Goal: Contribute content: Contribute content

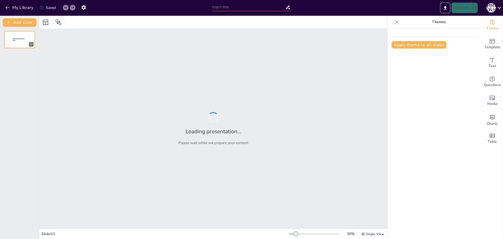
type input "Основи безпеки життєдіяльності: Теоретичні та практичні аспекти"
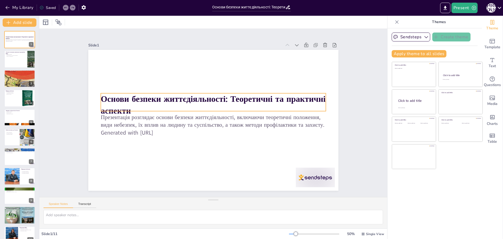
click at [190, 98] on strong "Основи безпеки життєдіяльності: Теоретичні та практичні аспекти" at bounding box center [213, 104] width 225 height 23
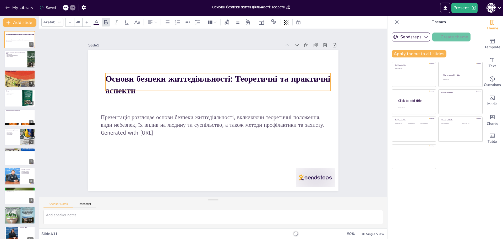
drag, startPoint x: 203, startPoint y: 96, endPoint x: 208, endPoint y: 72, distance: 24.6
click at [208, 72] on strong "Основи безпеки життєдіяльності: Теоретичні та практичні аспекти" at bounding box center [241, 110] width 69 height 222
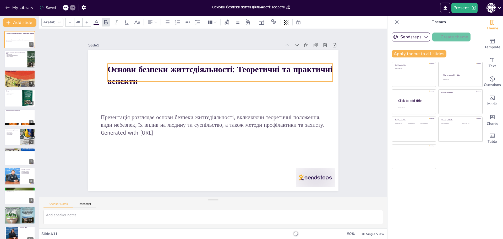
drag, startPoint x: 214, startPoint y: 86, endPoint x: 215, endPoint y: 78, distance: 7.8
click at [228, 78] on p "Основи безпеки життєдіяльності: Теоретичні та практичні аспекти" at bounding box center [251, 115] width 47 height 226
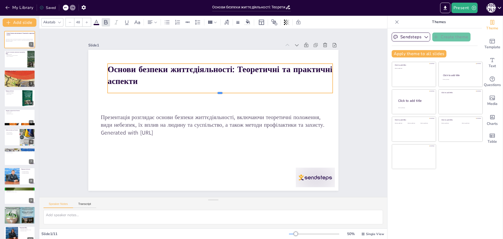
drag, startPoint x: 216, startPoint y: 80, endPoint x: 214, endPoint y: 93, distance: 12.6
click at [214, 93] on div at bounding box center [230, 104] width 170 height 154
click at [152, 82] on p "Основи безпеки життєдіяльності: Теоретичні та практичні аспекти" at bounding box center [243, 90] width 183 height 168
click at [143, 79] on p "Основи безпеки життєдіяльності: Теоретичні та практичні аспекти" at bounding box center [241, 86] width 196 height 151
click at [133, 78] on strong "Основи безпеки життєдіяльності: Теоретичні та практичні аспекти" at bounding box center [219, 75] width 225 height 23
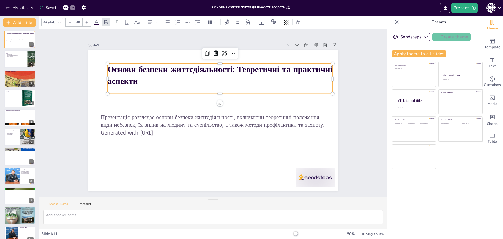
click at [135, 78] on strong "Основи безпеки життєдіяльності: Теоретичні та практичні аспекти" at bounding box center [238, 78] width 206 height 122
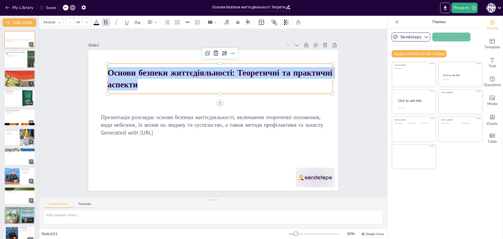
drag, startPoint x: 146, startPoint y: 81, endPoint x: 104, endPoint y: 72, distance: 43.7
click at [133, 72] on p "Основи безпеки життєдіяльності: Теоретичні та практичні аспекти" at bounding box center [179, 116] width 92 height 221
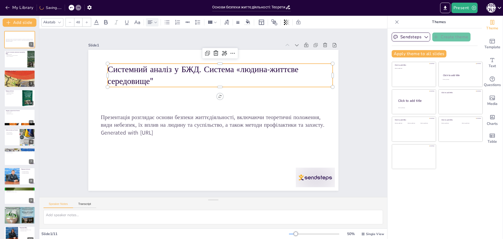
click at [154, 24] on icon at bounding box center [156, 22] width 4 height 4
click at [162, 39] on icon at bounding box center [162, 39] width 5 height 3
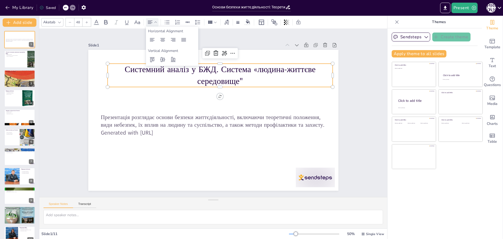
click at [201, 79] on p "Системний аналіз у БЖД. Система «людина-життєве середовище"" at bounding box center [247, 130] width 92 height 221
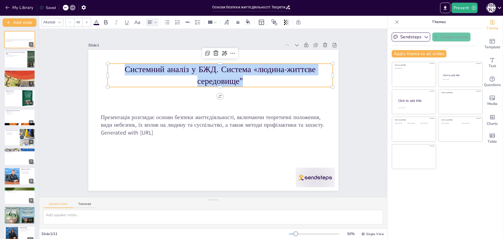
drag, startPoint x: 133, startPoint y: 68, endPoint x: 256, endPoint y: 83, distance: 124.6
click at [256, 83] on p "Системний аналіз у БЖД. Система «людина-життєве середовище"" at bounding box center [238, 83] width 207 height 133
click at [105, 23] on icon at bounding box center [106, 22] width 6 height 6
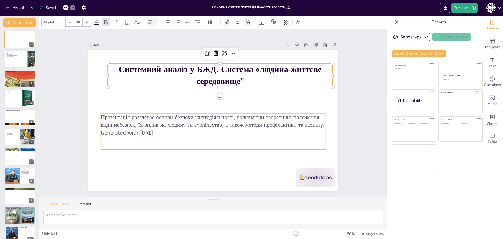
type input "32"
click at [243, 126] on p "Презентація розглядає основи безпеки життєдіяльності, включаючи теоретичні поло…" at bounding box center [213, 120] width 226 height 39
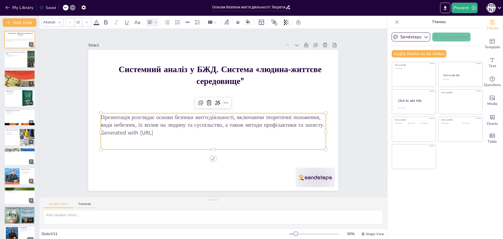
click at [169, 133] on p "Generated with [URL]" at bounding box center [207, 131] width 216 height 77
click at [168, 132] on p "Generated with [URL]" at bounding box center [213, 133] width 225 height 8
drag, startPoint x: 167, startPoint y: 131, endPoint x: 144, endPoint y: 127, distance: 23.7
click at [144, 127] on p "Generated with [URL]" at bounding box center [201, 128] width 187 height 139
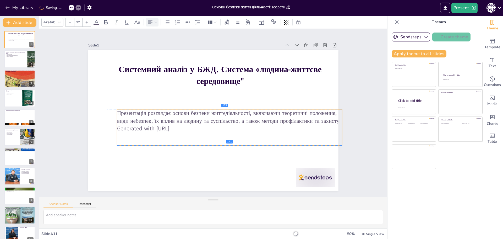
drag, startPoint x: 169, startPoint y: 125, endPoint x: 208, endPoint y: 123, distance: 39.6
click at [208, 123] on p "Generated with [URL]" at bounding box center [203, 133] width 77 height 216
click at [180, 124] on p "Generated with [URL]" at bounding box center [224, 132] width 216 height 77
click at [180, 124] on p "Generated with [URL]" at bounding box center [207, 90] width 199 height 119
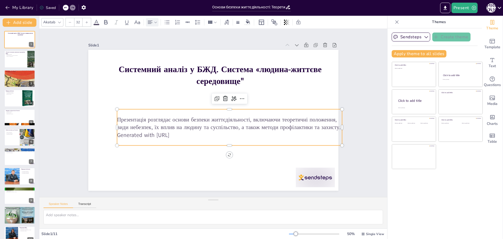
drag, startPoint x: 184, startPoint y: 132, endPoint x: 113, endPoint y: 119, distance: 72.2
click at [123, 119] on div "Презентація розглядає основи безпеки життєдіяльності, включаючи теоретичні поло…" at bounding box center [233, 121] width 221 height 92
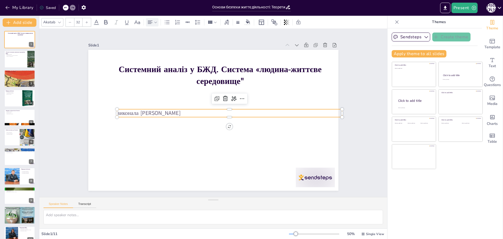
click at [117, 109] on p "виконала [PERSON_NAME]" at bounding box center [229, 113] width 225 height 8
drag, startPoint x: 339, startPoint y: 111, endPoint x: 311, endPoint y: 113, distance: 28.1
click at [311, 113] on div "Системний аналіз у БЖД. Система «людина-життєве середовище" виконала [PERSON_NA…" at bounding box center [206, 116] width 230 height 286
drag, startPoint x: 112, startPoint y: 111, endPoint x: 176, endPoint y: 112, distance: 64.0
click at [142, 116] on div "Системний аналіз у БЖД. Система «людина-життєве середовище" виконала [PERSON_NA…" at bounding box center [212, 106] width 274 height 190
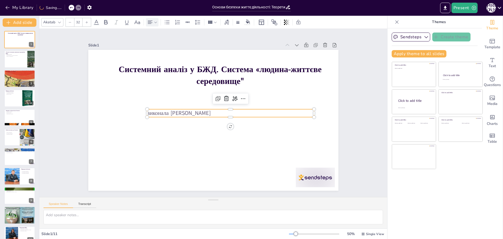
click at [219, 109] on p "виконала [PERSON_NAME]" at bounding box center [230, 113] width 167 height 8
click at [204, 106] on div at bounding box center [231, 108] width 166 height 21
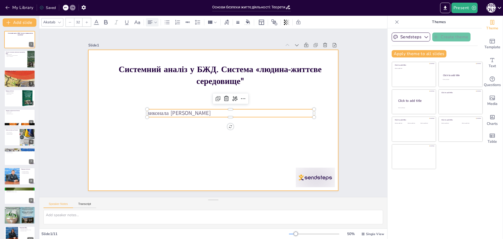
click at [259, 130] on div at bounding box center [206, 110] width 230 height 286
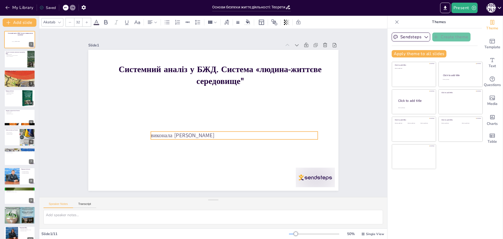
drag, startPoint x: 285, startPoint y: 113, endPoint x: 314, endPoint y: 177, distance: 69.7
click at [201, 136] on p "виконала [PERSON_NAME]" at bounding box center [188, 131] width 25 height 167
click at [227, 211] on div at bounding box center [208, 233] width 36 height 44
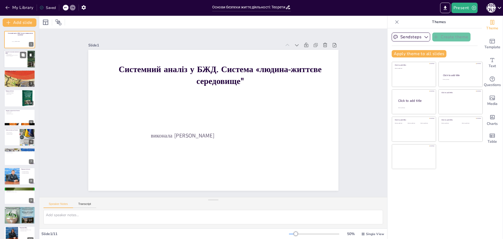
click at [17, 54] on p "Поняття небезпек" at bounding box center [16, 54] width 20 height 1
type textarea "Loremipsu, d sitam consectetu adipis, elitse doei tempori utlaboree. Dolo magna…"
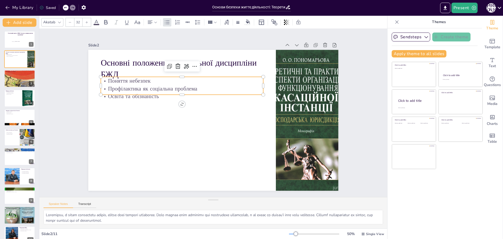
click at [138, 92] on p "Освіта та обізнаність" at bounding box center [201, 79] width 126 height 115
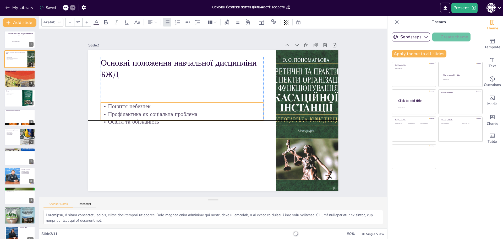
drag, startPoint x: 164, startPoint y: 75, endPoint x: 165, endPoint y: 100, distance: 24.4
click at [165, 100] on div "Основні положення навчальної дисципліни БЖД Поняття небезпек Профілактика як со…" at bounding box center [250, 61] width 202 height 147
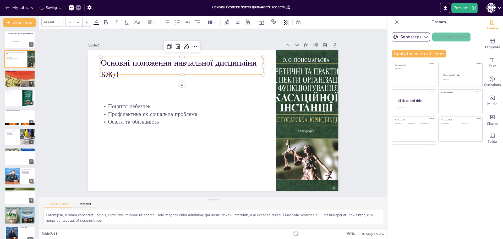
type input "48"
click at [210, 60] on p "Основні положення навчальної дисципліни БЖД" at bounding box center [267, 113] width 115 height 145
click at [176, 109] on p "Основні положення навчальної дисципліни БЖД" at bounding box center [257, 145] width 162 height 73
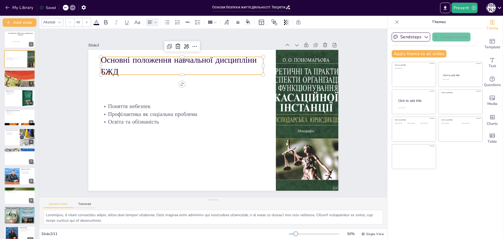
click at [155, 23] on icon at bounding box center [156, 22] width 4 height 4
click at [161, 40] on icon at bounding box center [162, 39] width 5 height 3
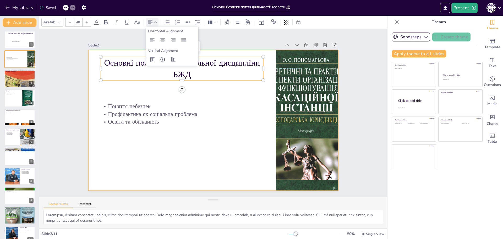
click at [222, 98] on div at bounding box center [209, 118] width 285 height 261
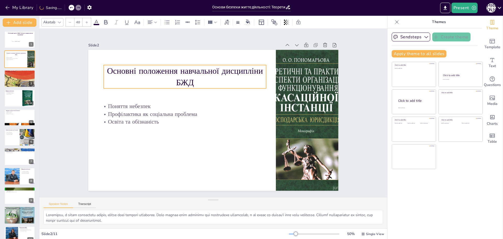
drag, startPoint x: 216, startPoint y: 55, endPoint x: 219, endPoint y: 63, distance: 8.6
click at [219, 63] on p "Основні положення навчальної дисципліни БЖД" at bounding box center [207, 67] width 153 height 101
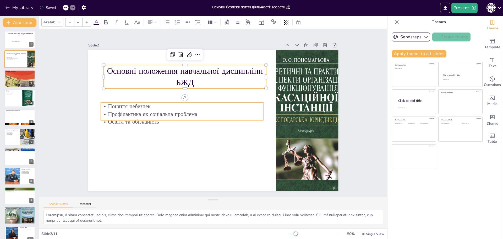
type input "32"
click at [189, 116] on p "Освіта та обізнаність" at bounding box center [201, 82] width 25 height 162
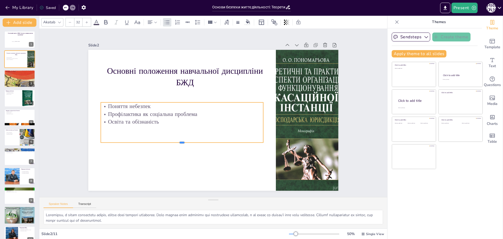
drag, startPoint x: 177, startPoint y: 118, endPoint x: 178, endPoint y: 144, distance: 26.5
click at [178, 144] on div at bounding box center [169, 106] width 99 height 134
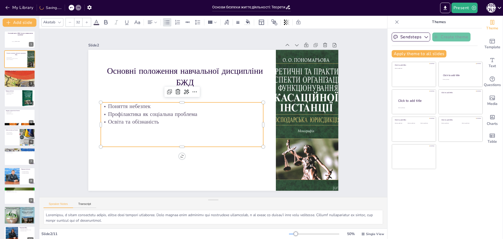
click at [157, 119] on p "Освіта та обізнаність" at bounding box center [182, 122] width 163 height 8
click at [172, 119] on p "Освіта та обізнаність" at bounding box center [244, 121] width 145 height 88
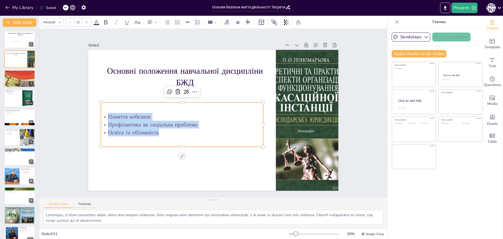
drag, startPoint x: 156, startPoint y: 129, endPoint x: 95, endPoint y: 112, distance: 62.8
click at [95, 112] on div "Основні положення навчальної дисципліни БЖД Поняття небезпек Профілактика як со…" at bounding box center [210, 119] width 281 height 211
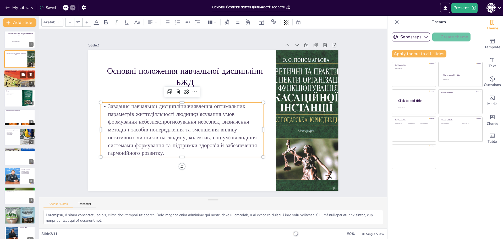
click at [19, 79] on div at bounding box center [19, 79] width 31 height 44
type textarea "Природні небезпеки, такі як стихійні лиха, можуть мати серйозні наслідки для зд…"
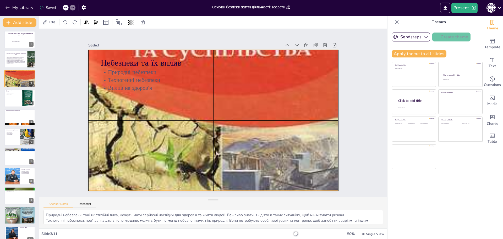
click at [217, 107] on div at bounding box center [211, 120] width 317 height 390
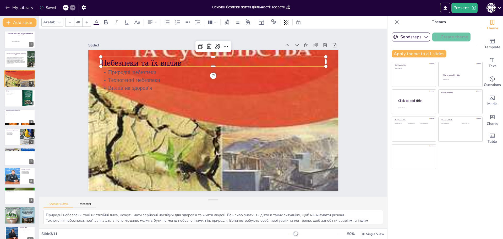
click at [221, 57] on p "Небезпеки та їх вплив" at bounding box center [261, 97] width 81 height 218
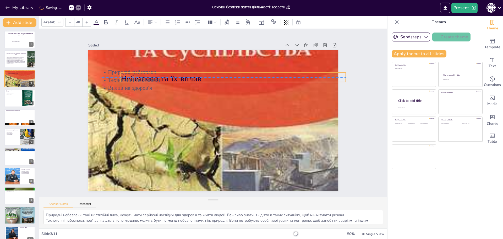
drag, startPoint x: 166, startPoint y: 61, endPoint x: 186, endPoint y: 76, distance: 24.9
click at [186, 76] on div "Небезпеки та їх вплив Природні небезпеки Техногенні небезпеки Вплив на здоров'я" at bounding box center [233, 53] width 238 height 78
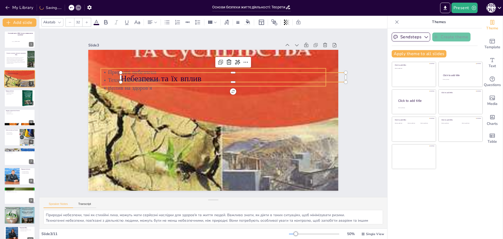
click at [144, 71] on p "Природні небезпеки" at bounding box center [237, 80] width 187 height 139
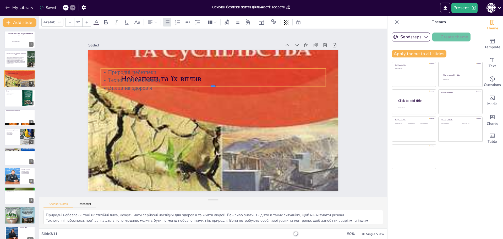
click at [118, 84] on div at bounding box center [200, 134] width 197 height 116
click at [132, 90] on div at bounding box center [224, 97] width 184 height 136
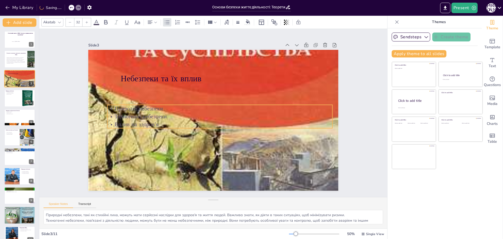
drag, startPoint x: 134, startPoint y: 85, endPoint x: 140, endPoint y: 121, distance: 37.0
click at [187, 121] on p "Вплив на здоров'я" at bounding box center [202, 120] width 31 height 225
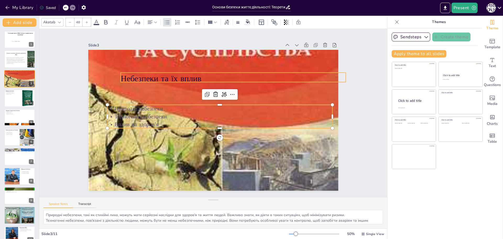
click at [214, 72] on p "Небезпеки та їх вплив" at bounding box center [243, 139] width 58 height 223
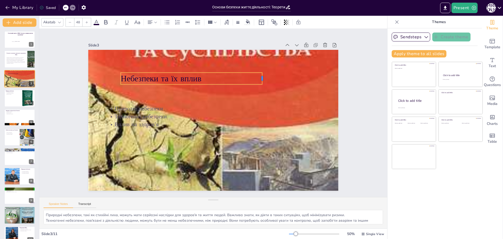
drag, startPoint x: 343, startPoint y: 74, endPoint x: 258, endPoint y: 78, distance: 85.0
click at [265, 129] on div at bounding box center [271, 134] width 12 height 10
click at [154, 22] on icon at bounding box center [156, 22] width 4 height 4
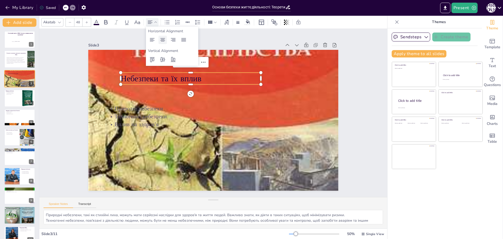
click at [160, 38] on icon at bounding box center [163, 40] width 6 height 6
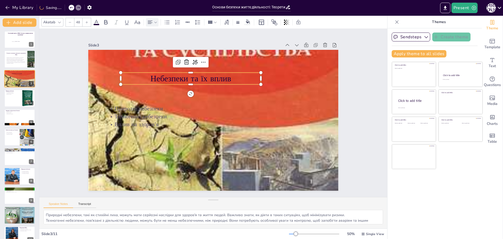
click at [224, 42] on div "Slide 3" at bounding box center [257, 54] width 101 height 170
drag, startPoint x: 45, startPoint y: 211, endPoint x: 361, endPoint y: 218, distance: 316.1
click at [361, 218] on textarea "Природні небезпеки, такі як стихійні лиха, можуть мати серйозні наслідки для зд…" at bounding box center [214, 217] width 340 height 14
click at [217, 116] on p "Техногенні небезпеки" at bounding box center [214, 120] width 139 height 187
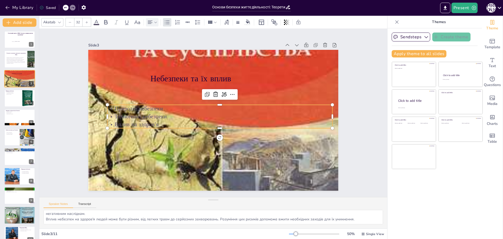
click at [177, 119] on p "Вплив на здоров'я" at bounding box center [205, 123] width 99 height 209
click at [156, 124] on p "Вплив на здоров'я" at bounding box center [211, 126] width 187 height 139
click at [186, 123] on p "Вплив на здоров'я" at bounding box center [201, 118] width 31 height 225
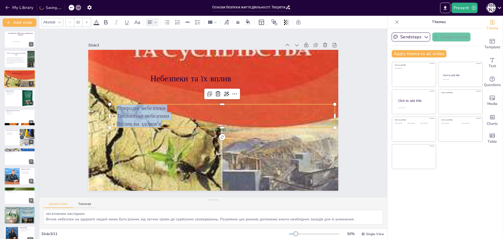
drag, startPoint x: 157, startPoint y: 123, endPoint x: 110, endPoint y: 107, distance: 50.1
click at [188, 107] on div "Природні небезпеки Техногенні небезпеки Вплив на здоров'я" at bounding box center [211, 122] width 47 height 226
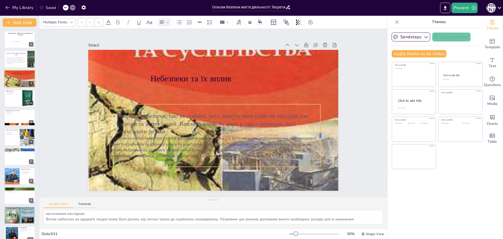
drag, startPoint x: 331, startPoint y: 132, endPoint x: 317, endPoint y: 130, distance: 14.6
click at [199, 206] on div at bounding box center [169, 214] width 62 height 17
drag, startPoint x: 230, startPoint y: 105, endPoint x: 225, endPoint y: 100, distance: 6.9
click at [225, 100] on div "Небезпеки та їх вплив Природні небезпеки, такі як стихійні лиха, можуть мати се…" at bounding box center [208, 118] width 272 height 280
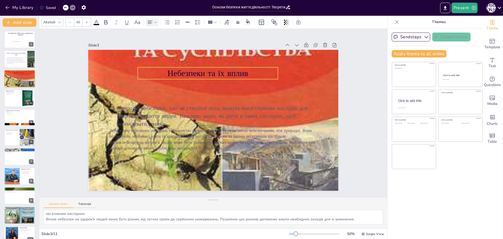
drag, startPoint x: 193, startPoint y: 78, endPoint x: 210, endPoint y: 73, distance: 17.8
click at [210, 73] on p "Небезпеки та їх вплив" at bounding box center [232, 77] width 120 height 92
click at [248, 21] on icon at bounding box center [248, 21] width 4 height 4
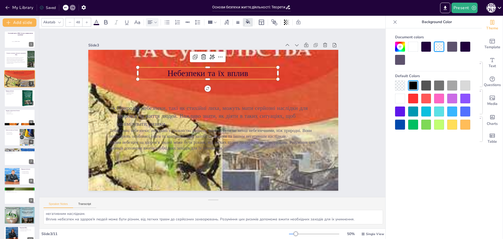
click at [398, 97] on div at bounding box center [400, 99] width 10 height 10
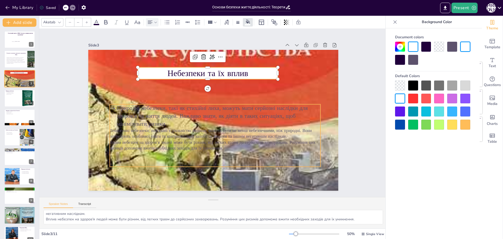
type input "32"
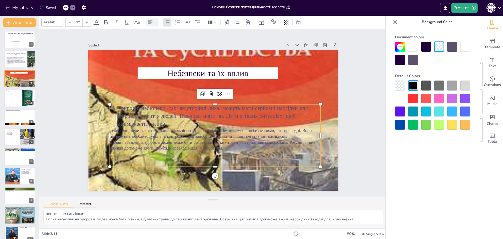
click at [198, 147] on p "Вплив небезпек на здоров'я людей може бути різним, від легких травм до серйозни…" at bounding box center [181, 111] width 34 height 211
click at [116, 105] on p "Природні небезпеки, такі як стихійні лиха, можуть мати серйозні наслідки для зд…" at bounding box center [213, 116] width 194 height 126
click at [131, 105] on p "Природні небезпеки, такі як стихійні лиха, можуть мати серйозні наслідки для зд…" at bounding box center [210, 112] width 158 height 172
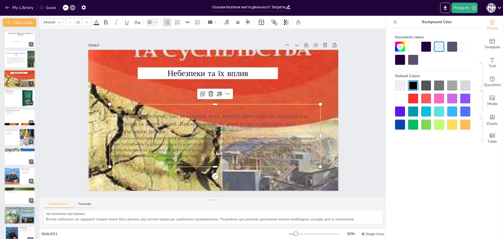
click at [398, 98] on div at bounding box center [400, 99] width 10 height 10
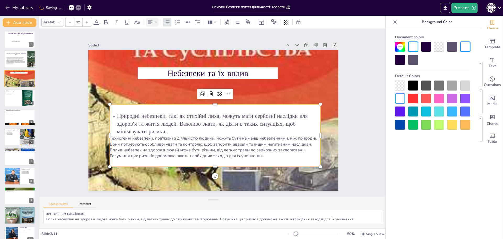
click at [297, 89] on div "Slide 1 Системний аналіз у БЖД. Система «людина-життєве середовище" виконала [P…" at bounding box center [213, 113] width 168 height 348
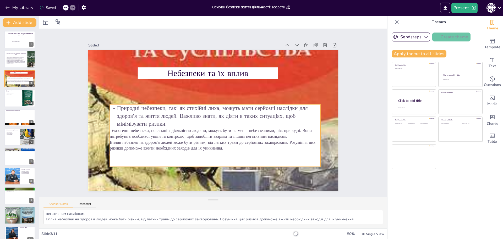
click at [121, 124] on p "Природні небезпеки, такі як стихійні лиха, можуть мати серйозні наслідки для зд…" at bounding box center [213, 116] width 184 height 143
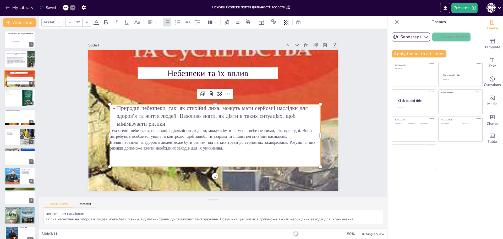
click at [220, 148] on p "Вплив небезпек на здоров'я людей може бути різним, від легких травм до серйозни…" at bounding box center [192, 87] width 177 height 133
click at [220, 109] on p "Вплив небезпек на здоров'я людей може бути різним, від легких травм до серйозни…" at bounding box center [205, 81] width 209 height 55
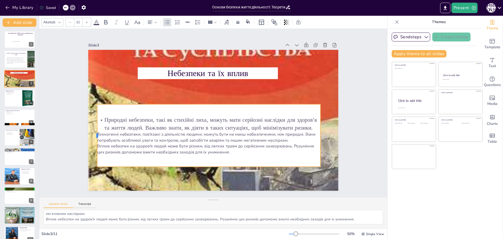
drag, startPoint x: 105, startPoint y: 133, endPoint x: 92, endPoint y: 133, distance: 12.6
click at [107, 39] on div at bounding box center [135, 21] width 56 height 35
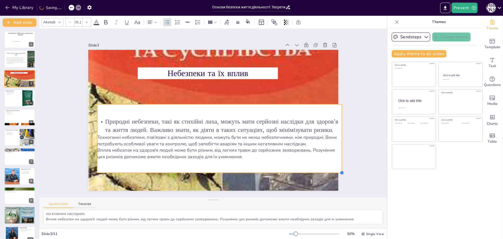
drag, startPoint x: 316, startPoint y: 164, endPoint x: 323, endPoint y: 170, distance: 9.3
click at [323, 170] on div "Небезпеки та їх вплив Природні небезпеки, такі як стихійні лиха, можуть мати се…" at bounding box center [208, 118] width 280 height 272
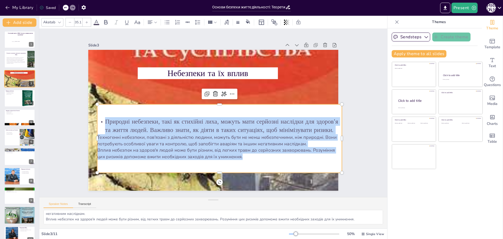
drag, startPoint x: 239, startPoint y: 154, endPoint x: 96, endPoint y: 121, distance: 147.1
click at [107, 121] on div "Природні небезпеки, такі як стихійні лиха, можуть мати серйозні наслідки для зд…" at bounding box center [196, 132] width 178 height 223
click at [61, 22] on icon at bounding box center [59, 22] width 3 height 2
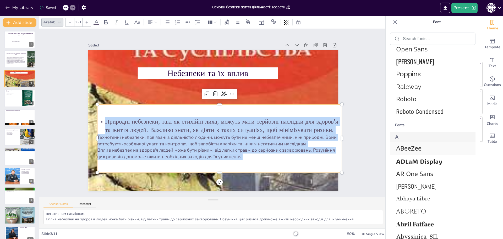
scroll to position [105, 0]
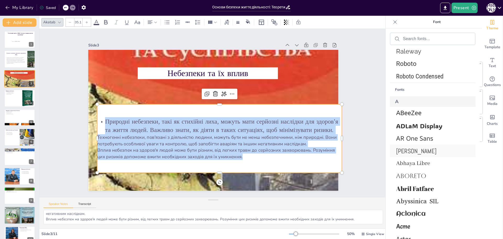
click at [402, 152] on span "[PERSON_NAME]" at bounding box center [431, 151] width 71 height 8
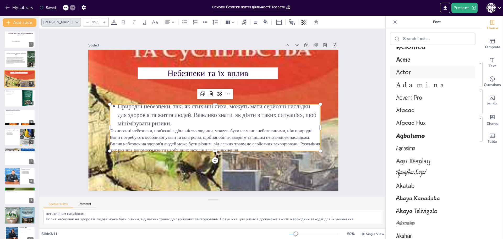
scroll to position [340, 0]
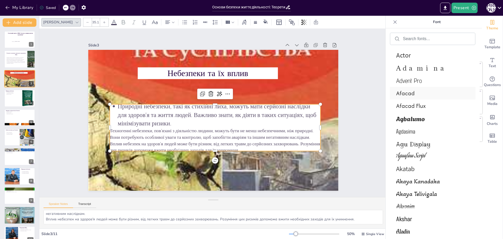
click at [404, 91] on span "Afacad" at bounding box center [431, 93] width 71 height 8
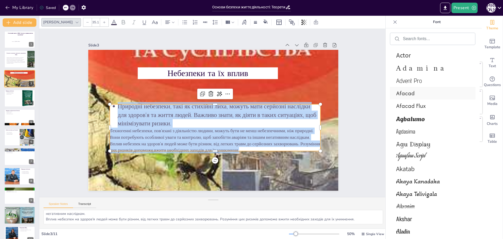
scroll to position [352, 0]
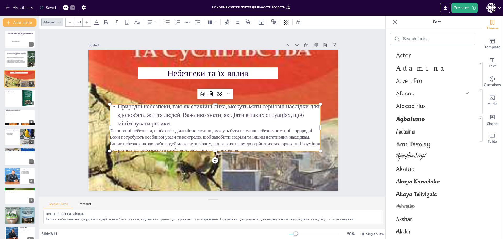
click at [176, 131] on p "Техногенні небезпеки, пов'язані з діяльністю людини, можуть бути не менш небезп…" at bounding box center [196, 124] width 116 height 189
click at [116, 119] on p "Природні небезпеки, такі як стихійні лиха, можуть мати серйозні наслідки для зд…" at bounding box center [213, 116] width 195 height 128
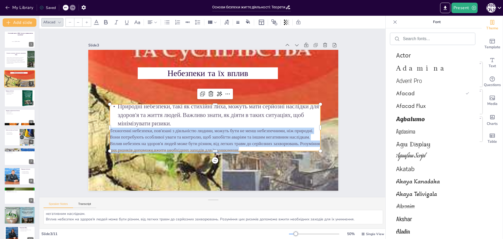
drag, startPoint x: 107, startPoint y: 128, endPoint x: 261, endPoint y: 146, distance: 155.7
click at [235, 146] on div "Природні небезпеки, такі як стихійні лиха, можуть мати серйозні наслідки для зд…" at bounding box center [198, 113] width 73 height 215
click at [85, 23] on icon at bounding box center [86, 22] width 3 height 3
type input "NaN"
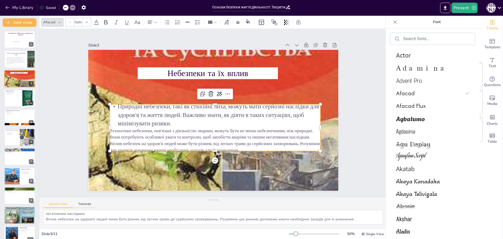
click at [88, 22] on icon at bounding box center [86, 22] width 3 height 3
click at [87, 23] on icon at bounding box center [86, 22] width 3 height 3
click at [87, 22] on icon at bounding box center [86, 22] width 3 height 3
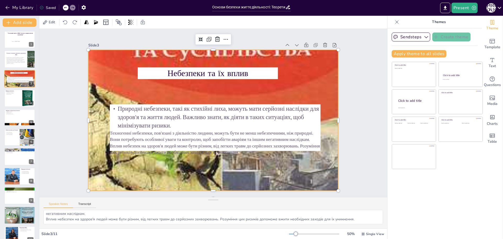
click at [318, 154] on div at bounding box center [208, 118] width 417 height 425
click at [210, 149] on p "Вплив небезпек на здоров'я людей може бути різним, від легких травм до серйозни…" at bounding box center [190, 141] width 165 height 150
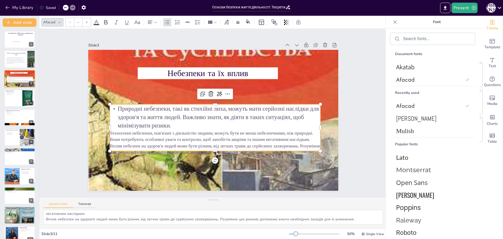
click at [211, 148] on p "Вплив небезпек на здоров'я людей може бути різним, від легких травм до серйозни…" at bounding box center [190, 141] width 165 height 150
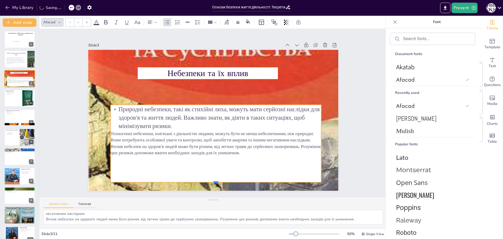
drag, startPoint x: 211, startPoint y: 149, endPoint x: 217, endPoint y: 185, distance: 36.1
click at [217, 185] on div at bounding box center [162, 162] width 144 height 159
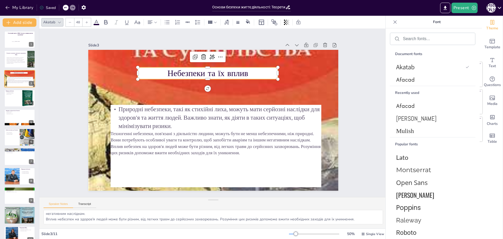
click at [260, 76] on p "Небезпеки та їх вплив" at bounding box center [236, 79] width 112 height 102
click at [244, 152] on p "Вплив небезпек на здоров'я людей може бути різним, від легких травм до серйозни…" at bounding box center [194, 144] width 178 height 134
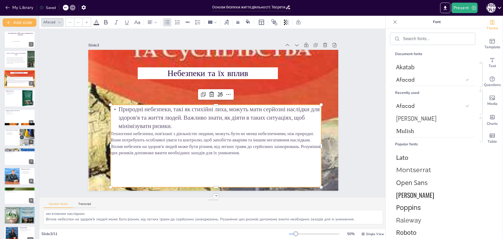
click at [244, 152] on p "Вплив небезпек на здоров'я людей може бути різним, від легких травм до серйозни…" at bounding box center [182, 93] width 134 height 178
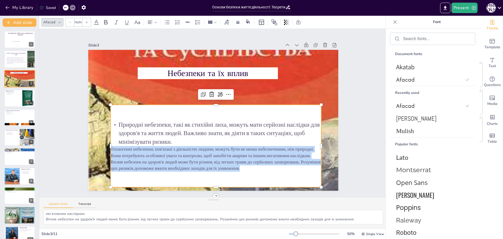
drag, startPoint x: 107, startPoint y: 146, endPoint x: 256, endPoint y: 167, distance: 149.8
click at [256, 167] on div "Природні небезпеки, такі як стихійні лиха, можуть мати серйозні наслідки для зд…" at bounding box center [212, 146] width 215 height 73
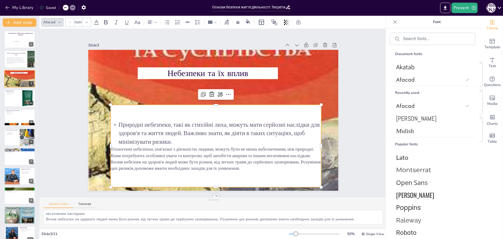
click at [78, 24] on input "NaN" at bounding box center [77, 22] width 7 height 8
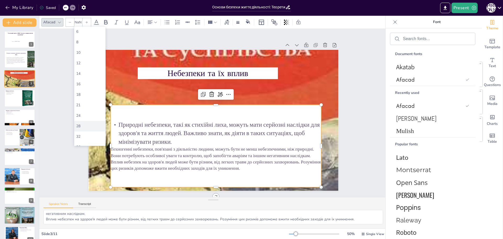
click at [81, 123] on div "28" at bounding box center [89, 126] width 31 height 10
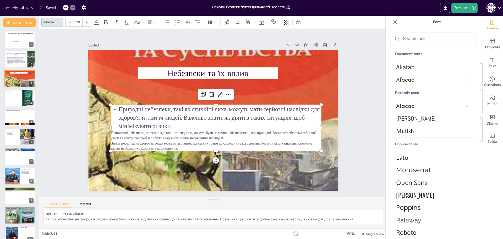
click at [78, 21] on input "28" at bounding box center [77, 22] width 7 height 8
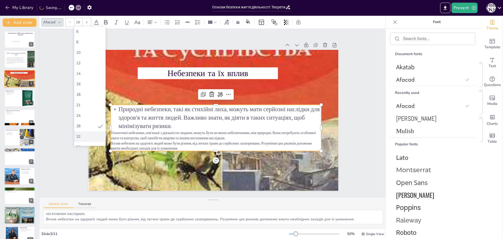
click at [78, 136] on div "32" at bounding box center [89, 136] width 27 height 5
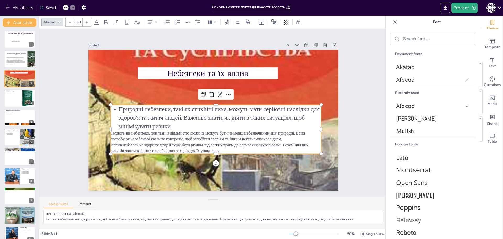
click at [137, 121] on p "Природні небезпеки, такі як стихійні лиха, можуть мати серйозні наслідки для зд…" at bounding box center [213, 118] width 203 height 109
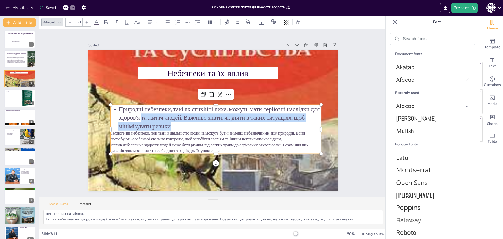
drag, startPoint x: 166, startPoint y: 124, endPoint x: 136, endPoint y: 118, distance: 30.6
click at [139, 118] on p "Природні небезпеки, такі як стихійні лиха, можуть мати серйозні наслідки для зд…" at bounding box center [211, 118] width 145 height 186
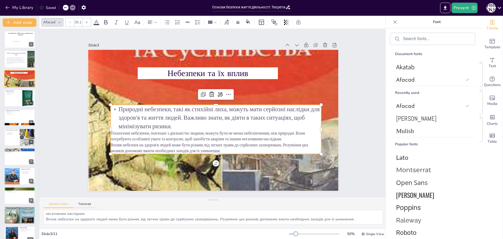
click at [121, 115] on p "Природні небезпеки, такі як стихійні лиха, можуть мати серйозні наслідки для зд…" at bounding box center [213, 118] width 203 height 109
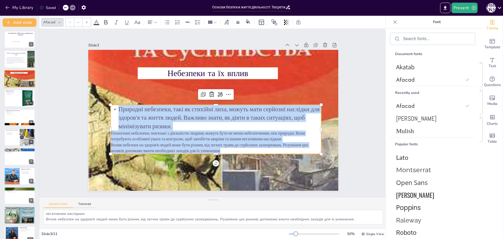
drag, startPoint x: 117, startPoint y: 110, endPoint x: 231, endPoint y: 150, distance: 120.8
click at [231, 150] on div "Природні небезпеки, такі як стихійні лиха, можуть мати серйозні наслідки для зд…" at bounding box center [202, 124] width 164 height 199
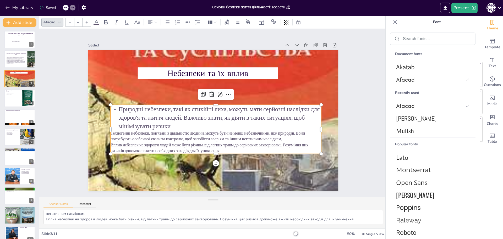
click at [78, 23] on input "--" at bounding box center [77, 22] width 7 height 8
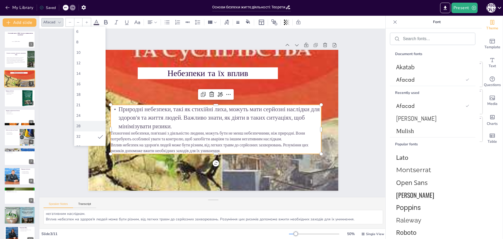
scroll to position [52, 0]
click at [82, 124] on div "56" at bounding box center [89, 125] width 27 height 5
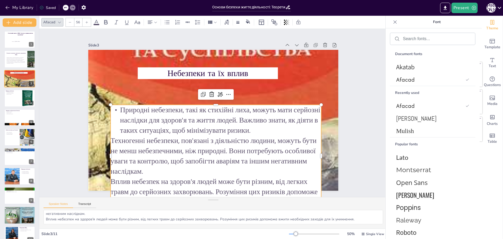
click at [77, 24] on input "56" at bounding box center [77, 22] width 7 height 8
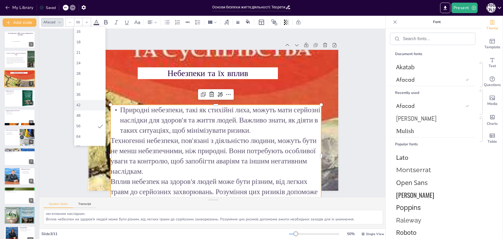
click at [79, 106] on div "42" at bounding box center [89, 104] width 27 height 5
type input "42"
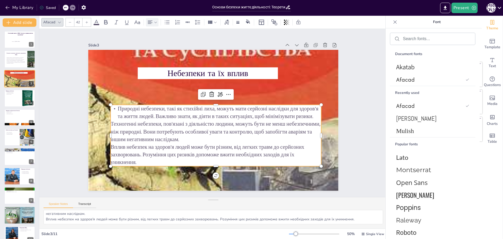
click at [155, 23] on icon at bounding box center [156, 22] width 4 height 4
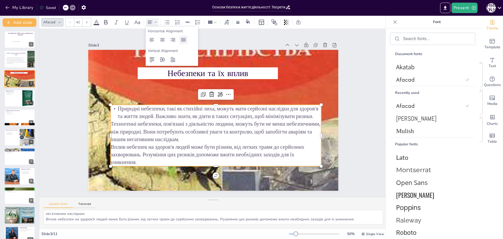
click at [181, 43] on icon at bounding box center [183, 40] width 6 height 6
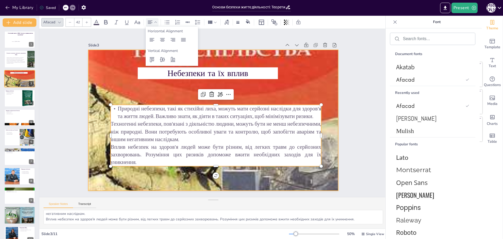
click at [331, 101] on div at bounding box center [210, 119] width 390 height 425
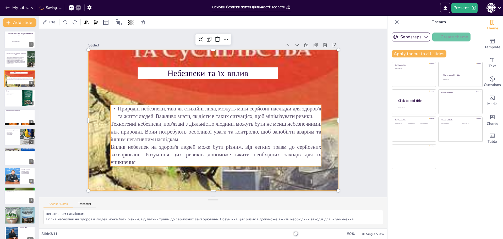
click at [125, 121] on p "Техногенні небезпеки, пов'язані з діяльністю людини, можуть бути не менш небезп…" at bounding box center [196, 104] width 143 height 184
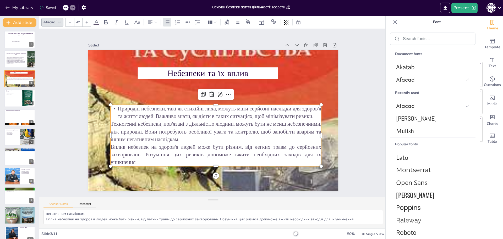
click at [108, 121] on p "Техногенні небезпеки, пов'язані з діяльністю людини, можуть бути не менш небезп…" at bounding box center [211, 132] width 211 height 66
click at [107, 121] on p "Техногенні небезпеки, пов'язані з діяльністю людини, можуть бути не менш небезп…" at bounding box center [210, 131] width 208 height 87
click at [112, 106] on p "Природні небезпеки, такі як стихійні лиха, можуть мати серйозні наслідки для зд…" at bounding box center [210, 113] width 205 height 80
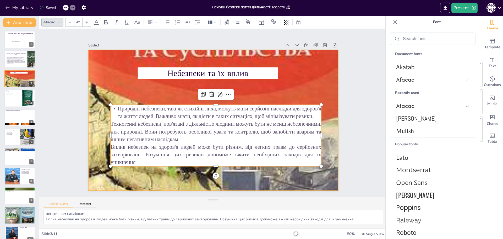
click at [240, 181] on div at bounding box center [211, 120] width 317 height 390
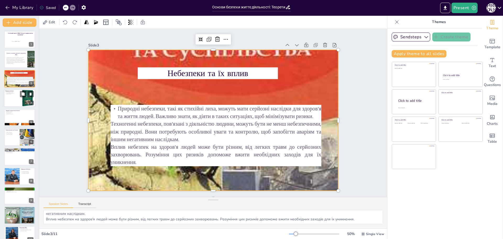
click at [9, 95] on div at bounding box center [19, 98] width 31 height 18
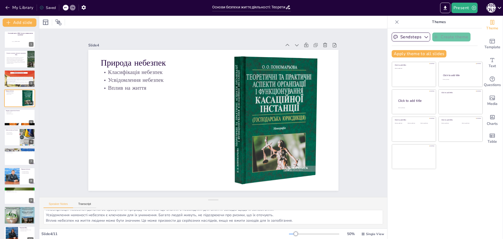
scroll to position [7, 0]
click at [14, 54] on p "Основні положення навчальної дисципліни БЖД" at bounding box center [16, 53] width 20 height 3
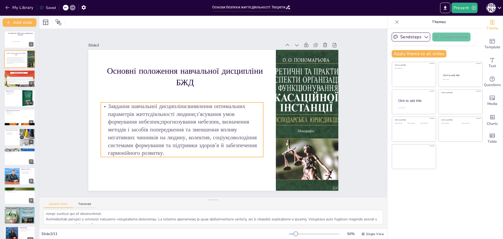
click at [175, 125] on p "Завдання навчальної дисципліни:виявлення оптимальних параметрів життєдіяльності…" at bounding box center [178, 108] width 164 height 140
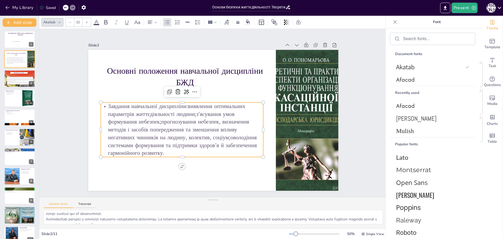
click at [161, 151] on p "Завдання навчальної дисципліни:виявлення оптимальних параметрів життєдіяльності…" at bounding box center [183, 94] width 128 height 168
click at [161, 151] on p "Завдання навчальної дисципліни:виявлення оптимальних параметрів життєдіяльності…" at bounding box center [178, 116] width 171 height 116
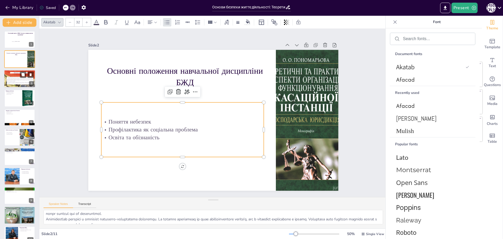
click at [15, 77] on p "Природні небезпеки, такі як стихійні лиха, можуть мати серйозні наслідки для зд…" at bounding box center [20, 78] width 26 height 2
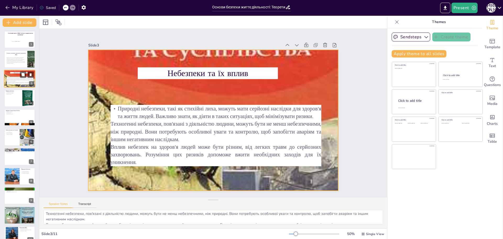
click at [13, 74] on div at bounding box center [19, 79] width 31 height 44
click at [18, 58] on p "Завдання навчальної дисципліни:виявлення оптимальних параметрів життєдіяльності…" at bounding box center [16, 60] width 20 height 7
type textarea "Loremipsu, d sitam consectetu adipis, elitse doei tempori utlaboree. Dolo magna…"
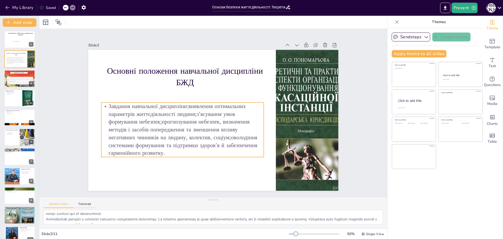
click at [151, 123] on p "Завдання навчальної дисципліни:виявлення оптимальних параметрів життєдіяльності…" at bounding box center [178, 112] width 168 height 128
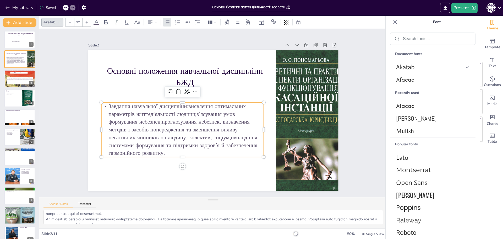
click at [160, 149] on p "Завдання навчальної дисципліни:виявлення оптимальних параметрів життєдіяльності…" at bounding box center [178, 112] width 168 height 128
click at [160, 149] on p "Завдання навчальної дисципліни:виявлення оптимальних параметрів життєдіяльності…" at bounding box center [178, 119] width 171 height 102
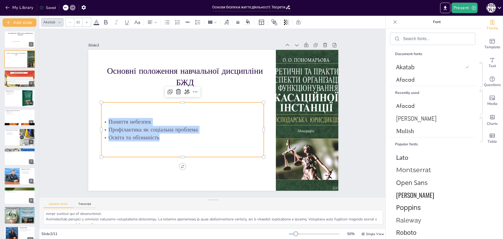
drag, startPoint x: 158, startPoint y: 139, endPoint x: 104, endPoint y: 116, distance: 58.4
click at [175, 116] on div "Поняття небезпек Профілактика як соціальна проблема Освіта та обізнаність" at bounding box center [203, 79] width 57 height 164
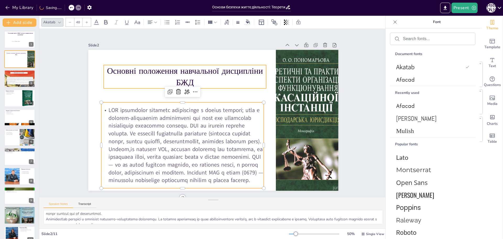
click at [223, 86] on div "Основні положення навчальної дисципліни БЖД" at bounding box center [207, 117] width 261 height 285
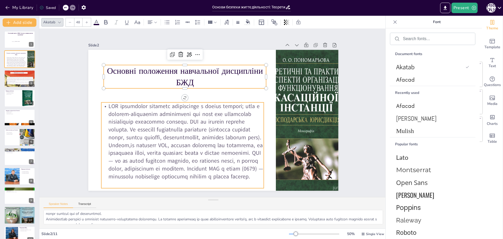
click at [135, 180] on p at bounding box center [174, 96] width 137 height 180
type input "32"
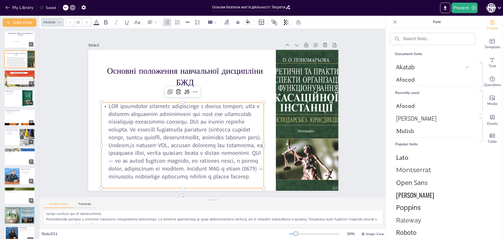
click at [135, 180] on p at bounding box center [174, 126] width 180 height 137
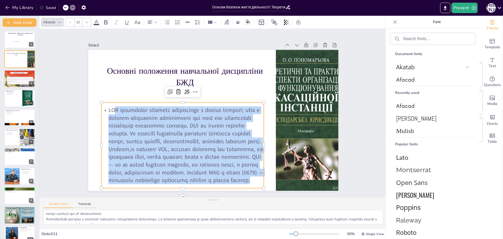
drag, startPoint x: 133, startPoint y: 179, endPoint x: 111, endPoint y: 102, distance: 80.2
click at [111, 102] on p at bounding box center [168, 116] width 173 height 167
click at [153, 21] on div at bounding box center [152, 22] width 10 height 6
click at [183, 41] on icon at bounding box center [183, 39] width 5 height 3
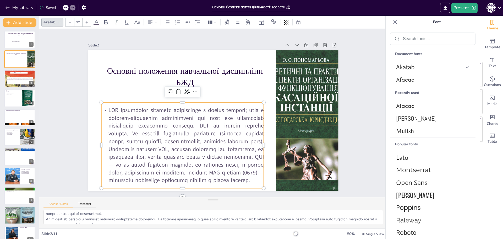
click at [142, 102] on p at bounding box center [181, 82] width 78 height 163
drag, startPoint x: 117, startPoint y: 104, endPoint x: 100, endPoint y: 101, distance: 16.7
click at [101, 106] on p at bounding box center [182, 145] width 163 height 78
click at [105, 23] on icon at bounding box center [106, 22] width 6 height 6
click at [14, 78] on p "Природні небезпеки, такі як стихійні лиха, можуть мати серйозні наслідки для зд…" at bounding box center [20, 78] width 26 height 2
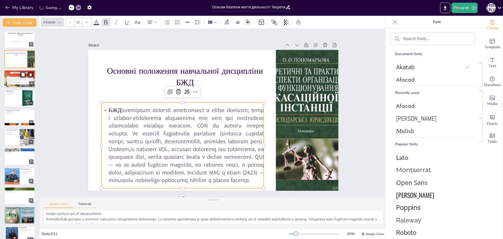
type textarea "Природні небезпеки, такі як стихійні лиха, можуть мати серйозні наслідки для зд…"
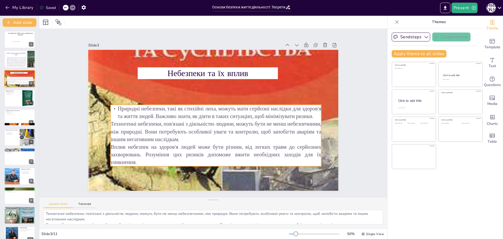
click at [196, 134] on p "Техногенні небезпеки, пов'язані з діяльністю людини, можуть бути не менш небезп…" at bounding box center [201, 127] width 158 height 172
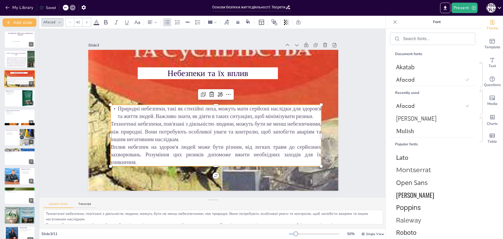
click at [182, 152] on p "Вплив небезпек на здоров'я людей може бути різним, від легких травм до серйозни…" at bounding box center [203, 153] width 208 height 87
click at [139, 160] on p "Вплив небезпек на здоров'я людей може бути різним, від легких травм до серйозни…" at bounding box center [199, 152] width 202 height 107
click at [139, 160] on p "Вплив небезпек на здоров'я людей може бути різним, від легких травм до серйозни…" at bounding box center [181, 139] width 143 height 184
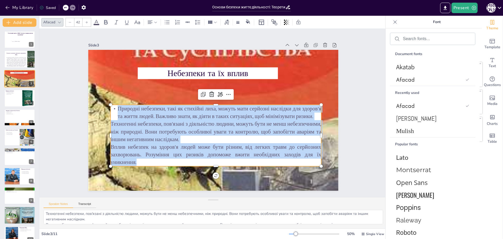
drag, startPoint x: 134, startPoint y: 160, endPoint x: 113, endPoint y: 107, distance: 56.5
click at [113, 107] on div "Природні небезпеки, такі як стихійні лиха, можуть мати серйозні наслідки для зд…" at bounding box center [202, 132] width 206 height 173
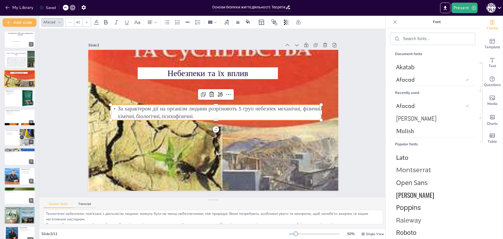
click at [233, 107] on p "За характером дії на організм людини розрізняють 5 груп небезпек механічні, фіз…" at bounding box center [213, 115] width 37 height 211
click at [138, 113] on p "механічні, фізичні, хімічні, біологічні, психофізичні." at bounding box center [213, 117] width 175 height 130
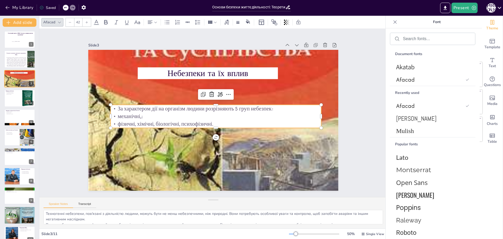
click at [187, 122] on p "фізичні, хімічні, біологічні, психофізичні." at bounding box center [202, 114] width 30 height 210
click at [166, 121] on p "фізичні, хімічні, біологічні, психофізичні." at bounding box center [202, 111] width 72 height 203
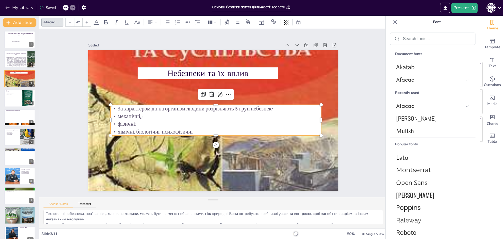
click at [131, 130] on p "хімічні, біологічні, психофізичні." at bounding box center [206, 130] width 186 height 112
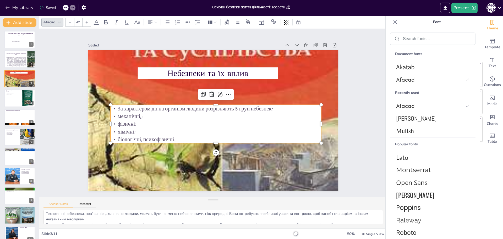
click at [140, 138] on p "біологічні, психофізичні." at bounding box center [195, 132] width 147 height 162
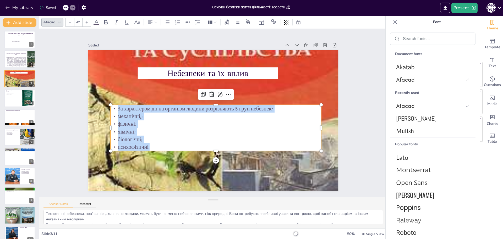
drag, startPoint x: 149, startPoint y: 144, endPoint x: 111, endPoint y: 106, distance: 53.9
click at [111, 106] on div "За характером дії на організм людини розрізняють 5 груп небезпек: механічні,; ф…" at bounding box center [207, 127] width 205 height 145
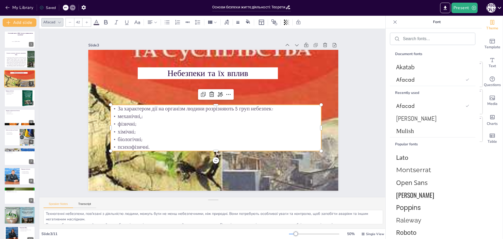
click at [78, 22] on input "42" at bounding box center [77, 22] width 7 height 8
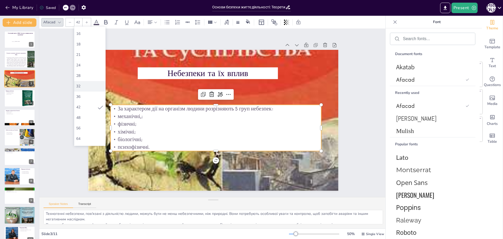
scroll to position [52, 0]
click at [80, 114] on div "48" at bounding box center [89, 115] width 27 height 5
type input "48"
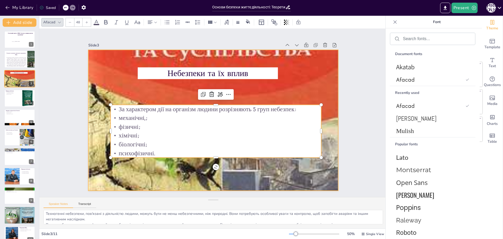
click at [152, 176] on div at bounding box center [210, 119] width 390 height 425
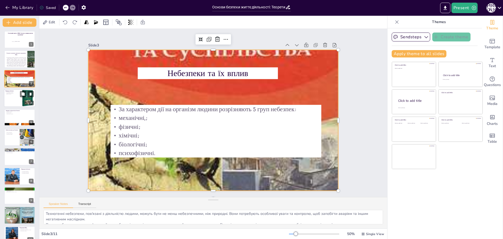
click at [13, 95] on div at bounding box center [19, 98] width 31 height 18
type textarea "Класифікація небезпек допомагає зрозуміти їх природу та вплив. Це знання є необ…"
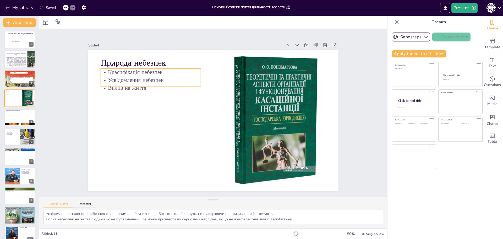
click at [117, 85] on div "Природа небезпек Класифікація небезпек Усвідомлення небезпек Вплив на життя" at bounding box center [209, 118] width 285 height 261
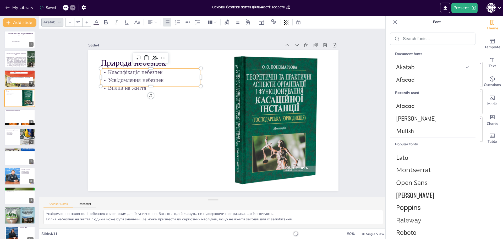
click at [139, 77] on p "Усвідомлення небезпек" at bounding box center [181, 49] width 85 height 65
click at [147, 83] on p "Вплив на життя" at bounding box center [166, 65] width 95 height 48
click at [147, 87] on p "Вплив на життя" at bounding box center [151, 88] width 100 height 8
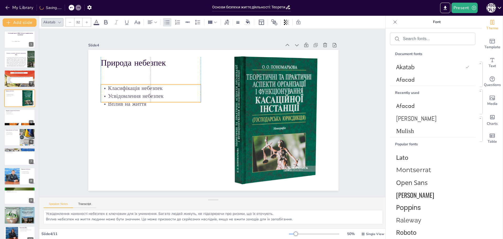
drag, startPoint x: 147, startPoint y: 83, endPoint x: 145, endPoint y: 99, distance: 16.1
click at [145, 99] on p "Вплив на життя" at bounding box center [156, 85] width 97 height 38
drag, startPoint x: 147, startPoint y: 100, endPoint x: 147, endPoint y: 123, distance: 23.3
click at [147, 123] on div at bounding box center [149, 107] width 96 height 35
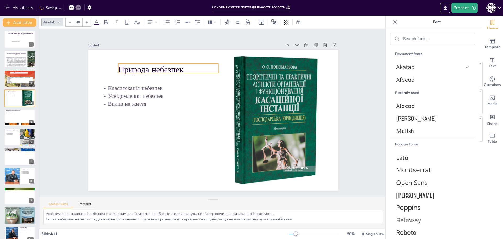
drag, startPoint x: 148, startPoint y: 60, endPoint x: 165, endPoint y: 67, distance: 18.8
click at [165, 67] on p "Природа небезпек" at bounding box center [183, 58] width 99 height 42
click at [165, 67] on p "Природа небезпек" at bounding box center [173, 65] width 101 height 22
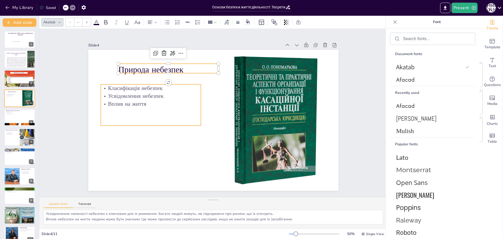
type input "32"
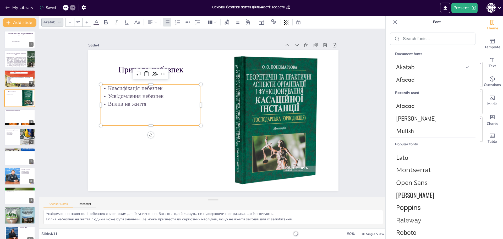
click at [145, 98] on p "Вплив на життя" at bounding box center [160, 79] width 95 height 48
click at [145, 101] on p "Вплив на життя" at bounding box center [160, 79] width 95 height 48
click at [145, 101] on p "Вплив на життя" at bounding box center [152, 97] width 100 height 18
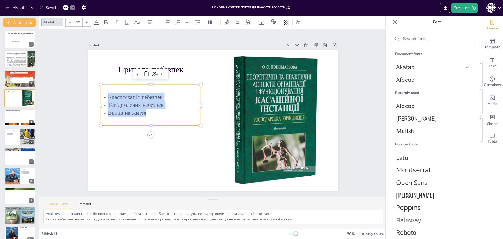
drag, startPoint x: 145, startPoint y: 113, endPoint x: 103, endPoint y: 94, distance: 45.8
click at [103, 94] on div "Класифікація небезпек Усвідомлення небезпек Вплив на життя" at bounding box center [153, 92] width 103 height 44
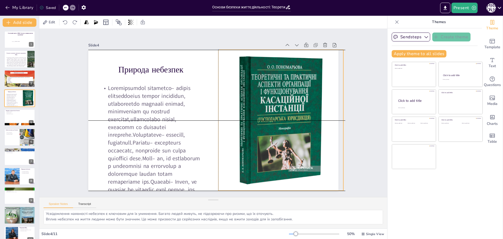
click at [299, 127] on div at bounding box center [275, 141] width 211 height 188
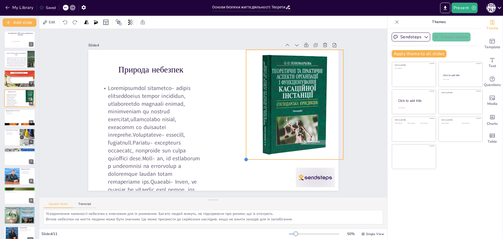
drag, startPoint x: 214, startPoint y: 188, endPoint x: 248, endPoint y: 156, distance: 46.7
click at [248, 156] on div "Природа небезпек" at bounding box center [209, 119] width 287 height 247
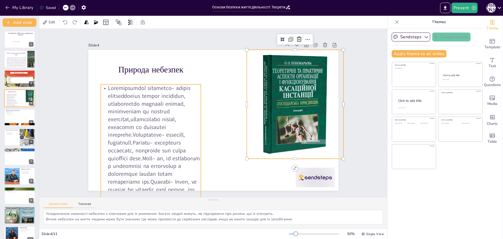
click at [194, 148] on p at bounding box center [128, 113] width 189 height 194
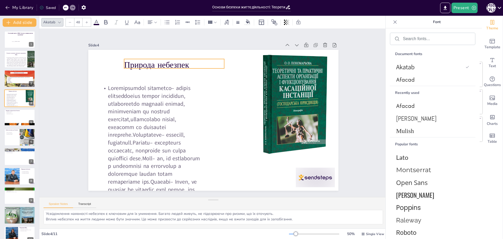
drag, startPoint x: 177, startPoint y: 66, endPoint x: 179, endPoint y: 64, distance: 3.5
click at [179, 64] on p "Природа небезпек" at bounding box center [191, 55] width 99 height 42
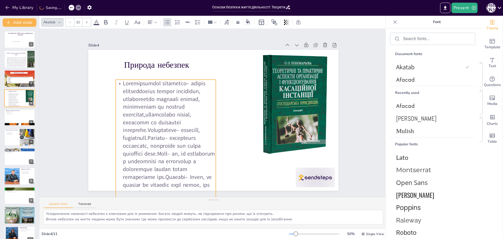
drag, startPoint x: 172, startPoint y: 91, endPoint x: 186, endPoint y: 85, distance: 15.4
click at [186, 94] on p at bounding box center [235, 180] width 198 height 172
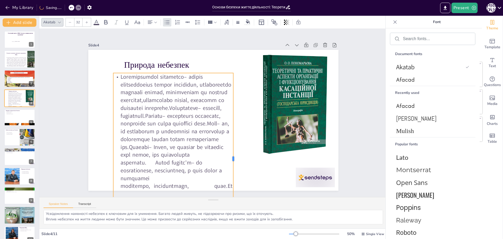
drag, startPoint x: 210, startPoint y: 157, endPoint x: 233, endPoint y: 151, distance: 23.4
click at [233, 151] on div at bounding box center [230, 160] width 22 height 171
click at [115, 74] on p at bounding box center [167, 121] width 166 height 171
click at [118, 75] on p at bounding box center [170, 130] width 148 height 155
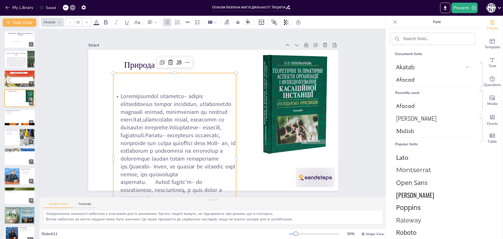
click at [116, 95] on p at bounding box center [163, 145] width 158 height 164
click at [117, 87] on div at bounding box center [163, 79] width 183 height 140
click at [118, 81] on div at bounding box center [166, 149] width 156 height 193
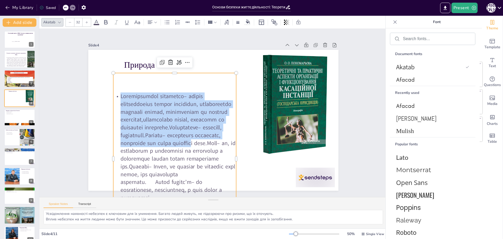
scroll to position [62, 0]
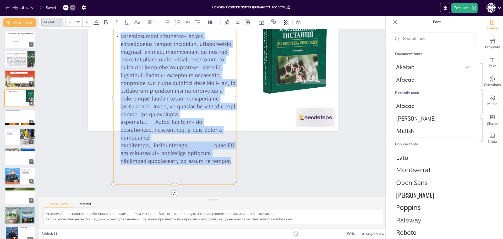
drag, startPoint x: 115, startPoint y: 93, endPoint x: 209, endPoint y: 161, distance: 116.5
click at [209, 161] on p at bounding box center [179, 90] width 148 height 155
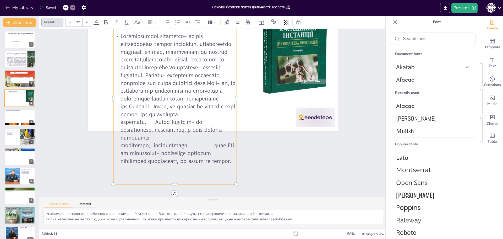
click at [79, 23] on input "32" at bounding box center [77, 22] width 7 height 8
click at [80, 106] on div "21" at bounding box center [90, 104] width 27 height 5
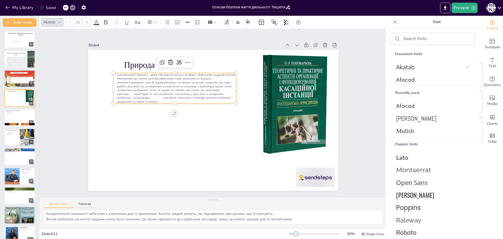
scroll to position [0, 0]
drag, startPoint x: 108, startPoint y: 85, endPoint x: 93, endPoint y: 84, distance: 15.2
click at [102, 68] on div at bounding box center [108, 53] width 13 height 30
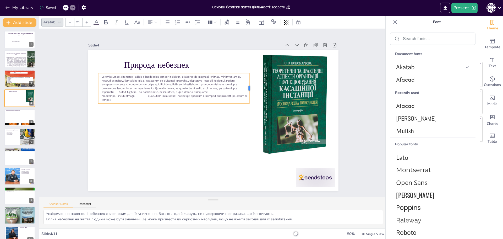
drag, startPoint x: 233, startPoint y: 85, endPoint x: 246, endPoint y: 85, distance: 13.1
click at [246, 107] on div at bounding box center [258, 120] width 24 height 26
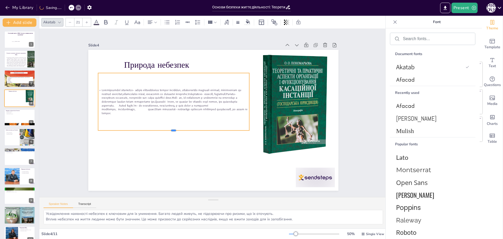
drag, startPoint x: 169, startPoint y: 102, endPoint x: 171, endPoint y: 129, distance: 26.8
click at [171, 129] on div at bounding box center [171, 128] width 151 height 20
click at [78, 24] on input "21" at bounding box center [77, 22] width 7 height 8
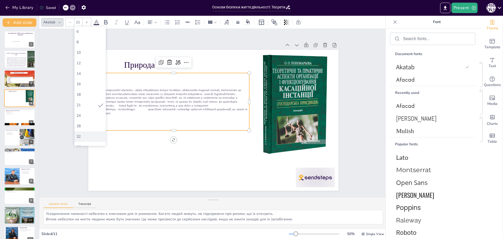
click at [85, 134] on div "32" at bounding box center [90, 136] width 27 height 5
type input "32"
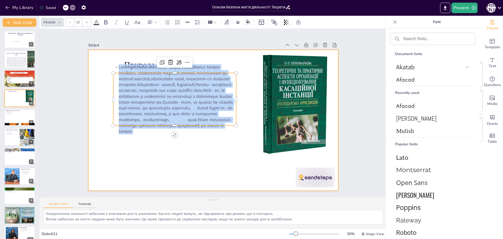
click at [233, 60] on div at bounding box center [210, 119] width 281 height 211
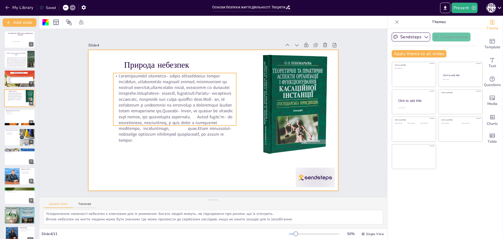
click at [150, 124] on div "Природа небезпек" at bounding box center [210, 119] width 281 height 211
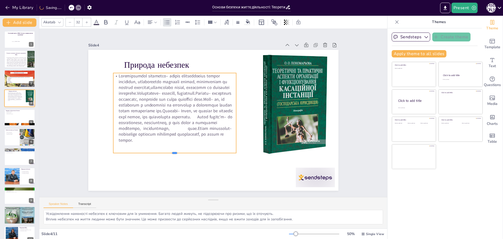
drag, startPoint x: 171, startPoint y: 124, endPoint x: 167, endPoint y: 151, distance: 27.7
click at [167, 151] on div at bounding box center [170, 150] width 123 height 17
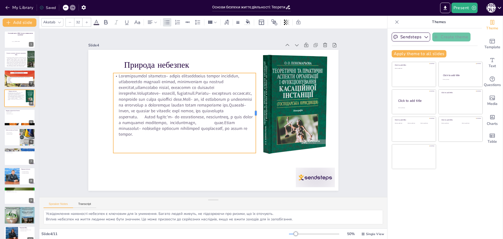
drag, startPoint x: 235, startPoint y: 110, endPoint x: 253, endPoint y: 111, distance: 17.3
click at [253, 111] on div at bounding box center [254, 131] width 36 height 75
click at [127, 137] on div at bounding box center [189, 98] width 164 height 140
click at [137, 132] on p at bounding box center [186, 99] width 153 height 93
click at [137, 132] on p at bounding box center [194, 90] width 153 height 136
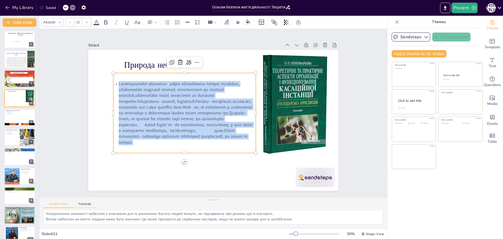
drag, startPoint x: 131, startPoint y: 140, endPoint x: 107, endPoint y: 89, distance: 56.8
click at [107, 89] on div "Природа небезпек" at bounding box center [210, 119] width 281 height 211
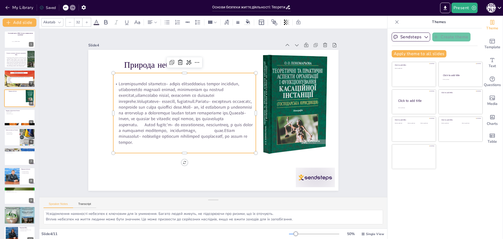
click at [77, 24] on input "32" at bounding box center [77, 22] width 7 height 8
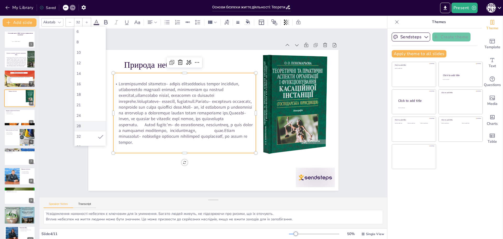
scroll to position [26, 0]
click at [81, 121] on div "36" at bounding box center [90, 120] width 27 height 5
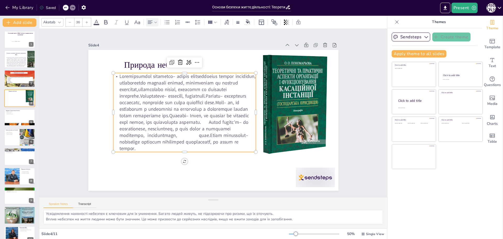
click at [155, 21] on icon at bounding box center [156, 22] width 4 height 4
click at [184, 41] on icon at bounding box center [184, 40] width 6 height 6
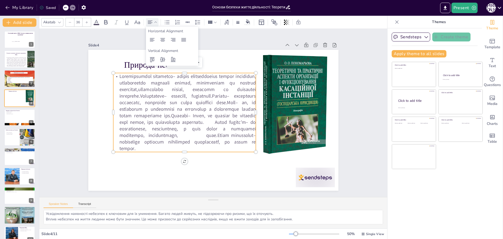
click at [77, 24] on input "36" at bounding box center [77, 22] width 7 height 8
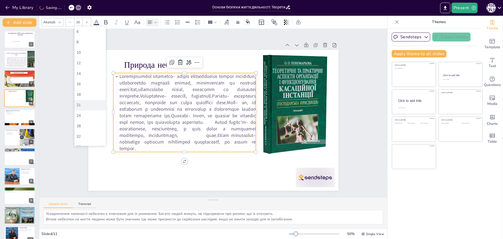
scroll to position [52, 0]
click at [86, 112] on div "48" at bounding box center [89, 115] width 31 height 10
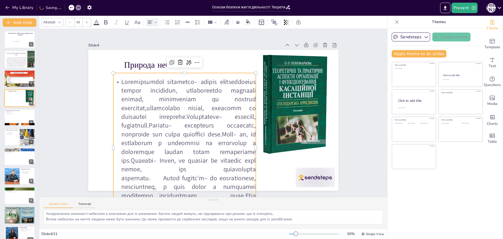
click at [77, 23] on input "48" at bounding box center [77, 22] width 7 height 8
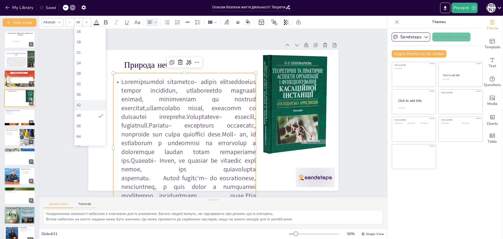
click at [86, 102] on div "42" at bounding box center [89, 105] width 31 height 10
type input "42"
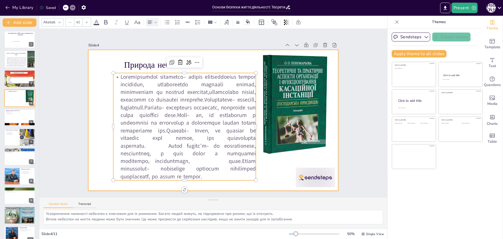
click at [264, 173] on div at bounding box center [210, 119] width 286 height 230
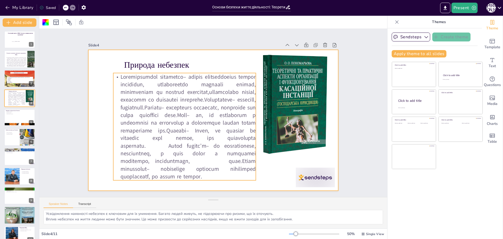
click at [201, 145] on p at bounding box center [181, 110] width 177 height 164
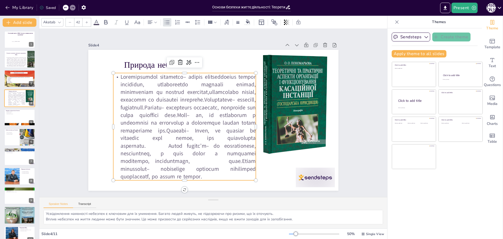
click at [201, 145] on p at bounding box center [182, 114] width 174 height 156
click at [202, 144] on p at bounding box center [182, 114] width 174 height 156
click at [175, 107] on p at bounding box center [182, 114] width 174 height 156
click at [219, 98] on p at bounding box center [181, 117] width 169 height 146
click at [205, 176] on p at bounding box center [181, 110] width 177 height 164
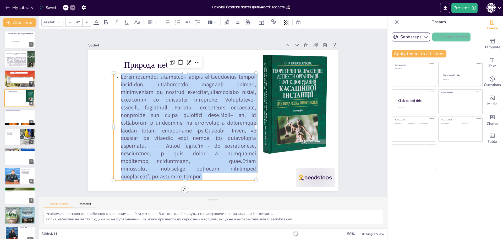
drag, startPoint x: 176, startPoint y: 169, endPoint x: 117, endPoint y: 75, distance: 110.4
click at [117, 75] on p at bounding box center [182, 107] width 178 height 171
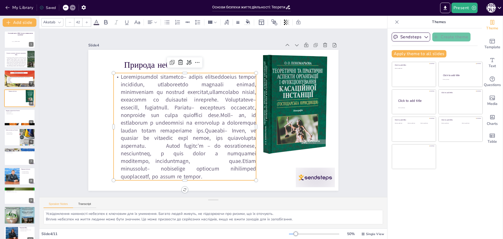
click at [77, 25] on input "42" at bounding box center [77, 22] width 7 height 8
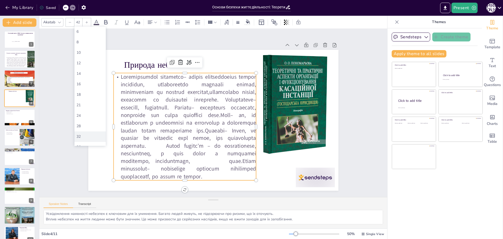
click at [80, 134] on div "32" at bounding box center [90, 136] width 27 height 5
type input "32"
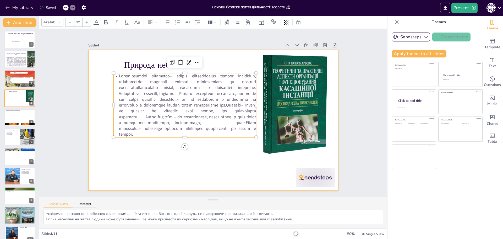
click at [138, 152] on div at bounding box center [210, 119] width 286 height 230
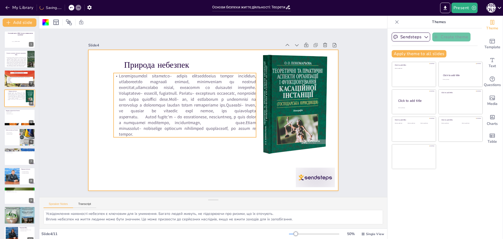
click at [190, 89] on p at bounding box center [187, 99] width 153 height 93
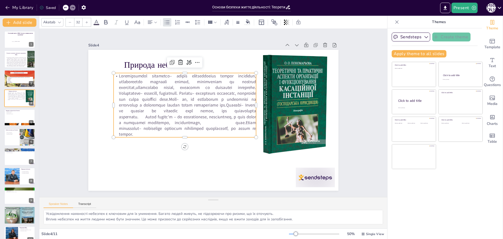
click at [190, 89] on p at bounding box center [187, 99] width 153 height 93
click at [114, 74] on p at bounding box center [185, 102] width 149 height 79
click at [118, 74] on p at bounding box center [194, 90] width 153 height 136
drag, startPoint x: 115, startPoint y: 74, endPoint x: 162, endPoint y: 73, distance: 46.9
click at [162, 73] on p at bounding box center [188, 96] width 155 height 105
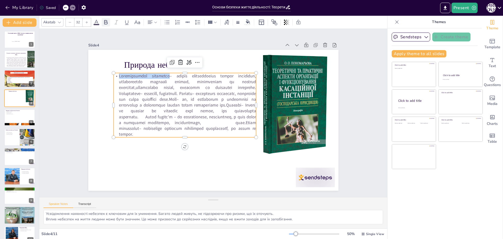
click at [105, 21] on icon at bounding box center [106, 22] width 6 height 6
click at [148, 83] on p "Ідентифікація небезпеки" at bounding box center [197, 88] width 149 height 143
click at [164, 70] on strong "Ідентифікація небезпеки" at bounding box center [153, 62] width 51 height 16
click at [191, 93] on p "Ідентифікація небезпеки" at bounding box center [187, 99] width 153 height 93
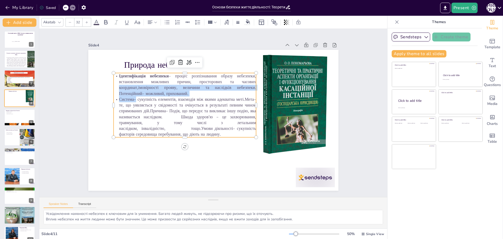
drag, startPoint x: 126, startPoint y: 97, endPoint x: 110, endPoint y: 95, distance: 16.2
click at [110, 95] on div "Природа небезпек Ідентифікація небезпеки – процес розпізнавання образу небезпек…" at bounding box center [210, 119] width 281 height 211
click at [118, 100] on p "Система– сукупність елементів, взаємодія між якими адекватна меті.Мета– те, що …" at bounding box center [185, 114] width 146 height 56
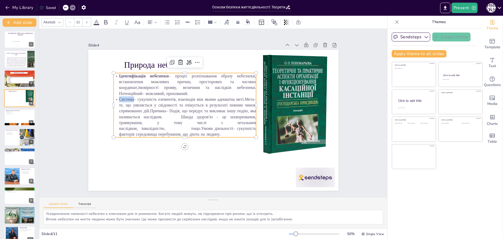
drag, startPoint x: 129, startPoint y: 98, endPoint x: 116, endPoint y: 100, distance: 13.5
click at [116, 100] on p "Система– сукупність елементів, взаємодія між якими адекватна меті.Мета– те, що …" at bounding box center [185, 114] width 146 height 56
click at [105, 23] on icon at bounding box center [106, 22] width 6 height 6
click at [138, 93] on p "Ідентифікація небезпеки – процес розпізнавання образу небезпеки, встановлення м…" at bounding box center [191, 79] width 144 height 52
drag, startPoint x: 138, startPoint y: 93, endPoint x: 115, endPoint y: 91, distance: 23.1
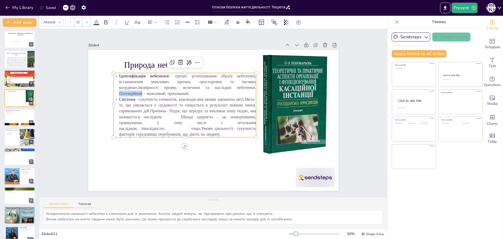
click at [129, 91] on p "Ідентифікація небезпеки – процес розпізнавання образу небезпеки, встановлення м…" at bounding box center [199, 75] width 140 height 79
click at [106, 24] on icon at bounding box center [105, 22] width 3 height 4
click at [185, 37] on strong "Система" at bounding box center [191, 28] width 12 height 17
click at [133, 98] on p "Система – сукупність елементів, взаємодія між якими адекватна меті.Мета– те, що…" at bounding box center [185, 114] width 146 height 56
click at [131, 97] on p "Система – сукупність елементів, взаємодія між якими адекватна меті.Мета– те, що…" at bounding box center [185, 114] width 146 height 56
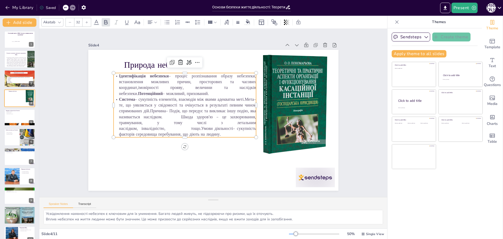
click at [124, 104] on p "Система – сукупність елементів, взаємодія між якими адекватна меті.Мета– те, що…" at bounding box center [185, 104] width 147 height 95
drag, startPoint x: 124, startPoint y: 104, endPoint x: 115, endPoint y: 102, distance: 9.1
click at [115, 102] on p "Система – сукупність елементів, взаємодія між якими адекватна меті. Мета– те, щ…" at bounding box center [185, 111] width 148 height 70
click at [107, 24] on icon at bounding box center [106, 22] width 6 height 6
click at [161, 110] on p "Система – сукупність елементів, взаємодія між якими адекватна меті. Мета – те, …" at bounding box center [189, 97] width 133 height 126
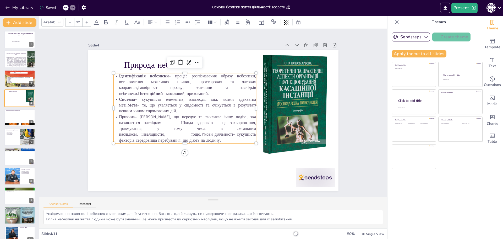
click at [131, 116] on p "Причина– [PERSON_NAME], що передує та викликає іншу подію, яка називається насл…" at bounding box center [182, 122] width 145 height 58
click at [140, 115] on p "Причина – [PERSON_NAME], що передує та викликає іншу подію, яка називається нас…" at bounding box center [181, 108] width 132 height 107
drag, startPoint x: 130, startPoint y: 115, endPoint x: 117, endPoint y: 116, distance: 13.1
click at [117, 116] on p "Причина – подія, що передує та викликає іншу подію, яка називається наслідком. …" at bounding box center [182, 122] width 145 height 58
click at [131, 116] on p "Причина – подія, що передує та викликає іншу подію, яка називається наслідком. …" at bounding box center [183, 126] width 145 height 44
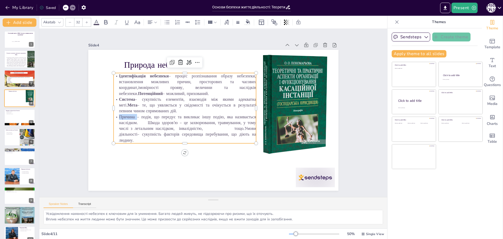
drag, startPoint x: 132, startPoint y: 115, endPoint x: 116, endPoint y: 116, distance: 16.5
click at [119, 116] on p "Причина – подія, що передує та викликає іншу подію, яка називається наслідком. …" at bounding box center [182, 105] width 126 height 117
click at [106, 21] on icon at bounding box center [106, 22] width 6 height 6
click at [144, 121] on p "Причина – подія, що передує та викликає іншу подію, яка називається наслідком. …" at bounding box center [181, 115] width 142 height 85
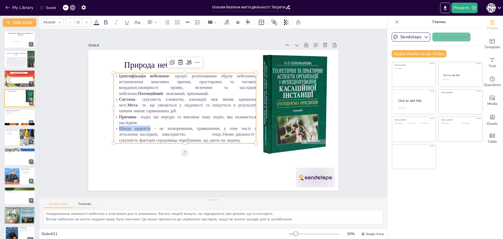
drag, startPoint x: 147, startPoint y: 127, endPoint x: 115, endPoint y: 128, distance: 31.5
click at [115, 128] on p "Шкода здоров’ю – це захворювання, травмування, у тому числі з летальним наслідк…" at bounding box center [179, 124] width 141 height 61
click at [107, 25] on icon at bounding box center [106, 22] width 6 height 6
click at [219, 133] on p "Шкода здоров’ю – це захворювання, травмування, у тому числі з летальним наслідк…" at bounding box center [179, 124] width 141 height 61
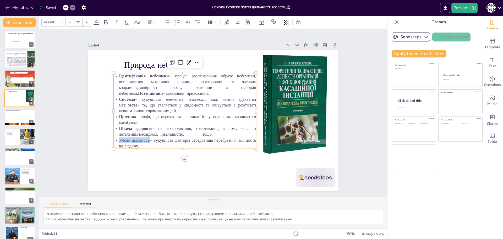
drag, startPoint x: 128, startPoint y: 139, endPoint x: 112, endPoint y: 138, distance: 15.7
click at [112, 138] on p "Умови діяльності– сукупність факторів середовища перебування, що діють на людин…" at bounding box center [174, 128] width 135 height 69
click at [108, 22] on icon at bounding box center [106, 22] width 6 height 6
click at [157, 141] on p "Умови діяльності – сукупність факторів середовища перебування, що діють на люди…" at bounding box center [181, 140] width 143 height 26
click at [150, 139] on p "Умови діяльності – сукупність факторів середовища перебування, що діють на люди…" at bounding box center [176, 132] width 139 height 55
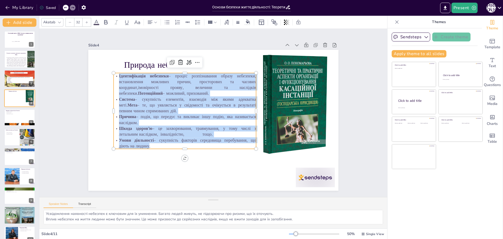
drag, startPoint x: 145, startPoint y: 145, endPoint x: 116, endPoint y: 73, distance: 77.6
click at [116, 73] on div "Ідентифікація небезпеки – процес розпізнавання образу небезпеки, встановлення м…" at bounding box center [193, 93] width 157 height 152
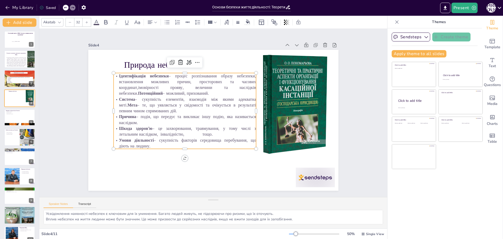
click at [79, 24] on input "32" at bounding box center [77, 22] width 7 height 8
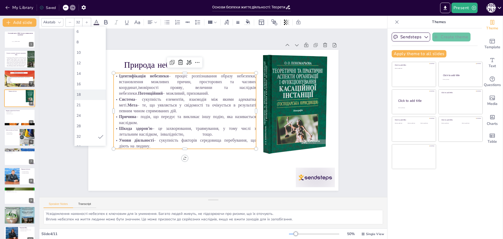
scroll to position [26, 0]
click at [84, 121] on div "36" at bounding box center [90, 120] width 27 height 5
type input "36"
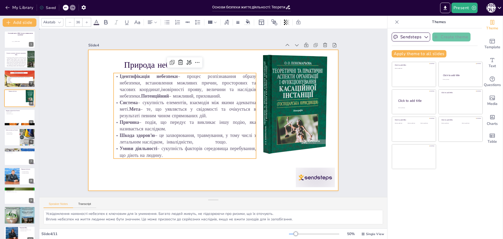
click at [257, 174] on div at bounding box center [206, 114] width 211 height 281
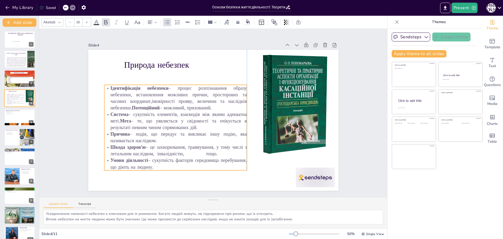
drag, startPoint x: 202, startPoint y: 74, endPoint x: 193, endPoint y: 86, distance: 14.8
click at [193, 86] on p "Ідентифікація небезпеки – процес розпізнавання образу небезпеки, встановлення м…" at bounding box center [182, 86] width 144 height 69
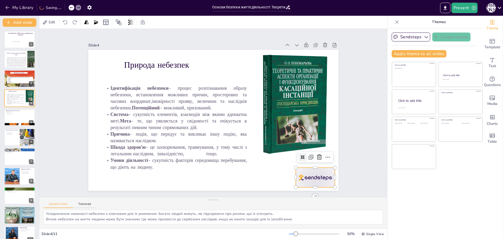
click at [307, 183] on div at bounding box center [300, 196] width 42 height 27
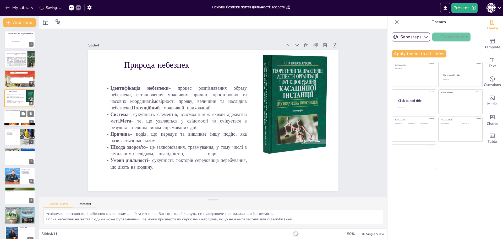
click at [13, 117] on div at bounding box center [19, 118] width 31 height 18
type textarea "Безпека повинна бути пріоритетом для всіх. Це питання, яке стосується кожного, …"
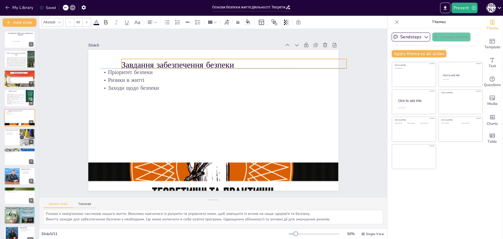
drag, startPoint x: 150, startPoint y: 59, endPoint x: 168, endPoint y: 61, distance: 18.4
click at [168, 61] on p "Завдання забезпечення безпеки" at bounding box center [243, 70] width 223 height 58
drag, startPoint x: 343, startPoint y: 61, endPoint x: 282, endPoint y: 66, distance: 60.5
click at [296, 84] on div at bounding box center [300, 90] width 8 height 13
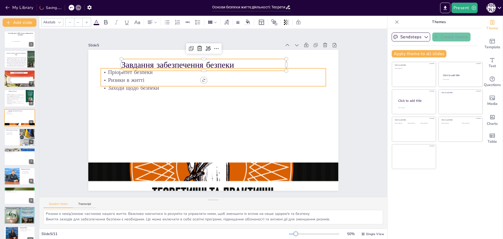
type input "32"
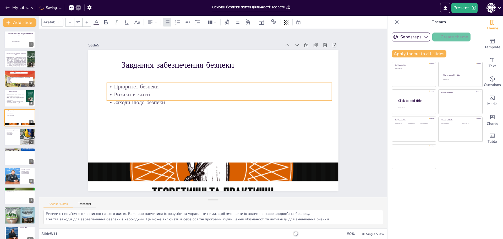
drag, startPoint x: 128, startPoint y: 80, endPoint x: 134, endPoint y: 94, distance: 15.6
click at [134, 94] on p "Ризики в житті" at bounding box center [223, 96] width 222 height 55
click at [214, 97] on p "Заходи щодо безпеки" at bounding box center [222, 104] width 222 height 55
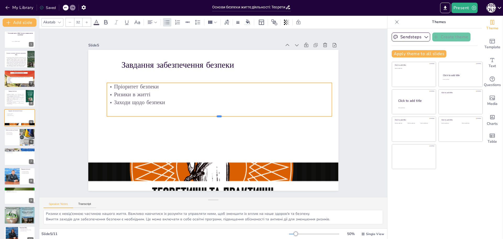
drag, startPoint x: 216, startPoint y: 99, endPoint x: 215, endPoint y: 117, distance: 17.6
click at [210, 117] on div at bounding box center [208, 118] width 4 height 225
click at [12, 60] on p "БЖД" at bounding box center [16, 62] width 20 height 10
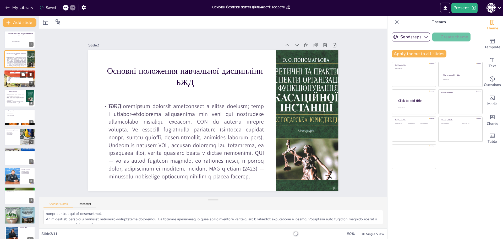
click at [20, 74] on div at bounding box center [19, 79] width 31 height 44
type textarea "Природні небезпеки, такі як стихійні лиха, можуть мати серйозні наслідки для зд…"
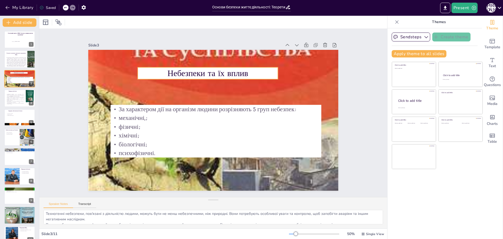
click at [204, 73] on p "Небезпеки та їх вплив" at bounding box center [216, 73] width 140 height 41
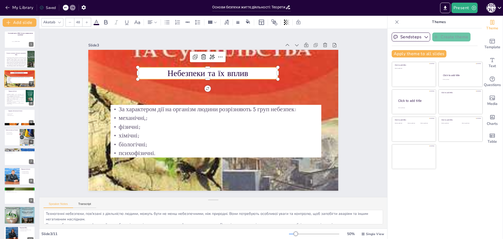
click at [161, 67] on p "Небезпеки та їх вплив" at bounding box center [224, 74] width 133 height 68
click at [163, 69] on p "Небезпеки та їх вплив" at bounding box center [216, 73] width 140 height 41
click at [165, 71] on p "Небезпеки та їх вплив" at bounding box center [228, 76] width 127 height 80
click at [164, 71] on p "Небезпеки та їх вплив" at bounding box center [212, 72] width 141 height 26
click at [247, 69] on p "Небезпеки та їх вплив" at bounding box center [236, 80] width 112 height 102
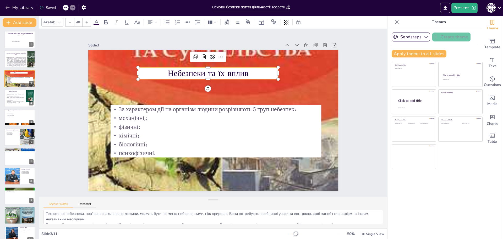
click at [246, 70] on p "Небезпеки та їх вплив" at bounding box center [220, 73] width 137 height 55
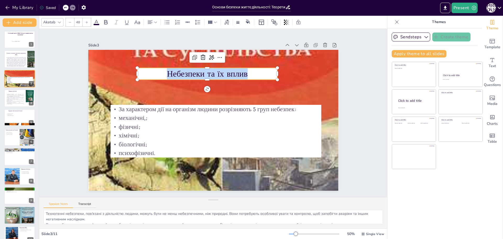
drag, startPoint x: 232, startPoint y: 70, endPoint x: 164, endPoint y: 74, distance: 68.5
click at [164, 74] on p "Небезпеки та їх вплив" at bounding box center [219, 74] width 137 height 55
type input "48"
click at [140, 131] on p "хімічні;" at bounding box center [206, 135] width 196 height 94
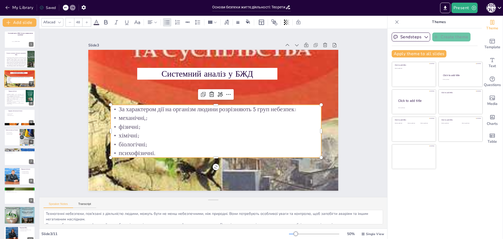
click at [150, 147] on p "психофізичні." at bounding box center [192, 146] width 176 height 131
click at [150, 147] on p "психофізичні." at bounding box center [203, 151] width 203 height 73
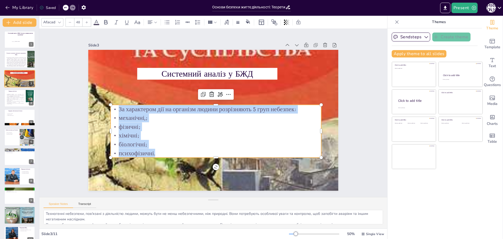
drag, startPoint x: 151, startPoint y: 153, endPoint x: 107, endPoint y: 107, distance: 63.2
click at [107, 107] on div "За характером дії на організм людини розрізняють 5 груп небезпек: механічні,; ф…" at bounding box center [212, 131] width 217 height 95
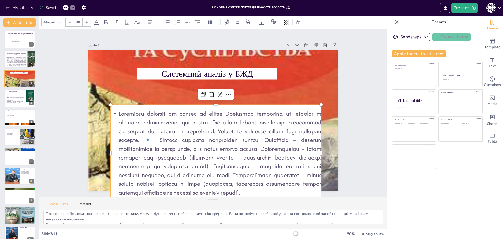
click at [183, 105] on p at bounding box center [188, 144] width 215 height 206
click at [246, 106] on p at bounding box center [203, 152] width 227 height 148
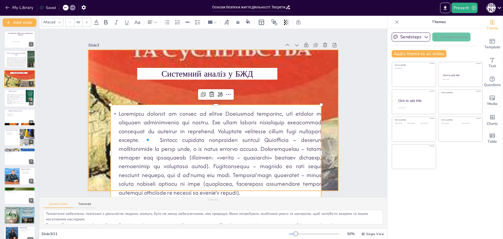
click at [250, 90] on div at bounding box center [210, 120] width 369 height 418
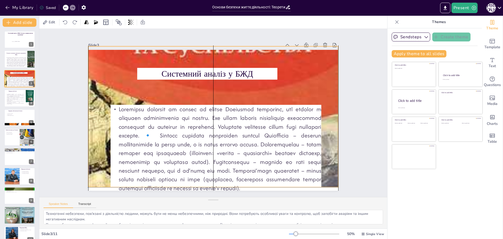
drag, startPoint x: 248, startPoint y: 106, endPoint x: 247, endPoint y: 100, distance: 6.4
click at [247, 77] on div "Системний аналіз у БЖД" at bounding box center [226, 51] width 245 height 52
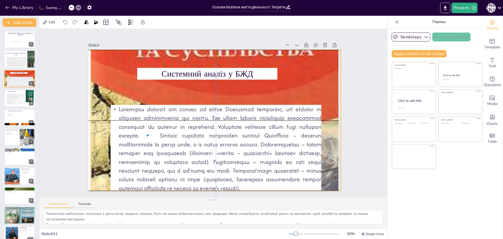
drag, startPoint x: 270, startPoint y: 90, endPoint x: 270, endPoint y: 93, distance: 3.1
click at [270, 93] on div at bounding box center [214, 120] width 317 height 390
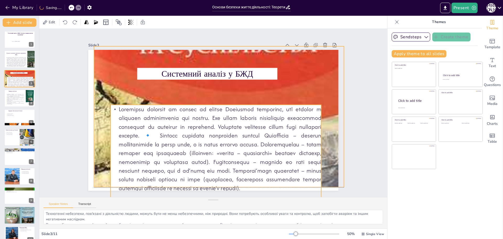
drag, startPoint x: 233, startPoint y: 124, endPoint x: 236, endPoint y: 122, distance: 3.9
click at [236, 122] on p at bounding box center [212, 148] width 219 height 109
click at [177, 135] on p at bounding box center [198, 145] width 226 height 181
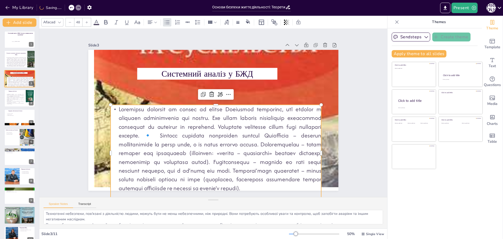
click at [158, 185] on p at bounding box center [204, 147] width 227 height 148
click at [164, 150] on p at bounding box center [201, 147] width 228 height 166
click at [164, 150] on p at bounding box center [208, 148] width 224 height 129
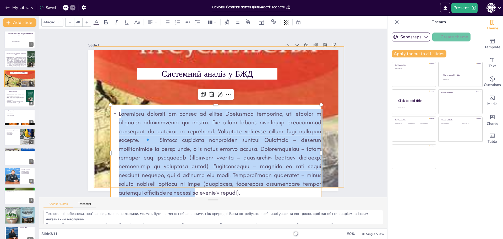
drag, startPoint x: 119, startPoint y: 104, endPoint x: 121, endPoint y: 93, distance: 11.5
click at [121, 93] on div "Системний аналіз у БЖД" at bounding box center [212, 120] width 274 height 190
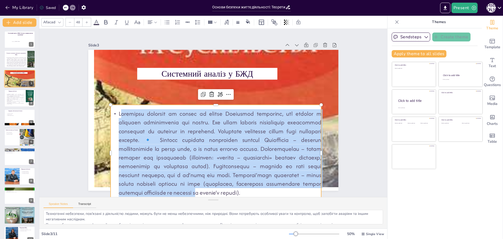
click at [176, 138] on p at bounding box center [192, 146] width 222 height 195
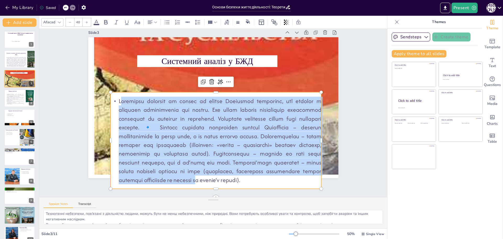
scroll to position [19, 0]
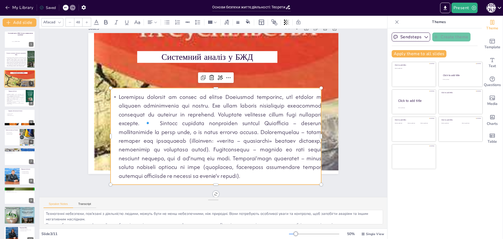
click at [197, 175] on p at bounding box center [193, 124] width 166 height 228
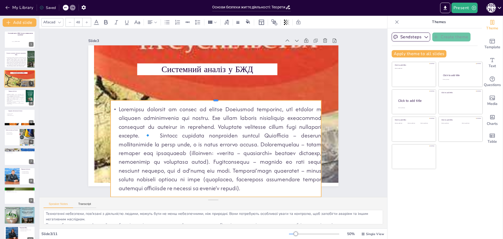
scroll to position [7, 0]
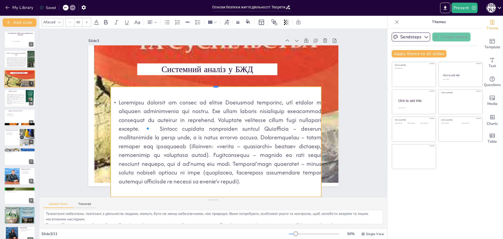
drag, startPoint x: 212, startPoint y: 83, endPoint x: 214, endPoint y: 69, distance: 13.8
click at [214, 69] on div "Системний аналіз у БЖД" at bounding box center [211, 115] width 285 height 261
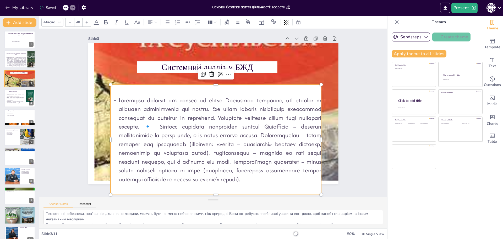
click at [212, 192] on div at bounding box center [210, 139] width 229 height 151
drag, startPoint x: 210, startPoint y: 188, endPoint x: 210, endPoint y: 181, distance: 7.3
click at [210, 181] on div at bounding box center [204, 138] width 237 height 186
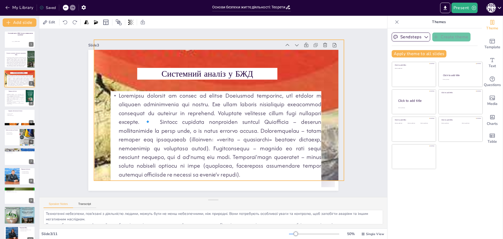
scroll to position [0, 0]
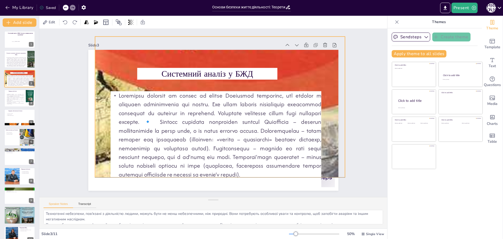
drag, startPoint x: 240, startPoint y: 58, endPoint x: 241, endPoint y: 55, distance: 3.8
click at [241, 55] on div at bounding box center [221, 109] width 345 height 406
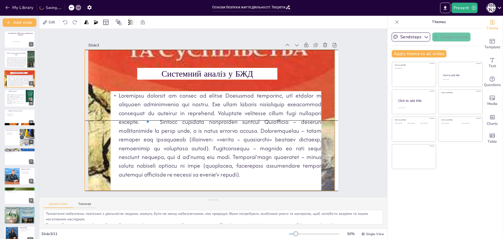
drag, startPoint x: 256, startPoint y: 35, endPoint x: 246, endPoint y: 47, distance: 15.5
click at [246, 47] on div "Slide 1 Системний аналіз у БЖД. Система «людина-життєве середовище" виконала [P…" at bounding box center [213, 113] width 277 height 204
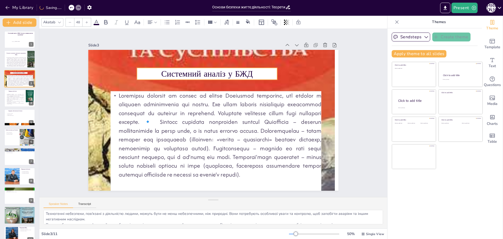
click at [247, 72] on p "Системний аналіз у БЖД" at bounding box center [227, 76] width 127 height 80
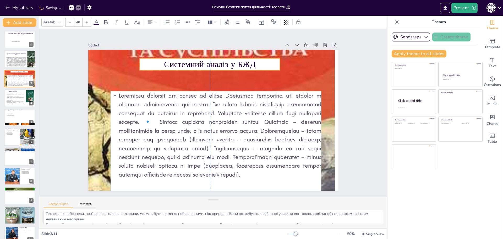
drag, startPoint x: 246, startPoint y: 71, endPoint x: 248, endPoint y: 62, distance: 9.5
click at [248, 62] on p "Системний аналіз у БЖД" at bounding box center [234, 69] width 127 height 80
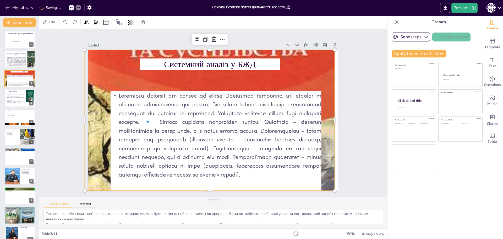
click at [243, 89] on div at bounding box center [209, 119] width 285 height 370
click at [240, 99] on p at bounding box center [213, 134] width 219 height 109
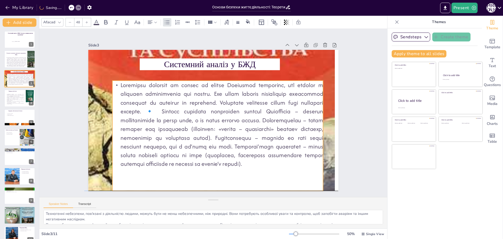
drag, startPoint x: 240, startPoint y: 99, endPoint x: 242, endPoint y: 89, distance: 10.4
click at [242, 89] on p at bounding box center [215, 124] width 224 height 129
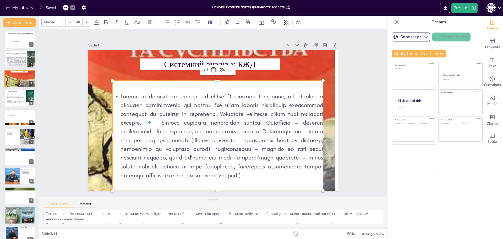
click at [207, 118] on p at bounding box center [213, 135] width 224 height 129
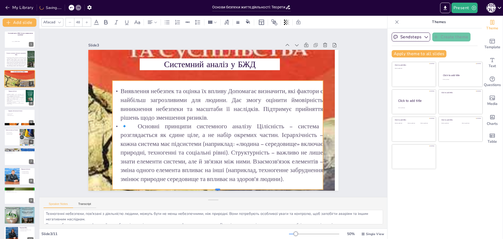
drag, startPoint x: 213, startPoint y: 176, endPoint x: 213, endPoint y: 189, distance: 13.1
click at [213, 189] on div at bounding box center [194, 188] width 202 height 69
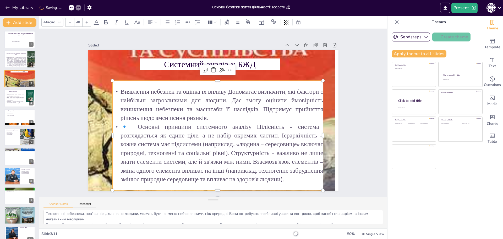
click at [118, 125] on p "🔹 Основні принципи системного аналізу Цілісність – система розглядається як єди…" at bounding box center [209, 153] width 219 height 104
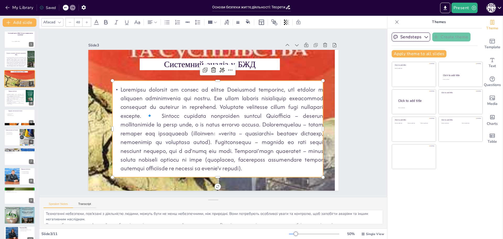
click at [208, 109] on p at bounding box center [216, 128] width 219 height 109
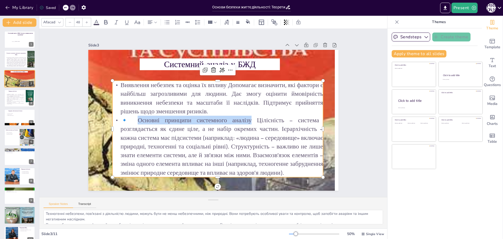
drag, startPoint x: 252, startPoint y: 119, endPoint x: 137, endPoint y: 122, distance: 115.9
click at [137, 122] on p "🔹 Основні принципи системного аналізу Цілісність – система розглядається як єди…" at bounding box center [214, 146] width 216 height 83
click at [106, 22] on icon at bounding box center [105, 22] width 3 height 4
click at [268, 172] on p "🔹 Основні принципи системного аналізу Цілісність – система розглядається як єди…" at bounding box center [214, 146] width 216 height 83
drag, startPoint x: 254, startPoint y: 168, endPoint x: 115, endPoint y: 84, distance: 162.4
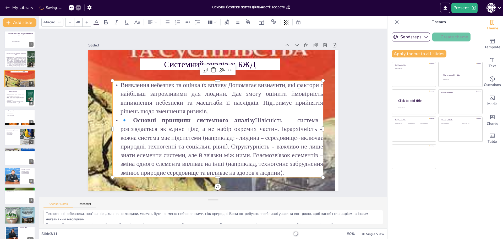
click at [115, 84] on div "Виявлення небезпек та оцінка їх впливу Допомагає визначити, які фактори є найбі…" at bounding box center [214, 129] width 226 height 138
click at [77, 23] on input "48" at bounding box center [77, 22] width 7 height 8
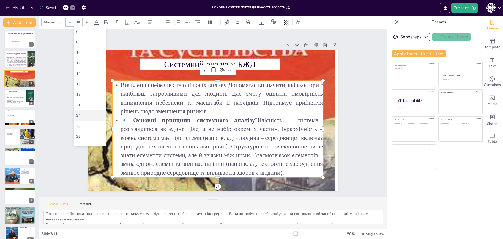
scroll to position [26, 0]
click at [82, 120] on div "36" at bounding box center [89, 120] width 27 height 5
type input "36"
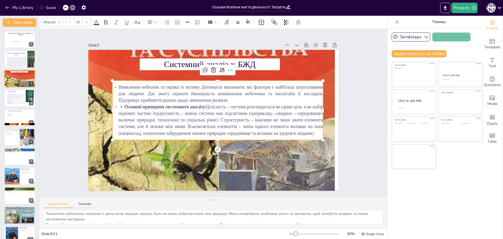
click at [168, 112] on p "🔹 Основні принципи системного аналізу Цілісність – система розглядається як єди…" at bounding box center [214, 121] width 206 height 116
click at [209, 101] on p "🔹 Основні принципи системного аналізу Цілісність – система розглядається як єди…" at bounding box center [216, 120] width 213 height 55
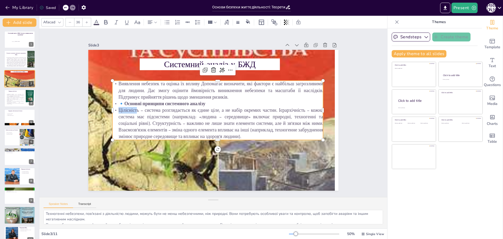
drag, startPoint x: 133, startPoint y: 108, endPoint x: 113, endPoint y: 108, distance: 19.9
click at [113, 108] on p "Цілісність – система розглядається як єдине ціле, а не набір окремих частин. Іє…" at bounding box center [215, 124] width 213 height 76
click at [106, 22] on icon at bounding box center [106, 22] width 6 height 6
click at [149, 122] on p "Цілісніст ь – система розглядається як єдине ціле, а не набір окремих частин. І…" at bounding box center [216, 123] width 213 height 55
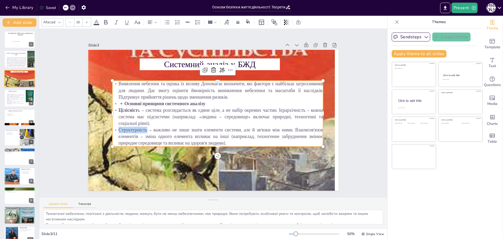
drag, startPoint x: 143, startPoint y: 128, endPoint x: 116, endPoint y: 129, distance: 27.3
click at [116, 129] on p "Структурність – важливо не лише знати елементи системи, але й зв’язки між ними.…" at bounding box center [210, 137] width 206 height 84
click at [107, 20] on icon at bounding box center [106, 22] width 6 height 6
click at [292, 127] on p "Структурність – важливо не лише знати елементи системи, але й зв’язки між ними.…" at bounding box center [203, 135] width 182 height 140
drag, startPoint x: 164, startPoint y: 133, endPoint x: 113, endPoint y: 136, distance: 50.7
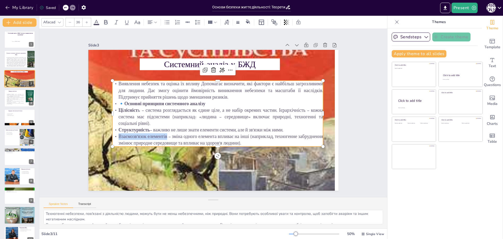
click at [113, 136] on p "Взаємозв’язок елементів – зміна одного елемента впливає на інші (наприклад, тех…" at bounding box center [212, 140] width 209 height 57
click at [105, 23] on icon at bounding box center [106, 22] width 6 height 6
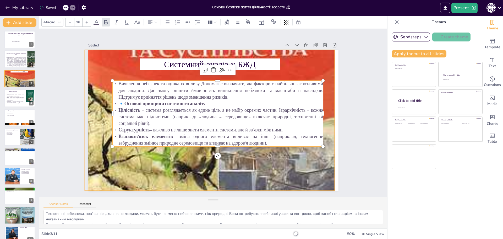
click at [199, 179] on div at bounding box center [207, 119] width 345 height 406
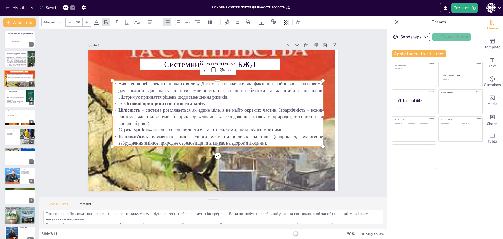
click at [263, 140] on p "Взаємозв’язок елементів – зміна одного елемента впливає на інші (наприклад, тех…" at bounding box center [212, 140] width 209 height 57
click at [263, 141] on p "Взаємозв’язок елементів – зміна одного елемента впливає на інші (наприклад, тех…" at bounding box center [212, 140] width 209 height 57
click at [240, 141] on p "Взаємозв’язок елементів – зміна одного елемента впливає на інші (наприклад, тех…" at bounding box center [191, 128] width 98 height 198
drag, startPoint x: 263, startPoint y: 141, endPoint x: 113, endPoint y: 83, distance: 160.9
click at [113, 83] on div "Виявлення небезпек та оцінка їх впливу Допомагає визначити, які фактори є найбі…" at bounding box center [216, 116] width 215 height 162
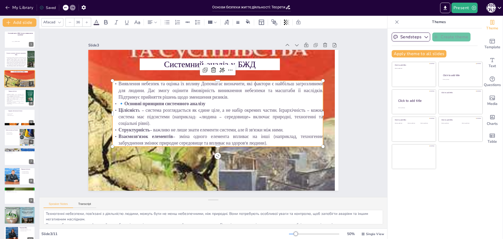
click at [77, 25] on input "36" at bounding box center [77, 22] width 7 height 8
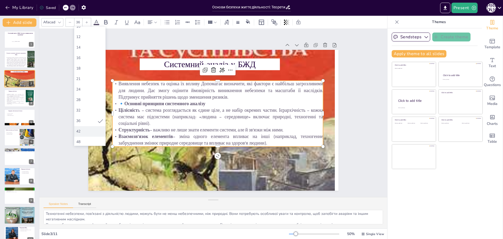
click at [89, 128] on div "42" at bounding box center [89, 131] width 31 height 10
type input "42"
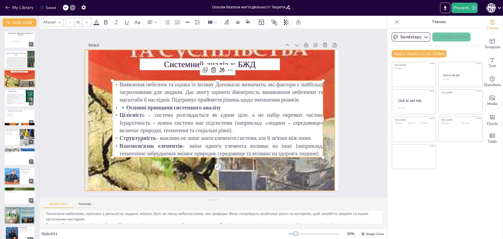
click at [245, 170] on div at bounding box center [208, 119] width 317 height 390
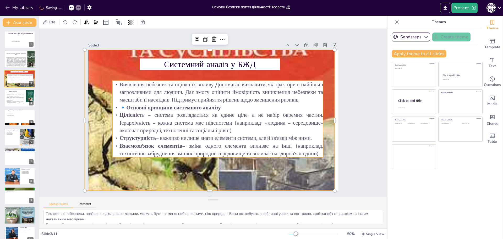
click at [215, 129] on p "Цілісніст ь – система розглядається як єдине ціле, а не набір окремих частин. І…" at bounding box center [215, 123] width 211 height 66
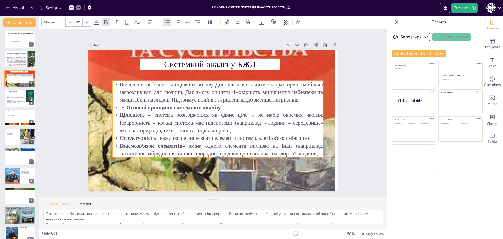
click at [212, 155] on div at bounding box center [189, 152] width 173 height 127
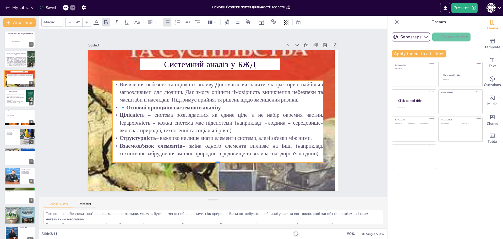
drag, startPoint x: 213, startPoint y: 155, endPoint x: 215, endPoint y: 167, distance: 12.2
click at [214, 165] on div at bounding box center [186, 157] width 173 height 127
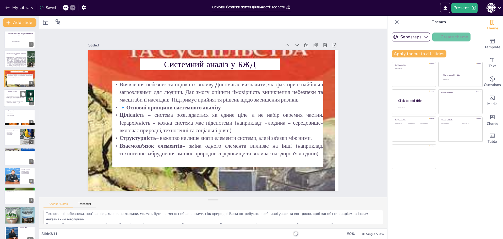
click at [14, 99] on p "Система – сукупність елементів, взаємодія між якими адекватна меті. Мета – те, …" at bounding box center [15, 98] width 18 height 2
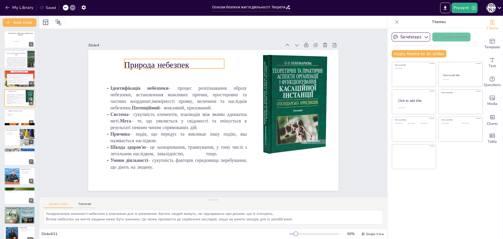
click at [177, 64] on p "Природа небезпек" at bounding box center [191, 55] width 99 height 42
click at [193, 61] on p "Природа небезпек" at bounding box center [185, 58] width 100 height 32
click at [193, 61] on p "Природа небезпек" at bounding box center [179, 61] width 101 height 22
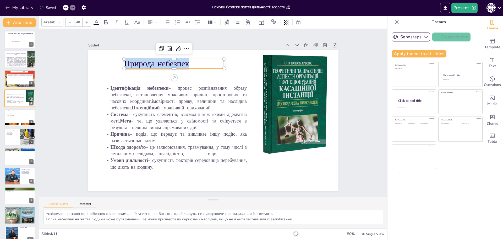
drag, startPoint x: 179, startPoint y: 59, endPoint x: 121, endPoint y: 58, distance: 57.9
click at [121, 58] on div "Ідентифікація небезпеки – процес розпізнавання образу небезпеки, встановлення м…" at bounding box center [212, 120] width 274 height 190
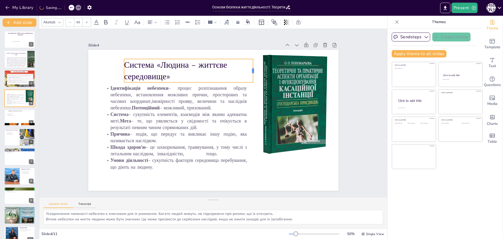
drag, startPoint x: 221, startPoint y: 68, endPoint x: 250, endPoint y: 61, distance: 29.6
click at [258, 68] on div at bounding box center [262, 80] width 9 height 24
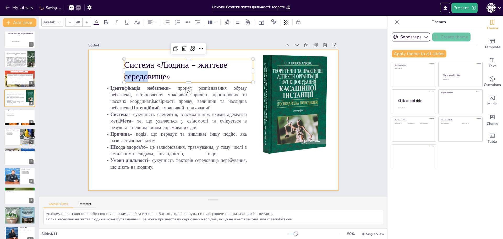
drag, startPoint x: 120, startPoint y: 69, endPoint x: 141, endPoint y: 71, distance: 21.1
click at [108, 66] on div "Ідентифікація небезпеки – процес розпізнавання образу небезпеки, встановлення м…" at bounding box center [209, 118] width 285 height 261
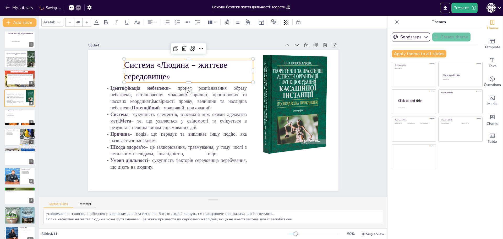
click at [172, 73] on p "Система «Людина – життєве середовище»" at bounding box center [207, 64] width 127 height 74
drag, startPoint x: 119, startPoint y: 69, endPoint x: 106, endPoint y: 63, distance: 14.6
click at [121, 52] on div at bounding box center [126, 41] width 11 height 24
click at [154, 21] on icon at bounding box center [156, 22] width 4 height 4
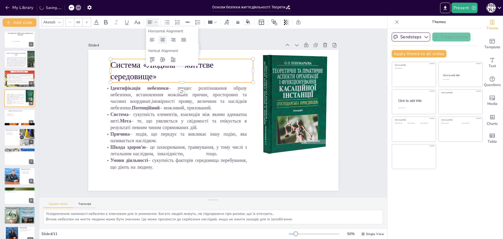
click at [163, 41] on icon at bounding box center [163, 40] width 6 height 6
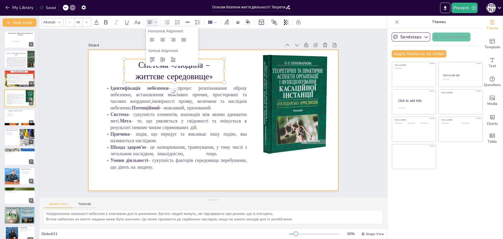
click at [238, 53] on div at bounding box center [209, 118] width 285 height 261
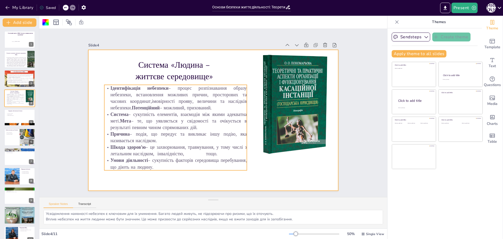
click at [178, 131] on p "Причина – подія, що передує та викликає іншу подію, яка називається наслідком." at bounding box center [170, 124] width 140 height 57
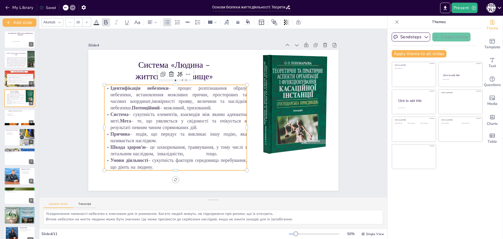
click at [149, 164] on p "Умови діяльності – сукупність факторів середовища перебування, що діють на люди…" at bounding box center [170, 159] width 143 height 28
click at [150, 164] on p "Умови діяльності – сукупність факторів середовища перебування, що діють на люди…" at bounding box center [162, 149] width 140 height 57
click at [149, 164] on p "Умови діяльності – сукупність факторів середовища перебування, що діють на люди…" at bounding box center [166, 154] width 142 height 42
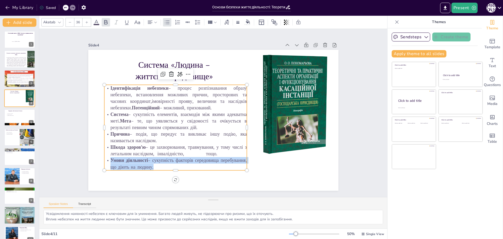
click at [149, 164] on p "Умови діяльності – сукупність факторів середовища перебування, що діють на люди…" at bounding box center [152, 131] width 123 height 94
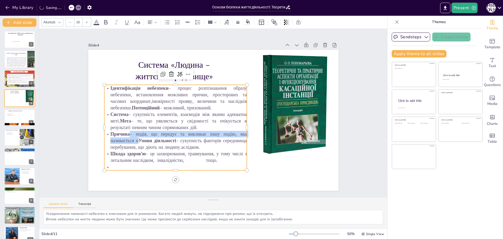
drag, startPoint x: 213, startPoint y: 160, endPoint x: 105, endPoint y: 85, distance: 131.3
click at [105, 85] on div "Ідентифікація небезпеки – процес розпізнавання образу небезпеки, встановлення м…" at bounding box center [174, 123] width 151 height 100
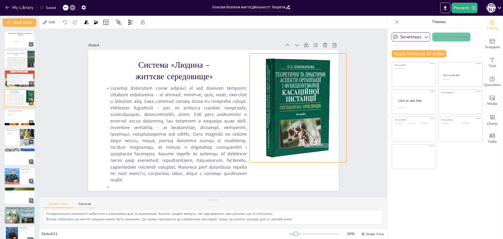
drag, startPoint x: 294, startPoint y: 130, endPoint x: 296, endPoint y: 127, distance: 3.7
click at [294, 131] on div at bounding box center [298, 117] width 146 height 122
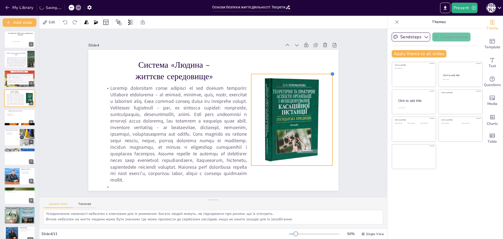
drag, startPoint x: 345, startPoint y: 55, endPoint x: 299, endPoint y: 77, distance: 51.2
click at [301, 73] on div "Система «Людина – життєве середовище»" at bounding box center [209, 118] width 285 height 261
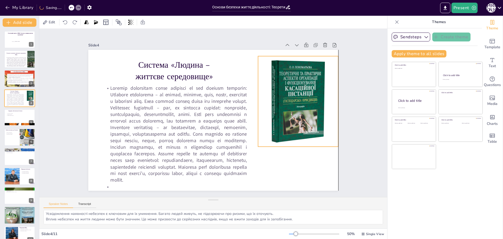
drag, startPoint x: 284, startPoint y: 109, endPoint x: 291, endPoint y: 90, distance: 20.1
click at [291, 90] on div at bounding box center [298, 119] width 129 height 112
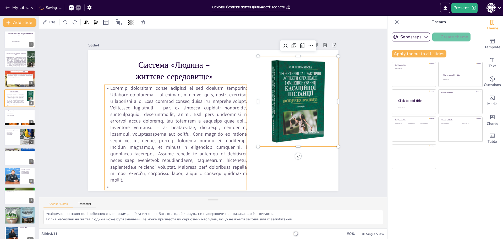
click at [216, 144] on p at bounding box center [173, 129] width 152 height 113
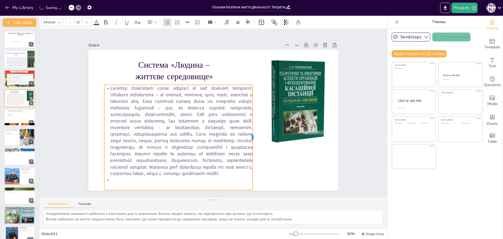
drag, startPoint x: 243, startPoint y: 135, endPoint x: 249, endPoint y: 133, distance: 6.1
click at [253, 133] on div at bounding box center [255, 137] width 4 height 105
click at [151, 91] on p at bounding box center [176, 126] width 157 height 107
click at [152, 93] on p at bounding box center [175, 106] width 174 height 161
click at [152, 93] on p at bounding box center [175, 123] width 164 height 121
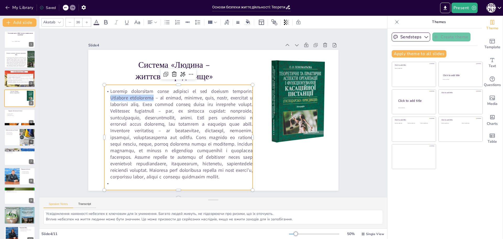
drag, startPoint x: 152, startPoint y: 96, endPoint x: 108, endPoint y: 96, distance: 44.3
click at [108, 96] on p at bounding box center [175, 126] width 164 height 121
click at [104, 23] on icon at bounding box center [106, 22] width 6 height 6
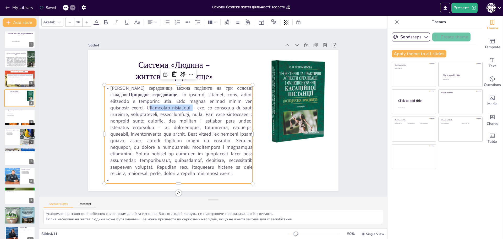
drag, startPoint x: 153, startPoint y: 108, endPoint x: 106, endPoint y: 107, distance: 46.4
click at [106, 107] on p "Життєве середовище можна поділити на три основні складові: Природне середовище" at bounding box center [174, 111] width 174 height 154
click at [106, 21] on icon at bounding box center [106, 22] width 6 height 6
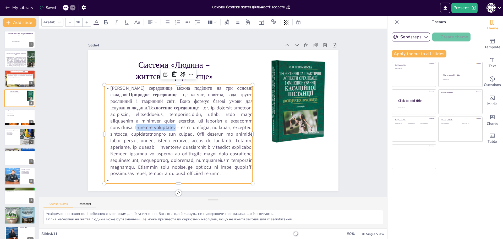
drag, startPoint x: 154, startPoint y: 127, endPoint x: 106, endPoint y: 127, distance: 48.5
click at [106, 127] on p "Життєве середовище можна поділити на три основні складові: Природне середовище …" at bounding box center [175, 118] width 170 height 133
click at [105, 23] on icon at bounding box center [105, 22] width 3 height 4
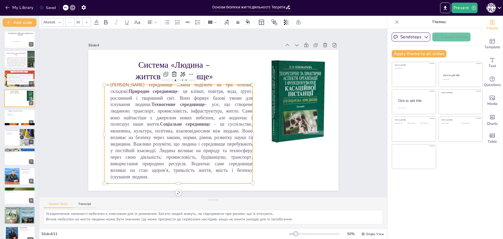
click at [128, 151] on p "Життєве середовище можна поділити на три основні складові: Природне середовище …" at bounding box center [177, 126] width 158 height 113
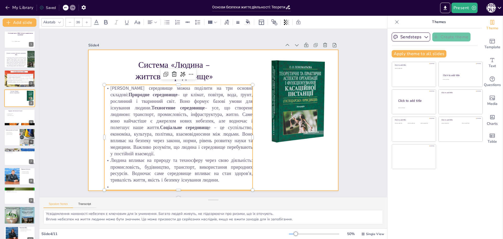
click at [269, 171] on div at bounding box center [212, 120] width 263 height 166
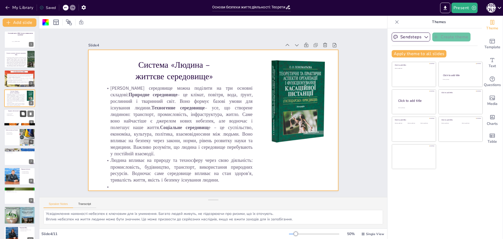
click at [20, 112] on button at bounding box center [23, 113] width 6 height 6
type textarea "Безпека повинна бути пріоритетом для всіх. Це питання, яке стосується кожного, …"
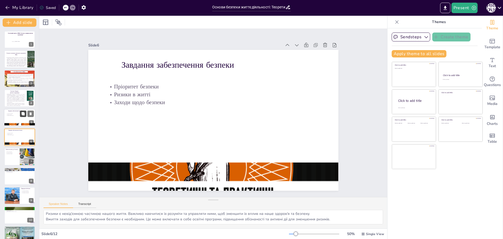
scroll to position [4, 0]
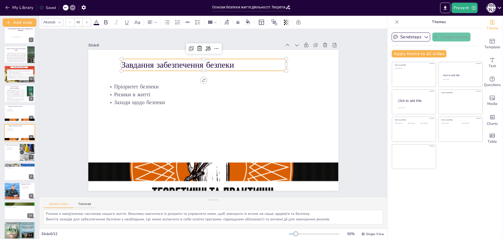
click at [187, 59] on p "Завдання забезпечення безпеки" at bounding box center [214, 64] width 164 height 46
click at [226, 61] on p "Завдання забезпечення безпеки" at bounding box center [219, 64] width 160 height 62
click at [230, 61] on p "Завдання забезпечення безпеки" at bounding box center [214, 64] width 164 height 46
click at [231, 61] on p "Завдання забезпечення безпеки" at bounding box center [223, 65] width 155 height 78
click at [231, 61] on p "Завдання забезпечення безпеки" at bounding box center [214, 64] width 164 height 46
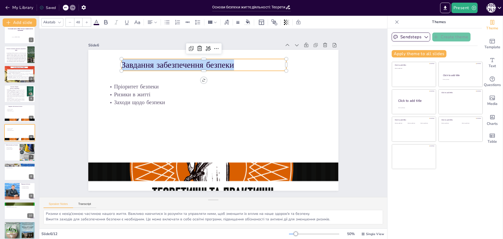
drag, startPoint x: 231, startPoint y: 63, endPoint x: 116, endPoint y: 60, distance: 115.6
click at [116, 60] on div "Пріоритет безпеки Ризики в житті Заходи щодо безпеки Завдання забезпечення безп…" at bounding box center [210, 119] width 281 height 211
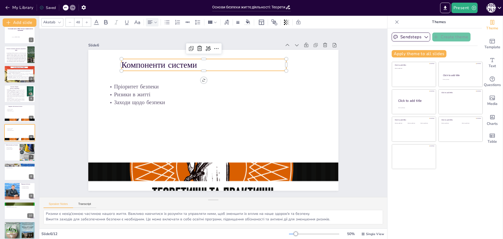
click at [155, 24] on div at bounding box center [152, 22] width 10 height 6
click at [164, 41] on icon at bounding box center [162, 39] width 5 height 3
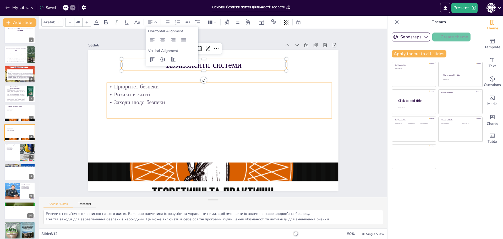
type input "32"
click at [225, 102] on p "Заходи щодо безпеки" at bounding box center [220, 102] width 225 height 31
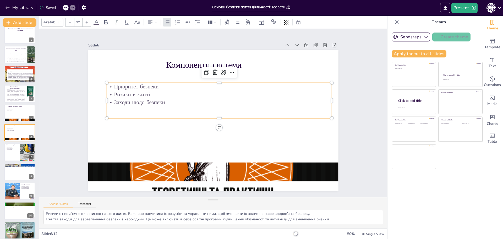
click at [150, 96] on p "Ризики в житті" at bounding box center [224, 97] width 216 height 77
click at [159, 97] on p "Заходи щодо безпеки" at bounding box center [220, 102] width 225 height 31
click at [161, 99] on p "Заходи щодо безпеки" at bounding box center [225, 109] width 173 height 156
click at [161, 99] on p "Заходи щодо безпеки" at bounding box center [222, 104] width 222 height 54
drag, startPoint x: 128, startPoint y: 105, endPoint x: 109, endPoint y: 94, distance: 22.1
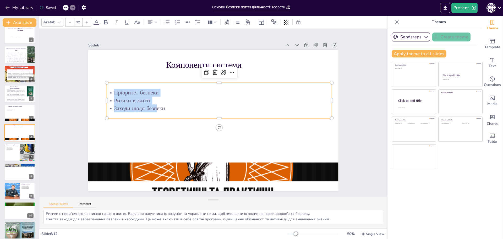
click at [109, 94] on div "Пріоритет безпеки Ризики в житті Заходи щодо безпеки" at bounding box center [221, 101] width 225 height 69
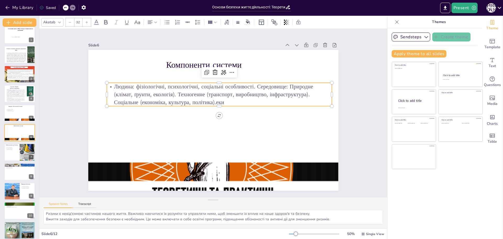
click at [252, 84] on p "Людина: фізіологічні, психологічні, соціальні особливості. Середовище: Природне…" at bounding box center [221, 95] width 226 height 47
click at [143, 95] on p "Середовище: Природне (клімат, ґрунти, екологія). Техногенне (транспорт, виробни…" at bounding box center [225, 102] width 212 height 106
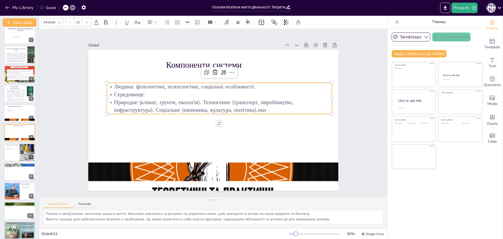
click at [199, 101] on p "Природне (клімат, ґрунти, екологія). Техногенне (транспорт, виробництво, інфрас…" at bounding box center [222, 112] width 178 height 162
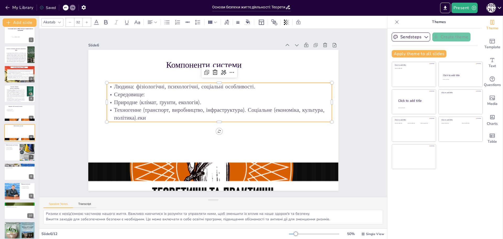
click at [244, 107] on p "Техногенне (транспорт, виробництво, інфраструктура). Соціальне (економіка, куль…" at bounding box center [218, 116] width 212 height 106
click at [132, 86] on p "Людина: фізіологічні, психологічні, соціальні особливості." at bounding box center [225, 88] width 222 height 55
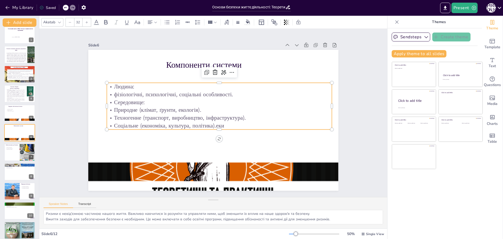
click at [140, 95] on p "фізіологічні, психологічні, соціальні особливості." at bounding box center [221, 94] width 225 height 31
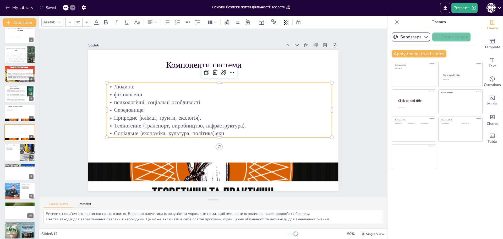
click at [140, 95] on p "фізіологічні" at bounding box center [223, 96] width 222 height 55
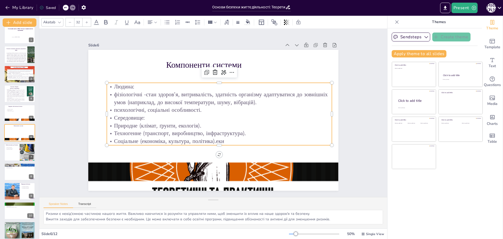
click at [161, 84] on p "Людина:" at bounding box center [227, 89] width 216 height 77
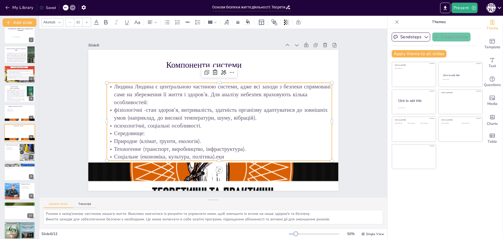
click at [148, 85] on p "Людина Людина є центральною частиною системи, адже всі заходи з безпеки спрямов…" at bounding box center [221, 95] width 226 height 47
click at [150, 84] on p "Людина Людина є центральною частиною системи, адже всі заходи з безпеки спрямов…" at bounding box center [221, 95] width 226 height 47
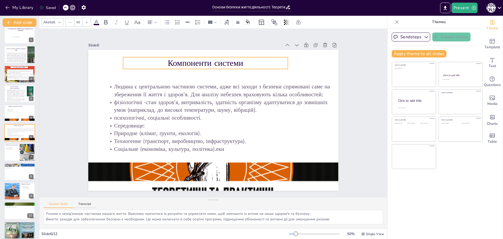
click at [240, 61] on p "Компоненти системи" at bounding box center [210, 62] width 165 height 29
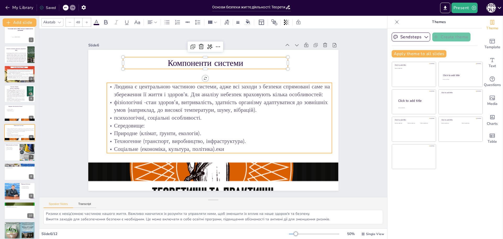
type input "32"
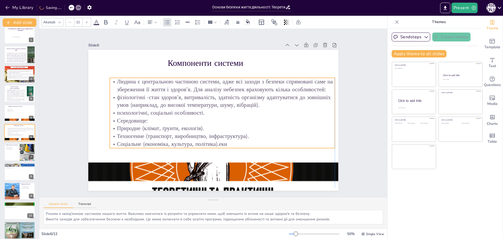
drag, startPoint x: 238, startPoint y: 86, endPoint x: 240, endPoint y: 81, distance: 5.4
click at [240, 81] on p "Людина є центральною частиною системи, адже всі заходи з безпеки спрямовані сам…" at bounding box center [222, 85] width 225 height 15
click at [191, 89] on p "Людина є центральною частиною системи, адже всі заходи з безпеки спрямовані сам…" at bounding box center [225, 86] width 226 height 39
click at [191, 88] on p "Людина є центральною частиною системи, адже всі заходи з безпеки спрямовані сам…" at bounding box center [230, 89] width 219 height 84
click at [145, 110] on p "психологічні, соціальні особливості." at bounding box center [220, 118] width 187 height 139
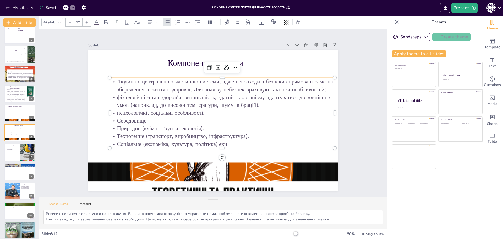
click at [147, 111] on p "психологічні, соціальні особливості." at bounding box center [221, 116] width 209 height 99
click at [147, 111] on p "психологічні, соціальні особливості." at bounding box center [222, 115] width 222 height 55
click at [148, 117] on p "Середовище:" at bounding box center [222, 121] width 225 height 8
click at [147, 111] on p "психологічні, соціальні особливості." at bounding box center [221, 117] width 199 height 119
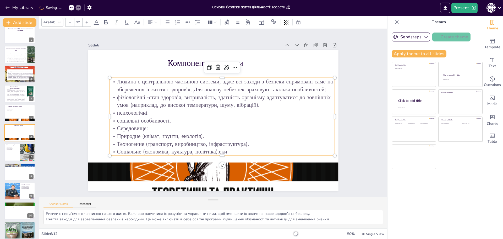
click at [146, 111] on p "психологічні" at bounding box center [222, 115] width 216 height 77
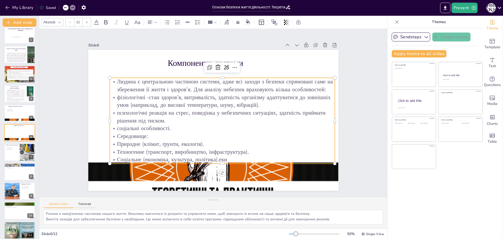
click at [145, 110] on p "психологічні реакція на стрес, поведінка у небезпечних ситуаціях, здатність при…" at bounding box center [222, 119] width 224 height 62
click at [146, 96] on p "фізіологічні -стан здоров’я, витривалість, здатність організму адаптуватися до …" at bounding box center [225, 103] width 224 height 62
drag, startPoint x: 142, startPoint y: 95, endPoint x: 111, endPoint y: 98, distance: 30.3
click at [120, 98] on p "фізіологічні - стан здоров’я, витривалість, здатність організму адаптуватися до…" at bounding box center [226, 106] width 212 height 106
click at [106, 21] on icon at bounding box center [106, 22] width 6 height 6
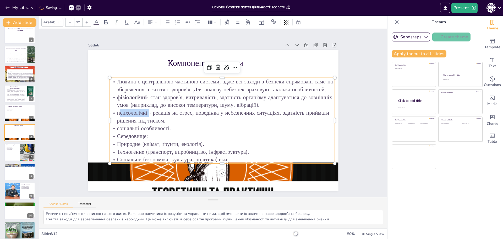
drag, startPoint x: 143, startPoint y: 111, endPoint x: 111, endPoint y: 111, distance: 32.5
click at [111, 111] on p "психологічні - реакція на стрес, поведінка у небезпечних ситуаціях, здатність п…" at bounding box center [222, 117] width 226 height 39
click at [106, 22] on icon at bounding box center [105, 22] width 3 height 4
click at [172, 123] on p "соціальні особливості." at bounding box center [220, 128] width 225 height 31
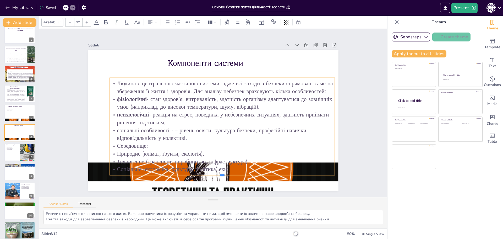
drag, startPoint x: 219, startPoint y: 170, endPoint x: 220, endPoint y: 173, distance: 3.7
click at [220, 173] on div at bounding box center [208, 177] width 221 height 51
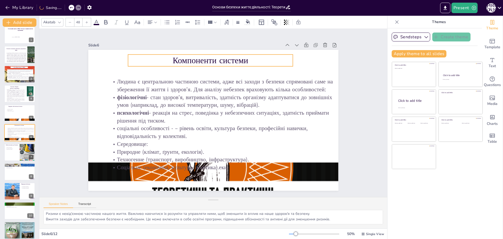
click at [247, 57] on p "Компоненти системи" at bounding box center [222, 61] width 164 height 46
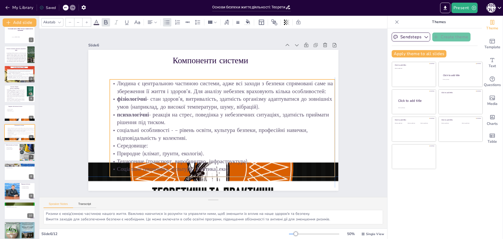
type input "32"
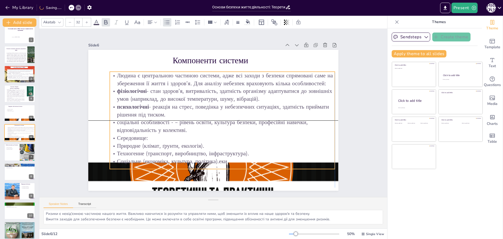
drag, startPoint x: 244, startPoint y: 81, endPoint x: 246, endPoint y: 76, distance: 5.1
click at [246, 76] on p "Людина є центральною частиною системи, адже всі заходи з безпеки спрямовані сам…" at bounding box center [229, 82] width 224 height 62
click at [240, 139] on p "Середовище:" at bounding box center [219, 138] width 225 height 31
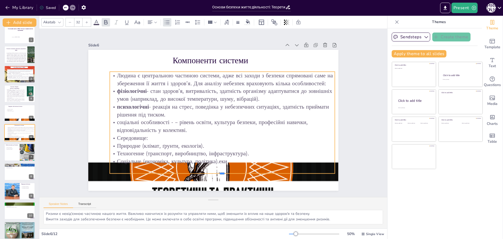
drag, startPoint x: 218, startPoint y: 167, endPoint x: 219, endPoint y: 171, distance: 4.6
click at [219, 171] on div at bounding box center [202, 175] width 215 height 74
click at [227, 166] on div "Людина є центральною частиною системи, адже всі заходи з безпеки спрямовані сам…" at bounding box center [221, 123] width 235 height 124
click at [249, 24] on div at bounding box center [248, 22] width 8 height 6
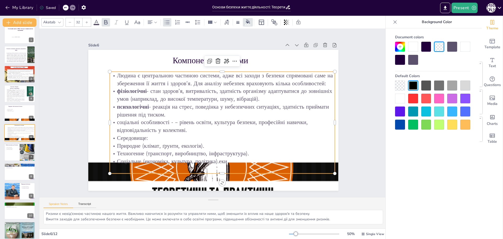
click at [402, 101] on div at bounding box center [400, 99] width 10 height 10
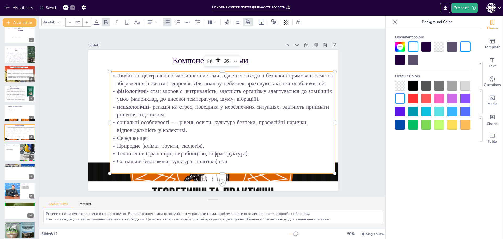
click at [354, 104] on div "Slide 1 Системний аналіз у БЖД. Система «людина-життєве середовище" виконала [P…" at bounding box center [213, 113] width 364 height 204
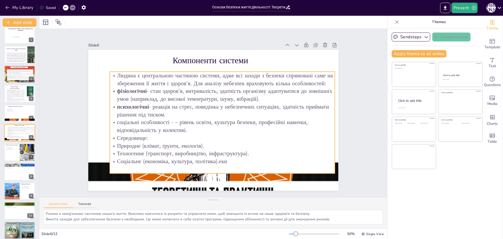
click at [236, 166] on div "Людина є центральною частиною системи, адже всі заходи з безпеки спрямовані сам…" at bounding box center [219, 124] width 241 height 146
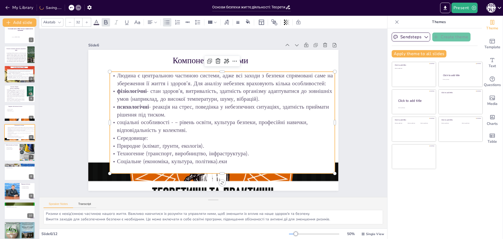
click at [236, 164] on div "Людина є центральною частиною системи, адже всі заходи з безпеки спрямовані сам…" at bounding box center [219, 124] width 241 height 146
click at [235, 160] on p "Соціальне (економіка, культура, політика).еки" at bounding box center [196, 159] width 199 height 119
click at [223, 158] on p "Соціальне (економіка, культура, політика).еки" at bounding box center [187, 155] width 173 height 156
click at [222, 158] on p "Соціальне (економіка, культура, політика).еки" at bounding box center [201, 160] width 209 height 99
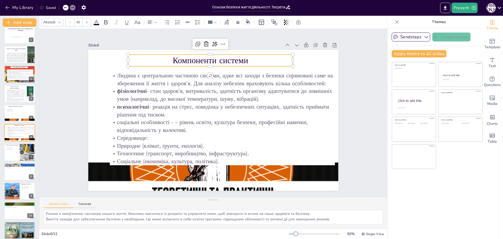
click at [268, 58] on p "Компоненти системи" at bounding box center [221, 61] width 164 height 46
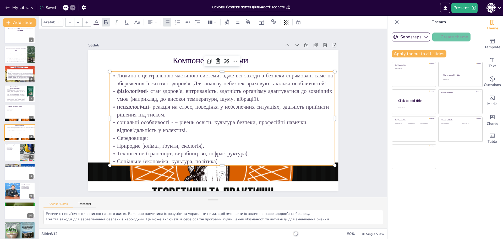
type input "32"
click at [167, 120] on p "соціальні особливості - – рівень освіти, культура безпеки, професійні навички, …" at bounding box center [221, 126] width 226 height 39
click at [171, 120] on p "соціальні особливості - – рівень освіти, культура безпеки, професійні навички, …" at bounding box center [217, 128] width 219 height 84
click at [171, 120] on p "соціальні особливості - – рівень освіти, культура безпеки, професійні навички, …" at bounding box center [221, 126] width 226 height 39
click at [171, 120] on p "соціальні особливості - – рівень освіти, культура безпеки, професійні навички, …" at bounding box center [209, 129] width 162 height 178
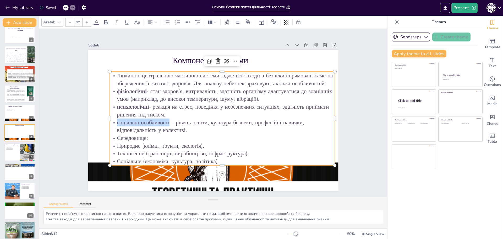
drag, startPoint x: 165, startPoint y: 121, endPoint x: 112, endPoint y: 120, distance: 53.2
click at [112, 120] on p "соціальні особливості – рівень освіти, культура безпеки, професійні навички, ві…" at bounding box center [221, 126] width 226 height 39
click at [106, 20] on icon at bounding box center [105, 22] width 3 height 4
click at [241, 134] on p "Середовище:" at bounding box center [217, 139] width 222 height 55
click at [351, 103] on div "Slide 1 Системний аналіз у БЖД. Система «людина-життєве середовище" виконала [P…" at bounding box center [213, 112] width 364 height 203
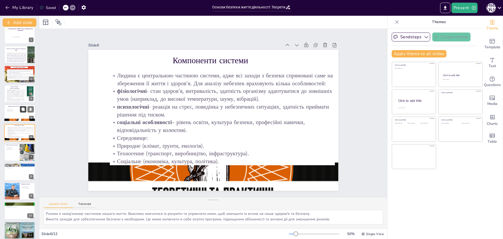
click at [23, 109] on icon at bounding box center [22, 108] width 3 height 3
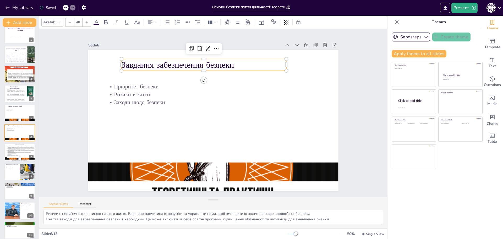
click at [212, 58] on p "Завдання забезпечення безпеки" at bounding box center [214, 64] width 164 height 46
click at [228, 61] on p "Завдання забезпечення безпеки" at bounding box center [208, 64] width 165 height 29
drag, startPoint x: 231, startPoint y: 63, endPoint x: 119, endPoint y: 62, distance: 111.6
click at [132, 62] on p "Завдання забезпечення безпеки" at bounding box center [214, 64] width 164 height 46
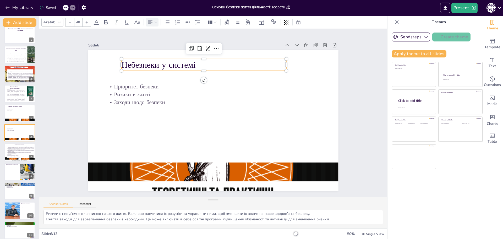
click at [154, 21] on icon at bounding box center [156, 22] width 4 height 4
click at [165, 40] on icon at bounding box center [163, 40] width 6 height 6
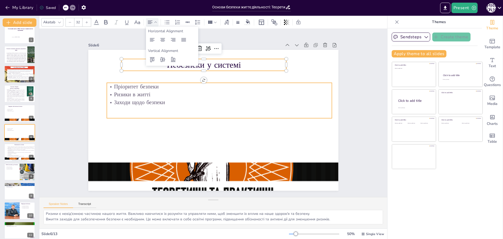
click at [257, 114] on div "Пріоритет безпеки Ризики в житті Заходи щодо безпеки" at bounding box center [221, 101] width 228 height 59
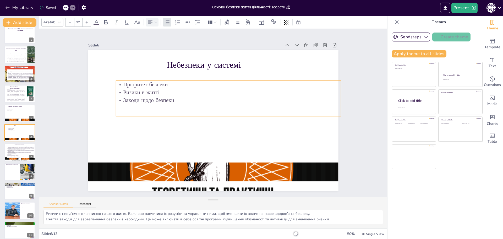
drag, startPoint x: 176, startPoint y: 104, endPoint x: 185, endPoint y: 101, distance: 9.4
click at [185, 101] on p "Заходи щодо безпеки" at bounding box center [231, 103] width 222 height 55
click at [185, 101] on p "Заходи щодо безпеки" at bounding box center [229, 101] width 225 height 31
click at [169, 97] on p "Заходи щодо безпеки" at bounding box center [231, 103] width 222 height 55
click at [170, 97] on p "Заходи щодо безпеки" at bounding box center [231, 103] width 222 height 55
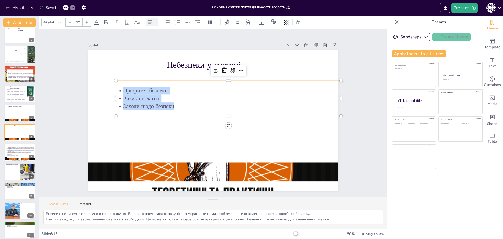
drag, startPoint x: 169, startPoint y: 104, endPoint x: 116, endPoint y: 86, distance: 56.4
click at [122, 86] on div "Пріоритет безпеки Ризики в житті Заходи щодо безпеки" at bounding box center [232, 104] width 221 height 92
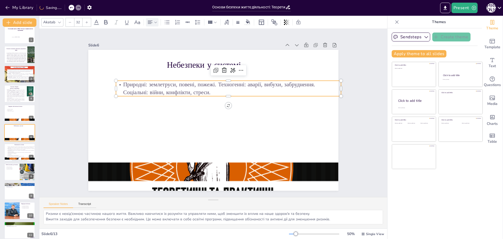
click at [215, 83] on p "Природні: землетруси, повені, пожежі. Техногенні: аварії, вибухи, забруднення. …" at bounding box center [234, 92] width 224 height 62
click at [217, 89] on p "Техногенні: аварії, вибухи, забруднення. Соціальні: війни, конфлікти, стреси." at bounding box center [230, 93] width 225 height 31
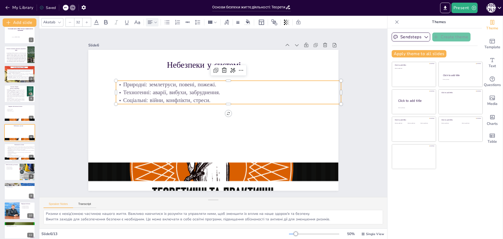
click at [216, 101] on p "Соціальні: війни, конфлікти, стреси." at bounding box center [231, 105] width 216 height 77
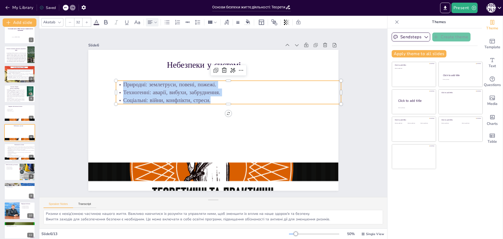
drag, startPoint x: 186, startPoint y: 92, endPoint x: 113, endPoint y: 79, distance: 74.0
click at [113, 79] on div "Небезпеки у системі Природні: землетруси, повені, пожежі. Техногенні: аварії, в…" at bounding box center [208, 118] width 272 height 280
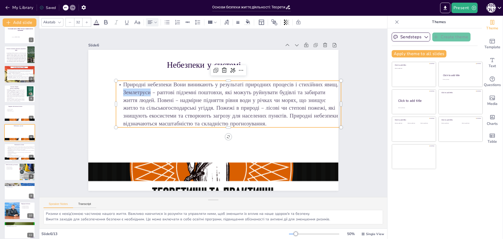
drag, startPoint x: 146, startPoint y: 91, endPoint x: 119, endPoint y: 90, distance: 27.5
click at [119, 90] on p "Природні небезпеки Вони виникають у результаті природних процесів і стихійних я…" at bounding box center [229, 105] width 229 height 70
click at [106, 23] on icon at bounding box center [106, 22] width 6 height 6
click at [155, 99] on p "Природні небезпеки Вони виникають у результаті природних процесів і стихійних я…" at bounding box center [230, 107] width 230 height 93
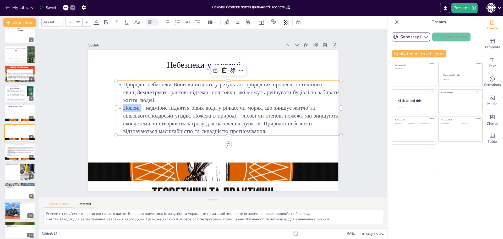
drag, startPoint x: 137, startPoint y: 107, endPoint x: 118, endPoint y: 107, distance: 18.9
click at [118, 107] on p "Повені – надмірне підняття рівня води у річках чи морях, що знищує житло та сіл…" at bounding box center [227, 121] width 227 height 55
click at [105, 24] on icon at bounding box center [105, 22] width 3 height 4
click at [189, 111] on p "Повені – надмірне підняття рівня води у річках чи морях, що знищує житло та сіл…" at bounding box center [227, 121] width 227 height 55
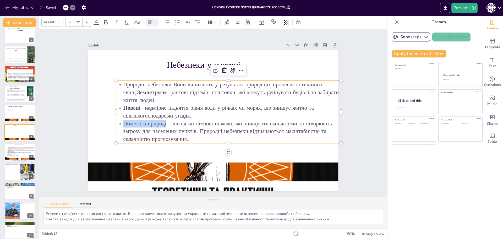
drag, startPoint x: 162, startPoint y: 122, endPoint x: 117, endPoint y: 121, distance: 45.1
click at [117, 121] on p "Пожежі в природі – лісові чи степові пожежі, які знищують екосистеми та створюю…" at bounding box center [224, 134] width 225 height 70
click at [108, 22] on icon at bounding box center [106, 22] width 6 height 6
click at [200, 132] on p "Пожежі в природі – лісові чи степові пожежі, які знищують екосистеми та створюю…" at bounding box center [226, 132] width 226 height 47
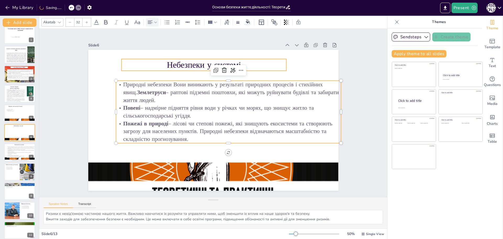
click at [258, 62] on p "Небезпеки у системі" at bounding box center [208, 64] width 165 height 29
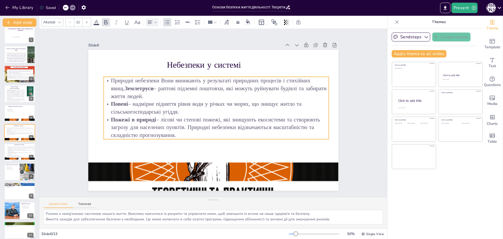
drag, startPoint x: 257, startPoint y: 83, endPoint x: 245, endPoint y: 79, distance: 12.9
click at [245, 79] on p "Природні небезпеки Вони виникають у результаті природних процесів і стихійних я…" at bounding box center [219, 88] width 226 height 47
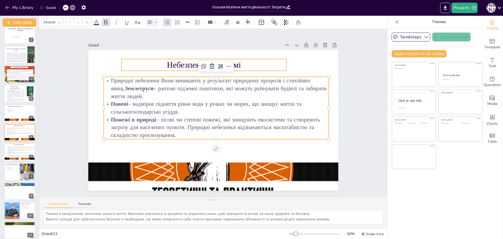
type input "48"
click at [264, 64] on p "Небезпеки у системі" at bounding box center [208, 64] width 165 height 29
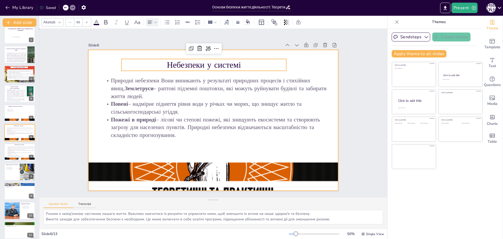
click at [152, 141] on div at bounding box center [209, 119] width 287 height 247
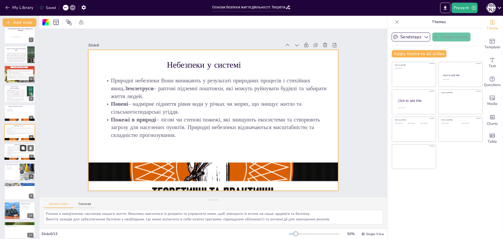
click at [24, 150] on button at bounding box center [23, 148] width 6 height 6
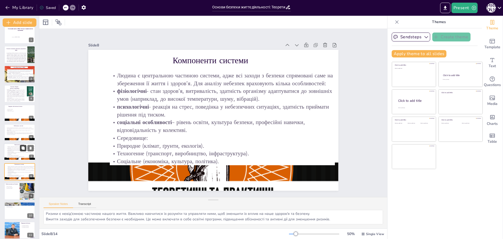
scroll to position [43, 0]
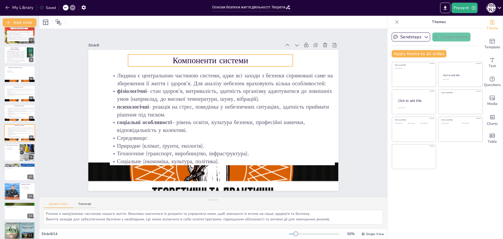
click at [212, 60] on p "Компоненти системи" at bounding box center [210, 61] width 165 height 12
click at [162, 56] on p "Компоненти системи" at bounding box center [222, 61] width 164 height 46
click at [164, 55] on p "Компоненти системи" at bounding box center [215, 60] width 165 height 29
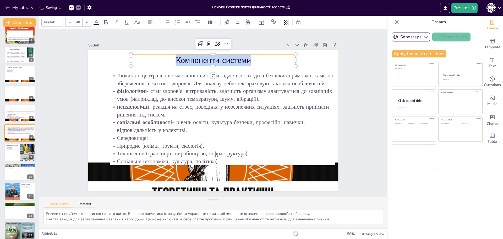
drag, startPoint x: 168, startPoint y: 57, endPoint x: 258, endPoint y: 55, distance: 89.9
click at [258, 55] on p "Компоненти системи" at bounding box center [213, 60] width 165 height 12
click at [66, 116] on div "Slide 1 Системний аналіз у БЖД. Система «людина-життєве середовище" виконала [P…" at bounding box center [213, 112] width 364 height 203
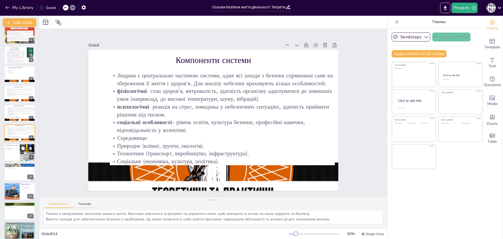
click at [28, 155] on div at bounding box center [28, 152] width 16 height 22
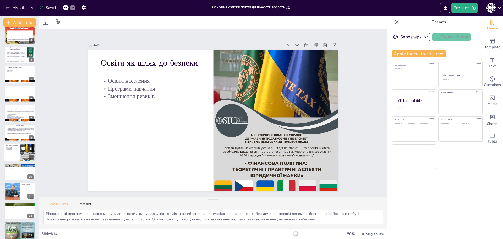
scroll to position [63, 0]
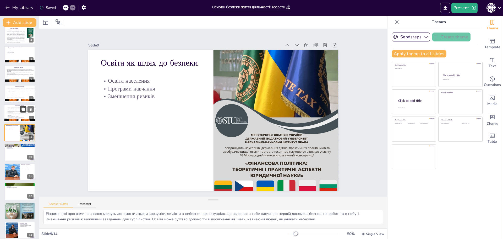
click at [26, 112] on button at bounding box center [23, 109] width 6 height 6
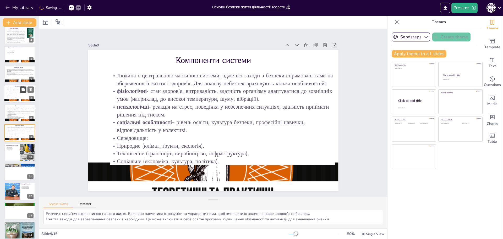
click at [24, 90] on icon at bounding box center [22, 89] width 3 height 3
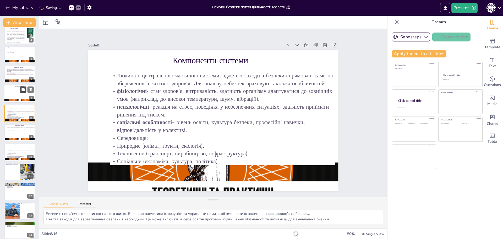
scroll to position [43, 0]
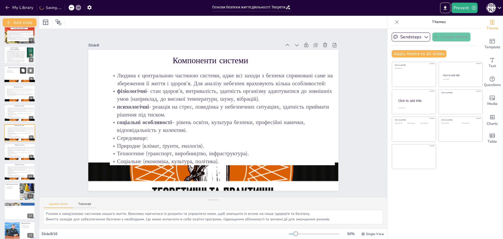
click at [22, 73] on button at bounding box center [23, 70] width 6 height 6
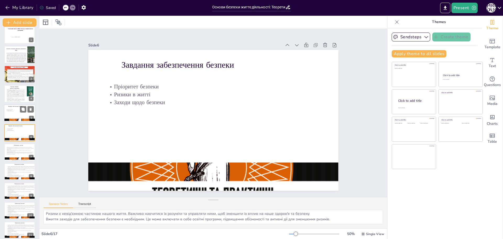
scroll to position [0, 0]
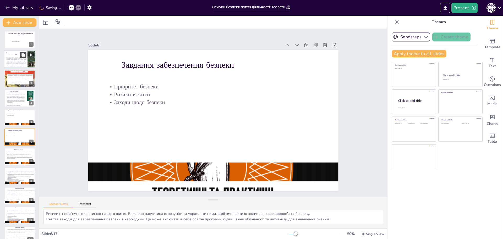
click at [21, 56] on icon at bounding box center [23, 55] width 4 height 4
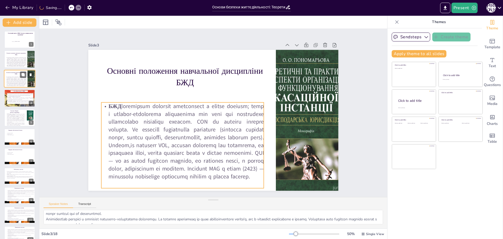
click at [25, 78] on p "БЖД" at bounding box center [16, 81] width 20 height 10
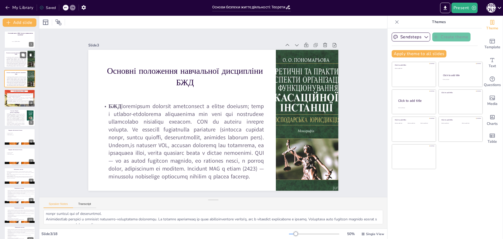
click at [24, 60] on p "БЖД" at bounding box center [16, 62] width 20 height 10
click at [32, 76] on icon at bounding box center [31, 75] width 4 height 4
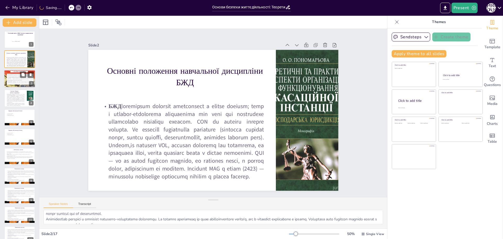
click at [20, 84] on div "Виявлення небезпек та оцінка їх впливу Допомагає визначити, які фактори є найбі…" at bounding box center [20, 79] width 26 height 11
type textarea "Природні небезпеки, такі як стихійні лиха, можуть мати серйозні наслідки для зд…"
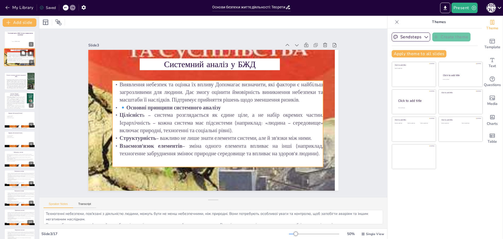
drag, startPoint x: 20, startPoint y: 81, endPoint x: 21, endPoint y: 58, distance: 23.6
click at [21, 58] on div "Виявлення небезпек та оцінка їх впливу Допомагає визначити, які фактори є найбі…" at bounding box center [20, 56] width 26 height 9
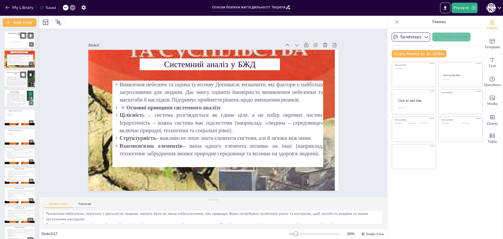
click at [18, 38] on div at bounding box center [19, 40] width 31 height 18
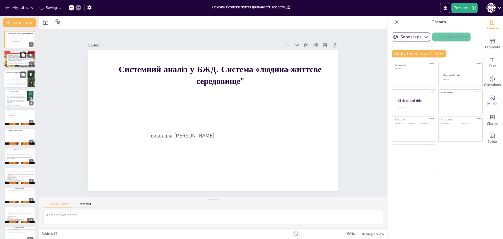
click at [24, 58] on button at bounding box center [23, 55] width 6 height 6
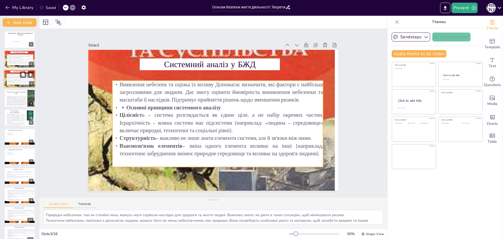
click at [24, 78] on p "Цілісніст ь – система розглядається як єдине ціле, а не набір окремих частин. І…" at bounding box center [20, 79] width 26 height 3
click at [31, 74] on icon at bounding box center [31, 74] width 2 height 3
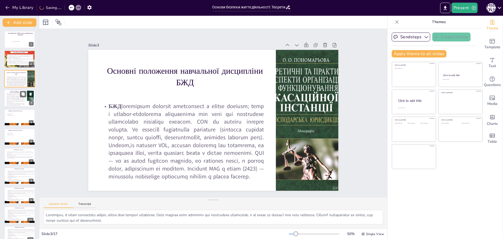
click at [24, 100] on p "Життєве середовище можна поділити на три основні складові: Природне середовище …" at bounding box center [15, 98] width 19 height 9
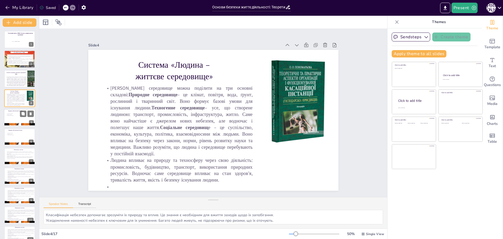
click at [21, 120] on div at bounding box center [19, 118] width 31 height 18
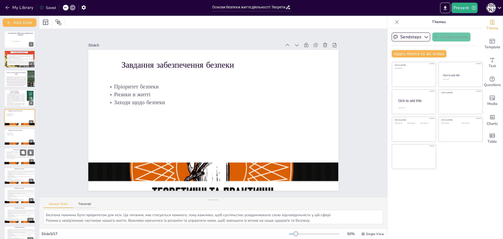
click at [18, 151] on p "Природні небезпеки Вони виникають у результаті природних процесів і стихійних я…" at bounding box center [20, 152] width 28 height 3
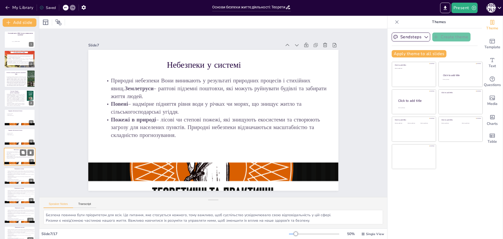
scroll to position [24, 0]
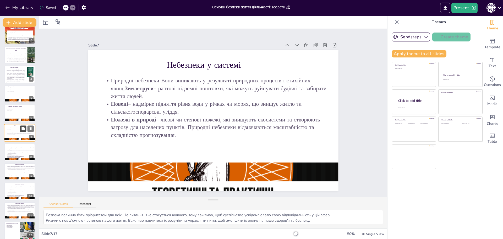
click at [20, 128] on button at bounding box center [23, 129] width 6 height 6
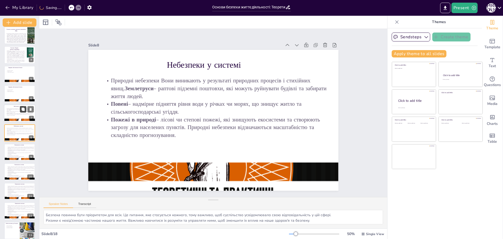
click at [24, 108] on icon at bounding box center [22, 108] width 3 height 3
click at [31, 89] on icon at bounding box center [31, 89] width 2 height 3
click at [31, 69] on icon at bounding box center [31, 70] width 4 height 4
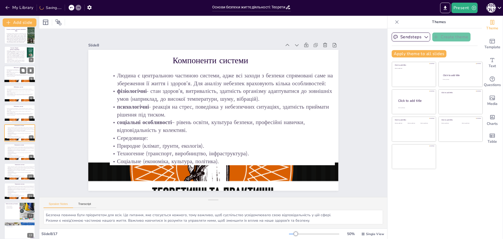
click at [11, 72] on p "Повені – надмірне підняття рівня води у річках чи морях, що знищує житло та сіл…" at bounding box center [20, 73] width 28 height 2
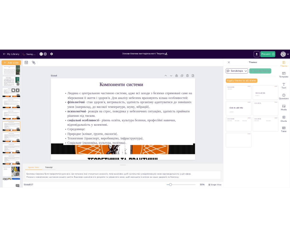
scroll to position [0, 0]
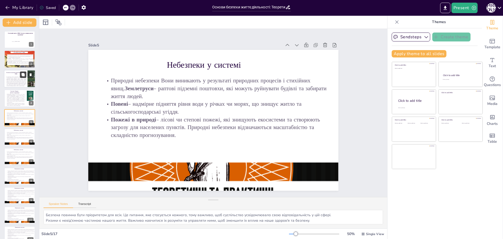
click at [21, 77] on button at bounding box center [23, 74] width 6 height 6
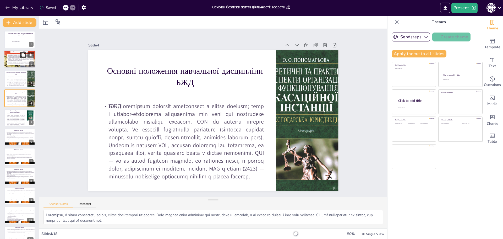
click at [21, 57] on button at bounding box center [23, 55] width 6 height 6
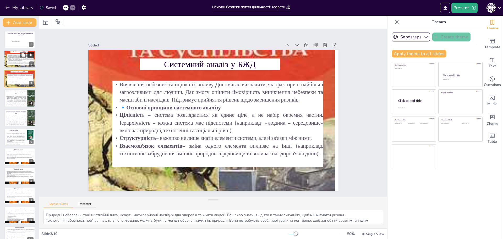
click at [32, 54] on icon at bounding box center [31, 55] width 4 height 4
type textarea "Loremipsu, d sitam consectetu adipis, elitse doei tempori utlaboree. Dolo magna…"
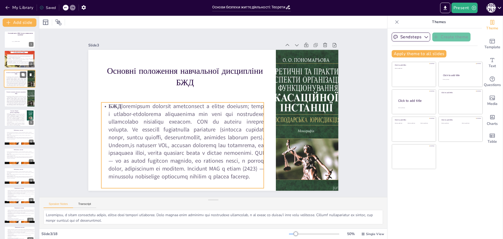
click at [19, 81] on p "БЖД" at bounding box center [16, 81] width 20 height 10
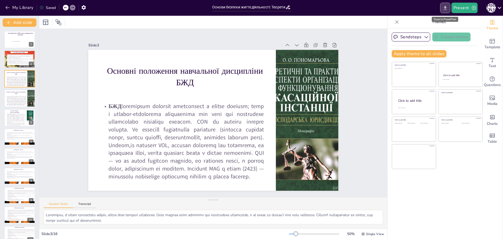
click at [445, 9] on icon "Export to PowerPoint" at bounding box center [446, 8] width 6 height 6
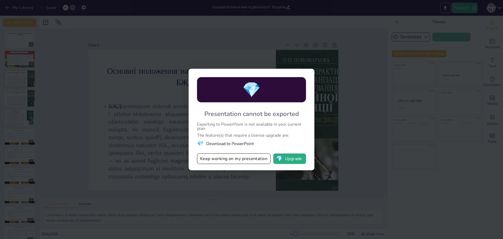
click at [343, 126] on div "💎 Presentation cannot be exported Exporting to PowerPoint is not available in y…" at bounding box center [251, 119] width 503 height 239
click at [359, 33] on div "💎 Presentation cannot be exported Exporting to PowerPoint is not available in y…" at bounding box center [251, 119] width 503 height 239
click at [203, 177] on div "💎 Presentation cannot be exported Exporting to PowerPoint is not available in y…" at bounding box center [251, 119] width 503 height 239
click at [246, 107] on div "💎 Presentation cannot be exported Exporting to PowerPoint is not available in y…" at bounding box center [252, 119] width 126 height 101
click at [323, 77] on div "💎 Presentation cannot be exported Exporting to PowerPoint is not available in y…" at bounding box center [251, 119] width 503 height 239
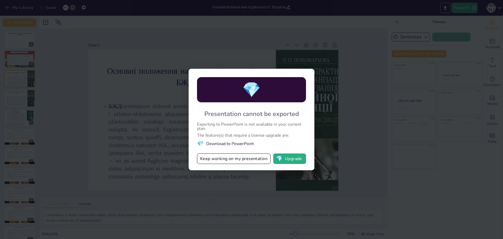
click at [323, 59] on div "💎 Presentation cannot be exported Exporting to PowerPoint is not available in y…" at bounding box center [251, 119] width 503 height 239
click at [136, 110] on div "💎 Presentation cannot be exported Exporting to PowerPoint is not available in y…" at bounding box center [251, 119] width 503 height 239
drag, startPoint x: 285, startPoint y: 219, endPoint x: 289, endPoint y: 87, distance: 132.1
click at [286, 217] on div "💎 Presentation cannot be exported Exporting to PowerPoint is not available in y…" at bounding box center [251, 119] width 503 height 239
click at [235, 160] on button "Keep working on my presentation" at bounding box center [234, 158] width 74 height 10
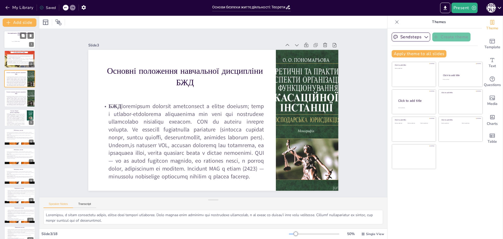
click at [15, 39] on div at bounding box center [19, 40] width 31 height 18
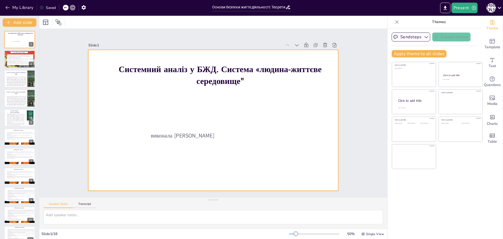
click at [185, 114] on div at bounding box center [212, 120] width 263 height 166
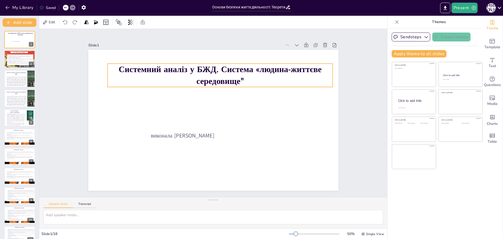
click at [192, 72] on strong "Системний аналіз у БЖД. Система «людина-життєве середовище"" at bounding box center [224, 72] width 203 height 36
click at [247, 23] on icon at bounding box center [248, 21] width 4 height 4
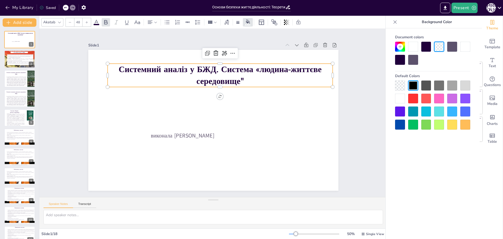
click at [466, 83] on div at bounding box center [465, 85] width 10 height 10
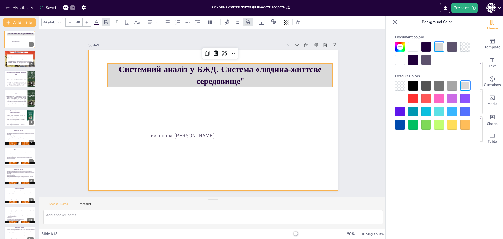
click at [320, 118] on div at bounding box center [210, 119] width 281 height 211
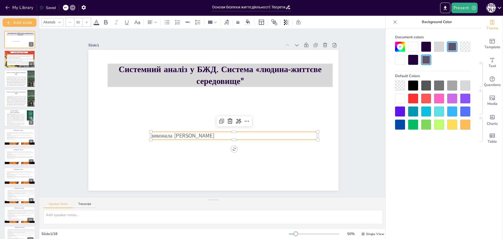
click at [278, 132] on p "виконала [PERSON_NAME]" at bounding box center [231, 137] width 167 height 25
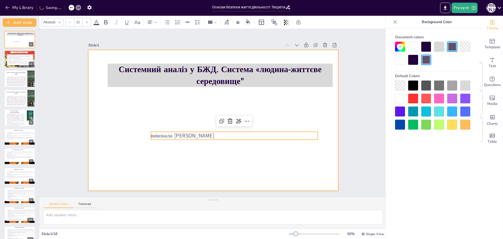
click at [270, 170] on div at bounding box center [212, 120] width 263 height 166
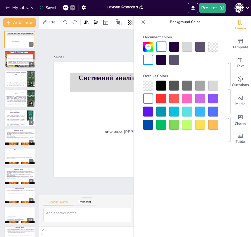
click at [151, 8] on div "Present І [PERSON_NAME]" at bounding box center [198, 8] width 105 height 10
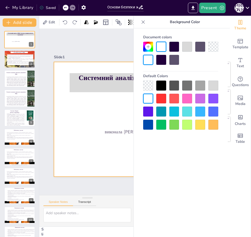
click at [77, 135] on div at bounding box center [154, 126] width 215 height 135
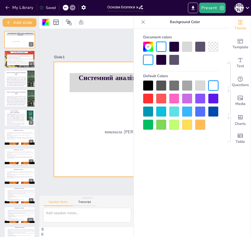
click at [144, 19] on icon at bounding box center [143, 21] width 5 height 5
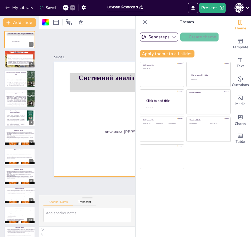
click at [143, 20] on icon at bounding box center [145, 21] width 5 height 5
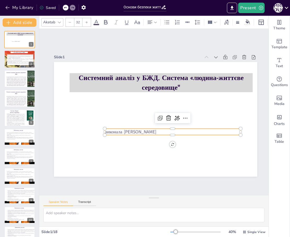
click at [186, 131] on p "виконала [PERSON_NAME]" at bounding box center [173, 131] width 136 height 6
click at [177, 127] on p "виконала [PERSON_NAME]" at bounding box center [171, 133] width 136 height 20
drag, startPoint x: 232, startPoint y: 129, endPoint x: 175, endPoint y: 131, distance: 57.1
click at [175, 131] on p "виконала [PERSON_NAME]" at bounding box center [171, 133] width 136 height 20
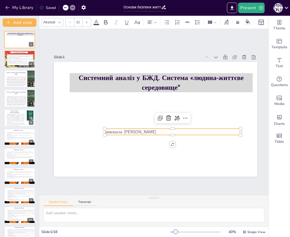
click at [77, 20] on input "32" at bounding box center [77, 22] width 7 height 8
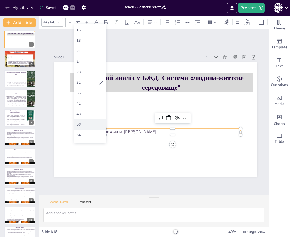
scroll to position [52, 0]
click at [82, 105] on div "42" at bounding box center [90, 103] width 27 height 5
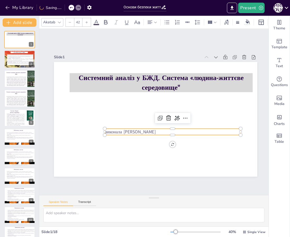
click at [78, 19] on input "42" at bounding box center [77, 22] width 7 height 8
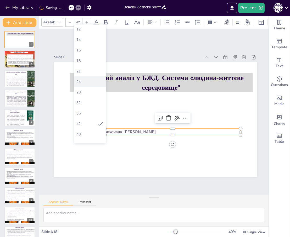
scroll to position [79, 0]
click at [93, 114] on div "72" at bounding box center [89, 118] width 31 height 10
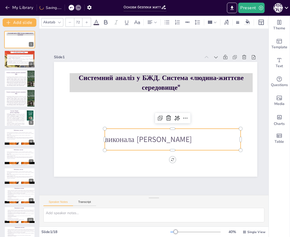
click at [79, 21] on input "72" at bounding box center [77, 22] width 7 height 8
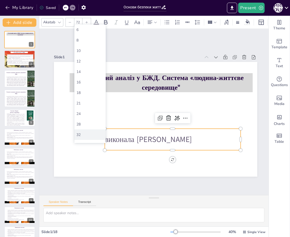
scroll to position [52, 0]
click at [84, 132] on div "64" at bounding box center [90, 134] width 27 height 5
type input "64"
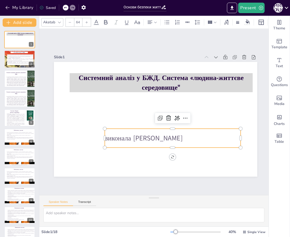
click at [203, 130] on p "виконала [PERSON_NAME]" at bounding box center [164, 142] width 132 height 51
click at [204, 133] on p "виконала [PERSON_NAME]" at bounding box center [173, 137] width 136 height 9
click at [208, 130] on p "виконала [PERSON_NAME]" at bounding box center [170, 140] width 136 height 24
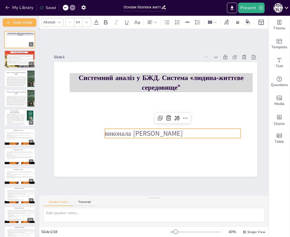
click at [173, 50] on div "Slide 1 Системний аналіз у БЖД. Система «людина-життєве середовище" виконала [P…" at bounding box center [156, 112] width 216 height 150
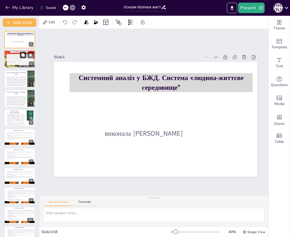
click at [21, 57] on icon at bounding box center [23, 55] width 4 height 4
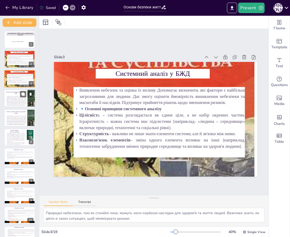
click at [20, 99] on p "БЖД" at bounding box center [16, 101] width 20 height 10
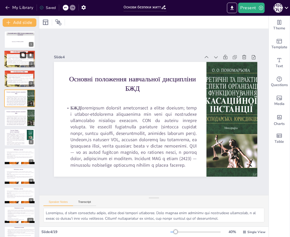
click at [24, 55] on icon at bounding box center [22, 54] width 3 height 3
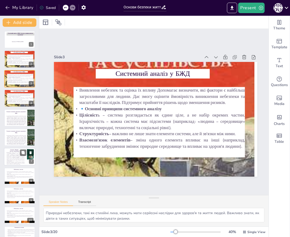
click at [25, 158] on div at bounding box center [19, 157] width 31 height 18
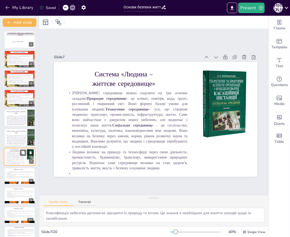
scroll to position [25, 0]
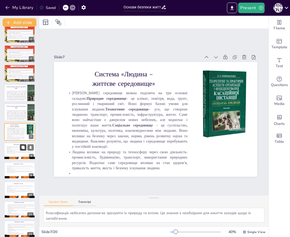
click at [26, 148] on button at bounding box center [23, 147] width 6 height 6
type textarea "Безпека повинна бути пріоритетом для всіх. Це питання, яке стосується кожного, …"
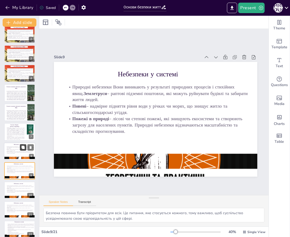
scroll to position [64, 0]
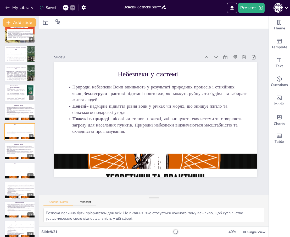
click at [169, 43] on div "Slide 1 Системний аналіз у БЖД. Система «людина-життєве середовище" виконала [P…" at bounding box center [155, 111] width 249 height 189
click at [22, 145] on button at bounding box center [23, 147] width 6 height 6
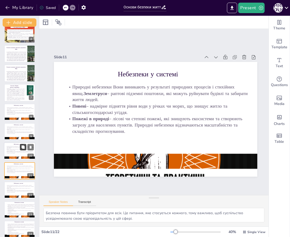
scroll to position [103, 0]
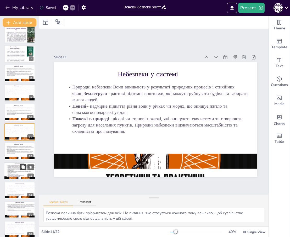
click at [22, 164] on button at bounding box center [23, 167] width 6 height 6
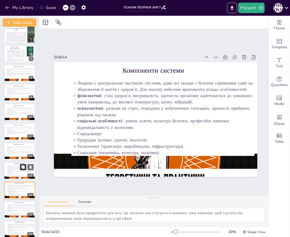
scroll to position [161, 0]
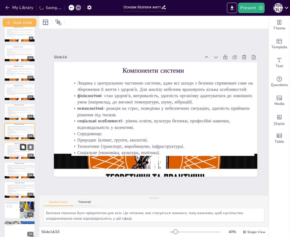
click at [21, 149] on button at bounding box center [23, 147] width 6 height 6
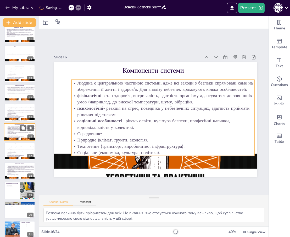
click at [20, 132] on p "соціальні особливості – рівень освіти, культура безпеки, професійні навички, ві…" at bounding box center [21, 133] width 28 height 2
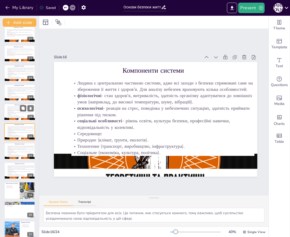
click at [20, 105] on p "Компоненти системи" at bounding box center [19, 105] width 21 height 2
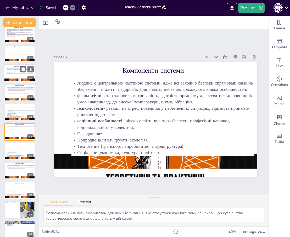
click at [20, 66] on p "Небезпеки у системі" at bounding box center [18, 67] width 21 height 2
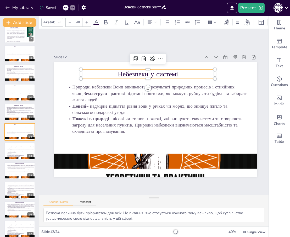
click at [172, 70] on p "Небезпеки у системі" at bounding box center [152, 74] width 134 height 24
click at [178, 71] on p "Небезпеки у системі" at bounding box center [152, 74] width 134 height 24
click at [178, 71] on p "Небезпеки у системі" at bounding box center [155, 73] width 133 height 37
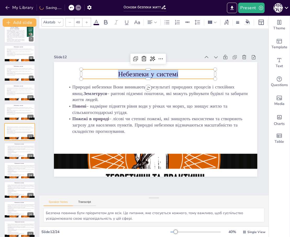
drag, startPoint x: 179, startPoint y: 71, endPoint x: 115, endPoint y: 69, distance: 64.0
click at [187, 69] on p "Небезпеки у системі" at bounding box center [191, 106] width 9 height 134
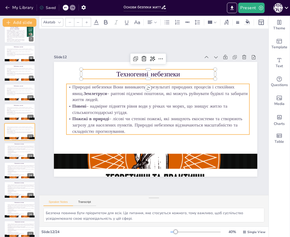
type input "32"
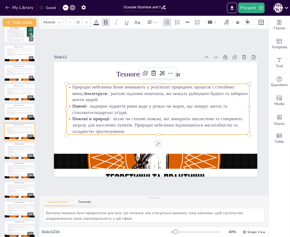
click at [147, 123] on p "Пожежі в природі – лісові чи степові пожежі, які знищують екосистеми та створюю…" at bounding box center [155, 125] width 183 height 57
click at [133, 125] on p "Пожежі в природі – лісові чи степові пожежі, які знищують екосистеми та створюю…" at bounding box center [152, 125] width 175 height 92
click at [133, 125] on p "Пожежі в природі – лісові чи степові пожежі, які знищують екосистеми та створюю…" at bounding box center [155, 125] width 183 height 57
drag, startPoint x: 130, startPoint y: 129, endPoint x: 68, endPoint y: 84, distance: 76.5
click at [68, 84] on div "Природні небезпеки Вони виникають у результаті природних процесів і стихійних я…" at bounding box center [159, 109] width 188 height 69
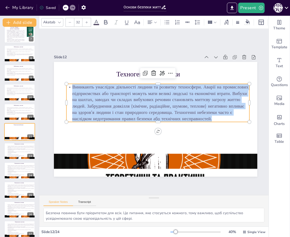
drag, startPoint x: 213, startPoint y: 116, endPoint x: 67, endPoint y: 84, distance: 149.8
click at [134, 84] on p "Виникають унаслідок діяльності людини та розвитку техносфери. Аварії на промисл…" at bounding box center [162, 117] width 57 height 186
click at [156, 18] on div at bounding box center [152, 22] width 13 height 8
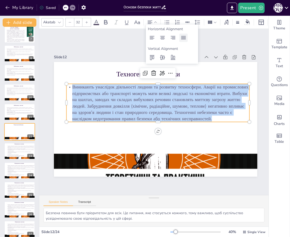
click at [184, 39] on icon at bounding box center [184, 38] width 6 height 6
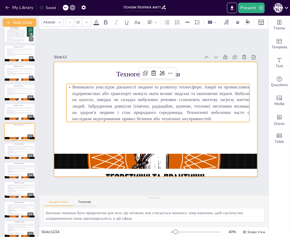
click at [186, 138] on div at bounding box center [155, 119] width 215 height 135
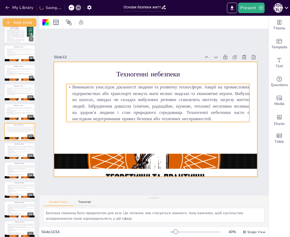
click at [202, 83] on p "Виникають унаслідок діяльності людини та розвитку техносфери. Аварії на промисл…" at bounding box center [159, 103] width 186 height 57
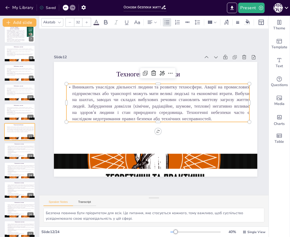
click at [206, 85] on p "Виникають унаслідок діяльності людини та розвитку техносфери. Аварії на промисл…" at bounding box center [159, 103] width 186 height 57
click at [206, 85] on p "Виникають унаслідок діяльності людини та розвитку техносфери. Аварії на промисл…" at bounding box center [158, 103] width 183 height 38
click at [204, 86] on p "Виникають унаслідок діяльності людини та розвитку техносфери. Аварії на промисл…" at bounding box center [159, 103] width 186 height 57
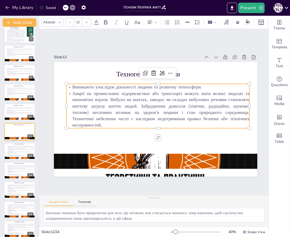
click at [111, 97] on p "Аварії на промислових підприємствах або транспорті можуть мати великі людські т…" at bounding box center [158, 109] width 186 height 57
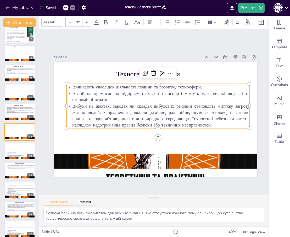
click at [105, 108] on p "Вибухи на шахтах, заводах чи складах вибухових речовин становлять миттєву загро…" at bounding box center [157, 116] width 185 height 44
click at [104, 109] on p "Вибухи на шахтах, заводах чи складах вибухових речовин становлять миттєву загро…" at bounding box center [157, 116] width 185 height 44
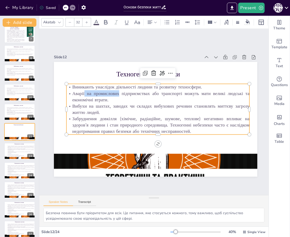
drag, startPoint x: 120, startPoint y: 91, endPoint x: 85, endPoint y: 91, distance: 35.6
click at [85, 91] on p "Аварії на промислових підприємствах або транспорті можуть мати великі людські т…" at bounding box center [160, 97] width 184 height 32
click at [124, 92] on p "Аварії на промислових підприємствах або транспорті можуть мати великі людські т…" at bounding box center [160, 97] width 184 height 32
click at [209, 86] on p "Виникають унаслідок діяльності людини та розвитку техносфери." at bounding box center [163, 88] width 181 height 44
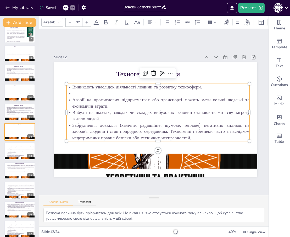
click at [77, 92] on p at bounding box center [162, 94] width 181 height 44
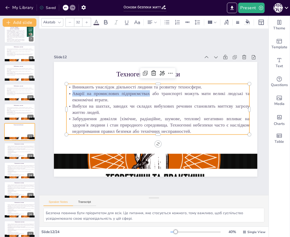
drag, startPoint x: 150, startPoint y: 91, endPoint x: 73, endPoint y: 93, distance: 77.3
click at [73, 93] on p "Аварії на промислових підприємствах або транспорті можуть мати великі людські т…" at bounding box center [160, 97] width 184 height 32
click at [105, 20] on icon at bounding box center [105, 22] width 3 height 4
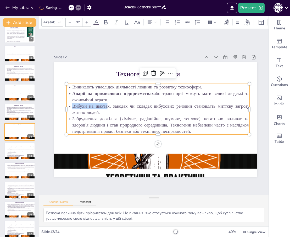
drag, startPoint x: 101, startPoint y: 104, endPoint x: 72, endPoint y: 104, distance: 29.4
click at [72, 104] on p "Вибухи на шахтах, заводах чи складах вибухових речовин становлять миттєву загро…" at bounding box center [159, 110] width 182 height 50
drag, startPoint x: 96, startPoint y: 106, endPoint x: 113, endPoint y: 105, distance: 17.6
click at [96, 106] on p "Вибухи на шахтах, заводах чи складах вибухових речовин становлять миттєву загро…" at bounding box center [159, 110] width 184 height 32
click at [112, 105] on p "Вибухи на шахтах, заводах чи складах вибухових речовин становлять миттєву загро…" at bounding box center [159, 110] width 184 height 32
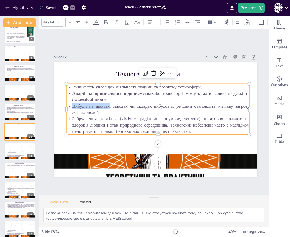
drag, startPoint x: 109, startPoint y: 105, endPoint x: 72, endPoint y: 105, distance: 36.9
click at [72, 105] on p "Вибухи на шахтах, заводах чи складах вибухових речовин становлять миттєву загро…" at bounding box center [159, 110] width 182 height 50
click at [105, 20] on icon at bounding box center [105, 22] width 3 height 4
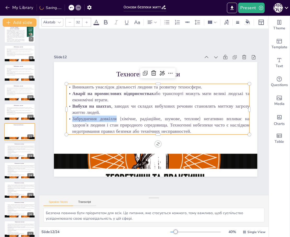
drag, startPoint x: 116, startPoint y: 117, endPoint x: 70, endPoint y: 116, distance: 45.9
click at [70, 116] on p "Забруднення довкілля (хімічне, радіаційне, шумове, теплове) негативно впливає н…" at bounding box center [157, 125] width 184 height 38
click at [105, 19] on icon at bounding box center [106, 22] width 6 height 6
click at [170, 123] on p "Забруднення довкілля (хімічне, радіаційне, шумове, теплове) негативно впливає н…" at bounding box center [157, 125] width 184 height 38
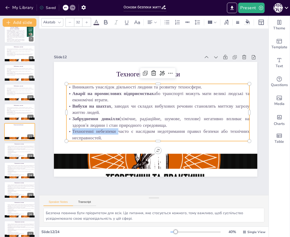
drag, startPoint x: 118, startPoint y: 129, endPoint x: 72, endPoint y: 130, distance: 46.4
click at [72, 130] on p "Техногенні небезпеки часто є наслідком недотримання правил безпеки або технічни…" at bounding box center [153, 135] width 182 height 50
click at [104, 19] on icon at bounding box center [106, 22] width 6 height 6
click at [194, 46] on div "Slide 1 Системний аналіз у БЖД. Система «людина-життєве середовище" виконала [P…" at bounding box center [156, 112] width 226 height 169
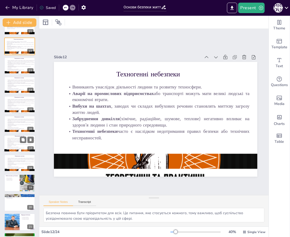
scroll to position [227, 0]
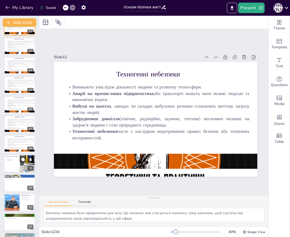
click at [24, 164] on div at bounding box center [28, 163] width 16 height 22
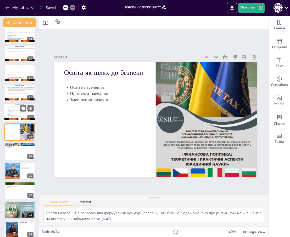
click at [20, 109] on p "фізіологічні - стан здоров’я, витривалість, здатність організму адаптуватися до…" at bounding box center [21, 109] width 28 height 2
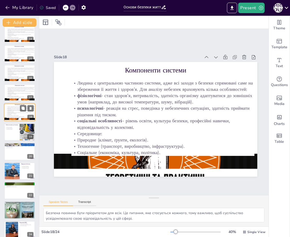
scroll to position [239, 0]
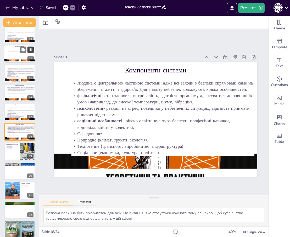
click at [28, 48] on button at bounding box center [31, 49] width 6 height 6
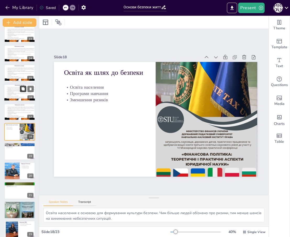
click at [23, 89] on icon at bounding box center [22, 88] width 3 height 3
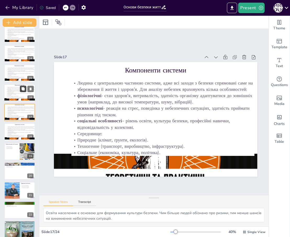
type textarea "Безпека повинна бути пріоритетом для всіх. Це питання, яке стосується кожного, …"
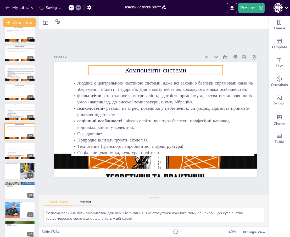
click at [135, 70] on p "Компоненти системи" at bounding box center [164, 71] width 133 height 37
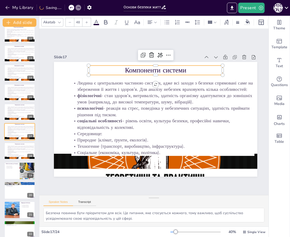
click at [125, 66] on p "Компоненти системи" at bounding box center [156, 70] width 134 height 9
click at [125, 66] on p "Компоненти системи" at bounding box center [160, 71] width 134 height 24
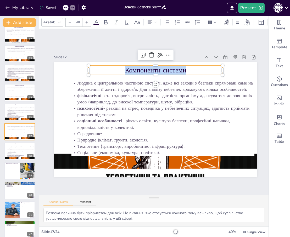
drag, startPoint x: 166, startPoint y: 67, endPoint x: 124, endPoint y: 66, distance: 42.5
click at [124, 66] on p "Компоненти системи" at bounding box center [156, 70] width 134 height 9
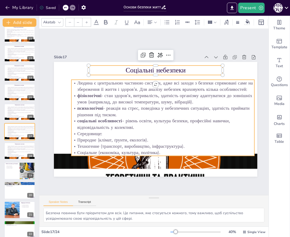
type input "32"
click at [153, 123] on p "соціальні особливості – рівень освіти, культура безпеки, професійні навички, ві…" at bounding box center [162, 125] width 184 height 32
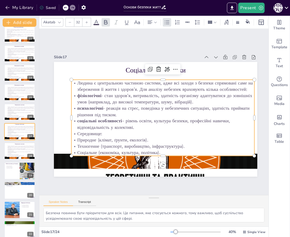
click at [164, 152] on p "Соціальне (економіка, культура, політика)." at bounding box center [142, 151] width 162 height 97
click at [164, 152] on p "Соціальне (економіка, культура, політика)." at bounding box center [158, 152] width 183 height 25
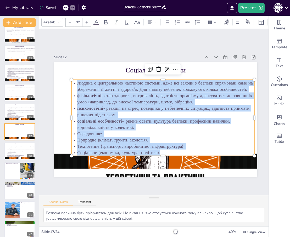
drag, startPoint x: 163, startPoint y: 152, endPoint x: 85, endPoint y: 82, distance: 105.2
click at [85, 82] on div "Людина є центральною частиною системи, адже всі заходи з безпеки спрямовані сам…" at bounding box center [163, 118] width 183 height 76
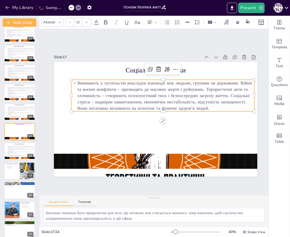
click at [240, 81] on p "Виникають у суспільстві внаслідок взаємодії між людьми, групами чи державами. В…" at bounding box center [165, 96] width 186 height 51
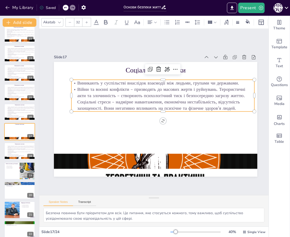
click at [219, 87] on p "Війни та воєнні конфлікти – призводять до масових жертв і руйнувань. Терористич…" at bounding box center [165, 100] width 184 height 63
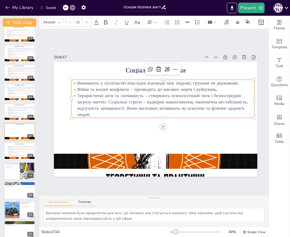
click at [108, 100] on p "Терористичні акти та злочинність – створюють психологічний тиск і безпосередню …" at bounding box center [163, 106] width 185 height 44
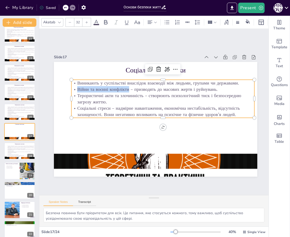
drag, startPoint x: 129, startPoint y: 87, endPoint x: 78, endPoint y: 86, distance: 51.1
click at [81, 86] on p "Війни та воєнні конфлікти – призводять до масових жертв і руйнувань." at bounding box center [169, 93] width 176 height 63
click at [104, 19] on icon at bounding box center [106, 22] width 6 height 6
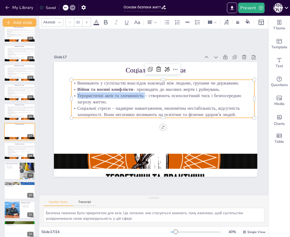
drag, startPoint x: 116, startPoint y: 93, endPoint x: 77, endPoint y: 95, distance: 38.8
click at [77, 95] on p "Терористичні акти та злочинність – створюють психологічний тиск і безпосередню …" at bounding box center [165, 100] width 184 height 32
click at [105, 20] on icon at bounding box center [105, 22] width 3 height 4
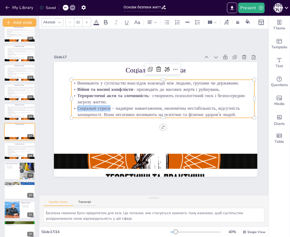
drag, startPoint x: 96, startPoint y: 106, endPoint x: 86, endPoint y: 83, distance: 25.4
click at [78, 106] on p "Соціальні стреси – надмірне навантаження, економічна нестабільність, відсутніст…" at bounding box center [163, 112] width 184 height 32
click at [109, 21] on div at bounding box center [106, 22] width 8 height 8
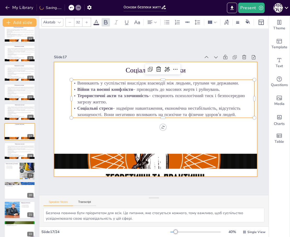
click at [154, 131] on div at bounding box center [156, 119] width 204 height 115
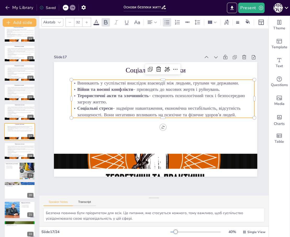
click at [236, 111] on p "Соціальні стреси – надмірне навантаження, економічна нестабільність, відсутніст…" at bounding box center [163, 112] width 184 height 32
click at [236, 111] on p "Соціальні стреси – надмірне навантаження, економічна нестабільність, відсутніст…" at bounding box center [145, 113] width 184 height 32
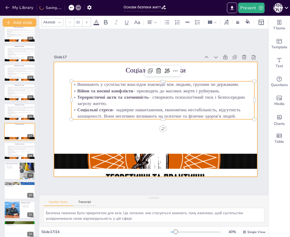
drag, startPoint x: 238, startPoint y: 111, endPoint x: 92, endPoint y: 74, distance: 150.1
click at [92, 74] on div "Соціальні небезпеки Виникають у суспільстві внаслідок взаємодії між людьми, гру…" at bounding box center [155, 119] width 214 height 135
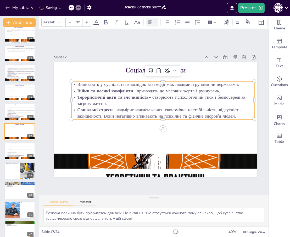
click at [154, 19] on div at bounding box center [152, 22] width 10 height 6
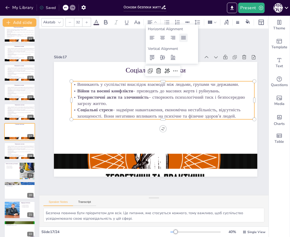
click at [182, 38] on icon at bounding box center [184, 38] width 6 height 6
click at [184, 36] on icon at bounding box center [184, 38] width 6 height 6
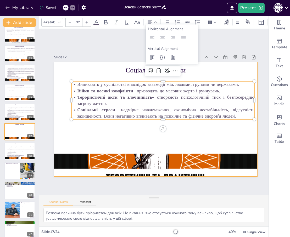
click at [155, 129] on div at bounding box center [154, 119] width 223 height 154
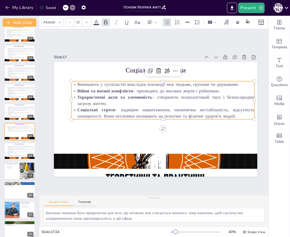
click at [232, 114] on p "Соціальні стреси – надмірне навантаження, економічна нестабільність, відсутніст…" at bounding box center [163, 114] width 182 height 51
click at [239, 112] on p "Соціальні стреси – надмірне навантаження, економічна нестабільність, відсутніст…" at bounding box center [163, 114] width 184 height 32
drag, startPoint x: 236, startPoint y: 115, endPoint x: 73, endPoint y: 78, distance: 167.4
click at [73, 78] on div "Соціальні небезпеки Виникають у суспільстві внаслідок взаємодії між людьми, гру…" at bounding box center [154, 119] width 223 height 154
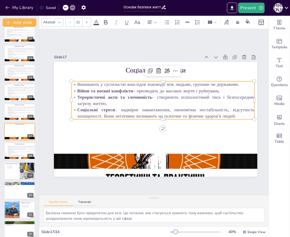
click at [78, 22] on input "32" at bounding box center [77, 22] width 7 height 8
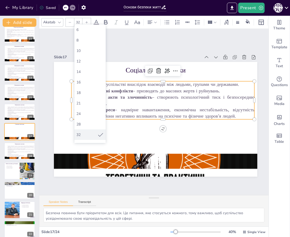
scroll to position [26, 0]
click at [86, 124] on div "42" at bounding box center [89, 129] width 31 height 10
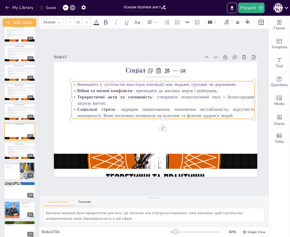
click at [78, 19] on input "42" at bounding box center [77, 22] width 7 height 8
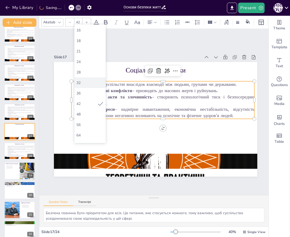
scroll to position [52, 0]
click at [81, 113] on div "48" at bounding box center [90, 113] width 27 height 5
type input "48"
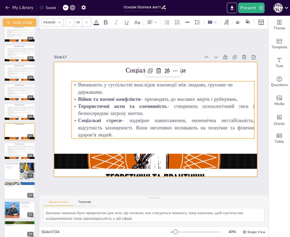
click at [225, 72] on div at bounding box center [155, 119] width 215 height 135
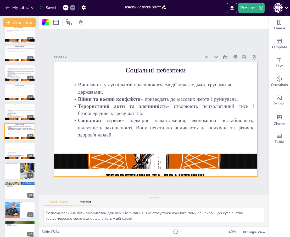
click at [160, 74] on div at bounding box center [155, 119] width 215 height 135
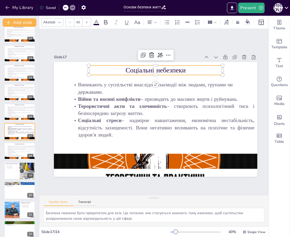
click at [181, 69] on p "Соціальні небезпеки" at bounding box center [160, 70] width 134 height 23
click at [191, 68] on p "Соціальні небезпеки" at bounding box center [160, 71] width 134 height 24
click at [191, 68] on p "Соціальні небезпеки" at bounding box center [176, 76] width 121 height 75
drag, startPoint x: 189, startPoint y: 69, endPoint x: 120, endPoint y: 68, distance: 68.9
click at [120, 68] on p "Соціальні небезпеки" at bounding box center [164, 71] width 133 height 37
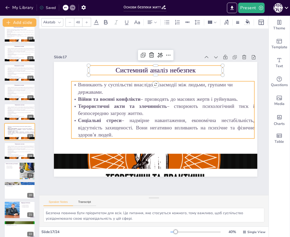
type input "48"
click at [166, 130] on p "Соціальні стреси – надмірне навантаження, економічна нестабільність, відсутніст…" at bounding box center [161, 128] width 184 height 40
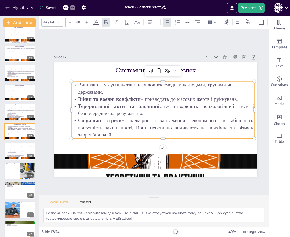
click at [117, 131] on p "Соціальні стреси – надмірне навантаження, економічна нестабільність, відсутніст…" at bounding box center [140, 124] width 59 height 184
click at [118, 134] on p "Соціальні стреси – надмірне навантаження, економічна нестабільність, відсутніст…" at bounding box center [161, 128] width 184 height 40
drag, startPoint x: 115, startPoint y: 132, endPoint x: 75, endPoint y: 84, distance: 62.9
click at [75, 84] on div "Виникають у суспільстві внаслідок взаємодії між людьми, групами чи державами. В…" at bounding box center [163, 111] width 188 height 76
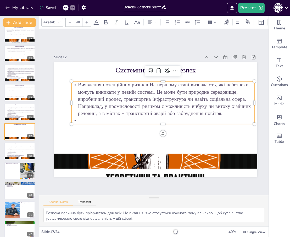
click at [230, 111] on p "Виявлення потенційних ризиків На першому етапі визначають, які небезпеки можуть…" at bounding box center [163, 99] width 183 height 36
click at [126, 118] on p at bounding box center [162, 121] width 183 height 26
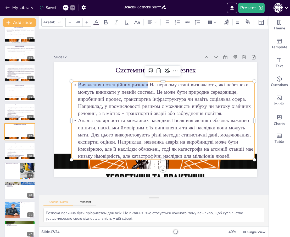
drag, startPoint x: 149, startPoint y: 83, endPoint x: 74, endPoint y: 79, distance: 75.5
click at [91, 79] on p "Виявлення потенційних ризиків На першому етапі визначають, які небезпеки можуть…" at bounding box center [159, 126] width 137 height 169
click at [105, 21] on icon at bounding box center [106, 22] width 6 height 6
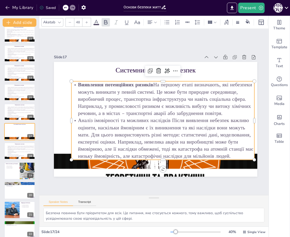
click at [153, 83] on strong "Виявлення потенційних ризиків" at bounding box center [119, 80] width 76 height 15
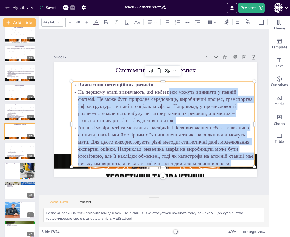
drag, startPoint x: 167, startPoint y: 89, endPoint x: 241, endPoint y: 163, distance: 104.3
click at [241, 163] on div "Виявлення потенційних ризиків На першому етапі визначають, які небезпеки можуть…" at bounding box center [161, 125] width 191 height 104
click at [156, 20] on icon at bounding box center [156, 22] width 4 height 4
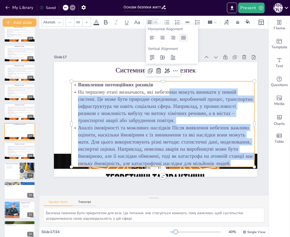
click at [186, 38] on icon at bounding box center [184, 38] width 6 height 6
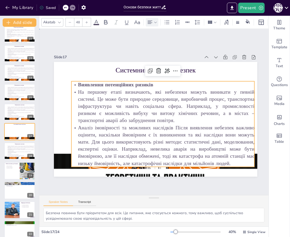
click at [222, 43] on div "Slide 1 Системний аналіз у БЖД. Система «людина-життєве середовище" виконала [P…" at bounding box center [155, 111] width 249 height 189
click at [186, 105] on p "На першому етапі визначають, які небезпеки можуть виникати у певній системі. Це…" at bounding box center [164, 107] width 186 height 55
click at [187, 104] on p "На першому етапі визначають, які небезпеки можуть виникати у певній системі. Це…" at bounding box center [164, 107] width 186 height 55
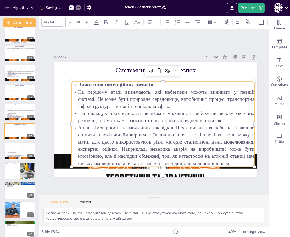
click at [103, 111] on p "Наприклад, у промисловості ризиком є можливість вибуху чи витоку хімічних речов…" at bounding box center [163, 117] width 184 height 33
drag, startPoint x: 103, startPoint y: 111, endPoint x: 79, endPoint y: 114, distance: 24.8
click at [79, 114] on p "Наприклад, у промисловості ризиком є можливість вибуху чи витоку хімічних речов…" at bounding box center [163, 117] width 184 height 33
click at [106, 19] on icon at bounding box center [106, 22] width 6 height 6
click at [122, 147] on p "Аналіз імовірності та можливих наслідків Після виявлення небезпек важливо оціни…" at bounding box center [163, 145] width 183 height 43
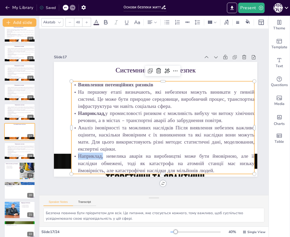
drag, startPoint x: 95, startPoint y: 155, endPoint x: 78, endPoint y: 155, distance: 16.5
click at [78, 155] on p "Наприклад, невелика аварія на виробництві може бути ймовірною, але її наслідки …" at bounding box center [141, 162] width 176 height 94
click at [106, 22] on icon at bounding box center [105, 22] width 3 height 4
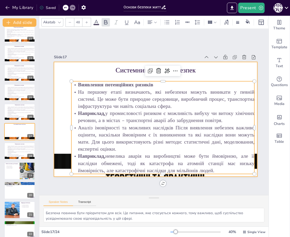
click at [243, 71] on div at bounding box center [155, 119] width 214 height 135
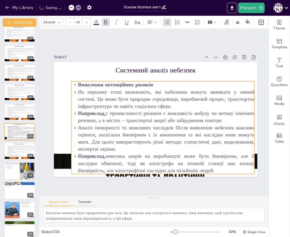
click at [222, 161] on p "Наприклад, невелика аварія на виробництві може бути ймовірною, але її наслідки …" at bounding box center [163, 163] width 183 height 21
click at [218, 166] on p "Наприклад, невелика аварія на виробництві може бути ймовірною, але її наслідки …" at bounding box center [163, 163] width 183 height 21
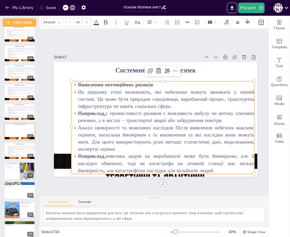
drag, startPoint x: 215, startPoint y: 168, endPoint x: 74, endPoint y: 82, distance: 165.1
click at [74, 82] on div "Виявлення потенційних ризиків На першому етапі визначають, які небезпеки можуть…" at bounding box center [162, 128] width 192 height 111
click at [79, 19] on input "48" at bounding box center [77, 22] width 7 height 8
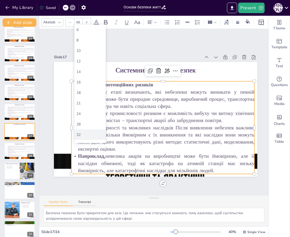
scroll to position [26, 0]
click at [86, 116] on div "36" at bounding box center [89, 118] width 31 height 10
type input "36"
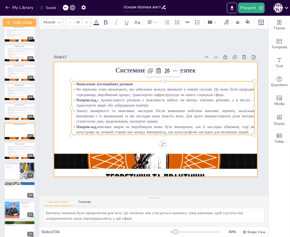
click at [222, 147] on div at bounding box center [155, 119] width 214 height 135
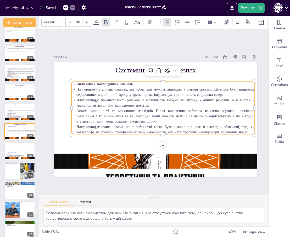
click at [251, 129] on p "Наприклад, невелика аварія на виробництві може бути ймовірною, але її наслідки …" at bounding box center [163, 129] width 183 height 11
click at [250, 129] on p "Наприклад, невелика аварія на виробництві може бути ймовірною, але її наслідки …" at bounding box center [159, 130] width 181 height 49
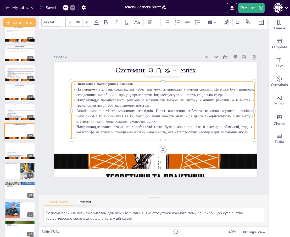
paste div
drag, startPoint x: 142, startPoint y: 135, endPoint x: 77, endPoint y: 135, distance: 64.2
click at [77, 135] on p "Розробка заходів для зниження ризиків." at bounding box center [157, 138] width 180 height 43
click at [104, 20] on icon at bounding box center [106, 22] width 6 height 6
click at [153, 135] on p "Розробка заходів для зниження ризиків ." at bounding box center [160, 138] width 183 height 25
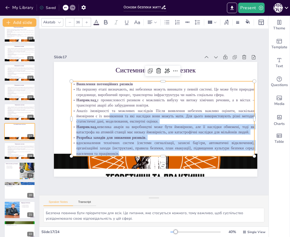
drag, startPoint x: 164, startPoint y: 153, endPoint x: 164, endPoint y: 162, distance: 9.2
click at [164, 162] on div "Системний аналіз небезпек Виявлення потенційних ризиків На першому етапі визнач…" at bounding box center [152, 118] width 233 height 187
click at [164, 161] on div "Системний аналіз небезпек Виявлення потенційних ризиків На першому етапі визнач…" at bounding box center [155, 119] width 214 height 135
click at [163, 153] on p "вдосконалення технічних систем (системи сигналізації, захисні бар’єри, автомати…" at bounding box center [159, 148] width 184 height 35
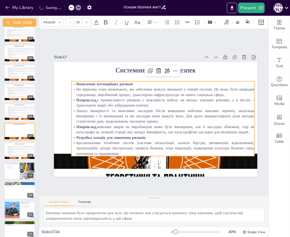
click at [236, 183] on div "Slide 1 Системний аналіз у БЖД. Система «людина-життєве середовище" виконала [P…" at bounding box center [155, 112] width 233 height 166
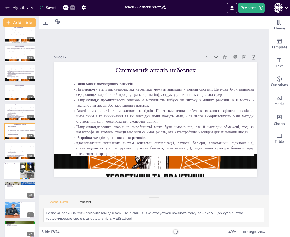
click at [25, 171] on div at bounding box center [28, 170] width 16 height 22
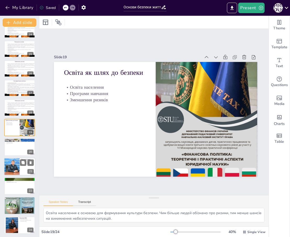
scroll to position [264, 0]
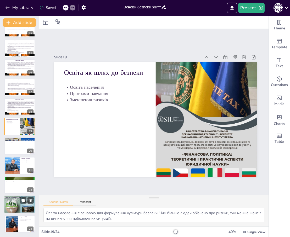
click at [22, 206] on div at bounding box center [19, 204] width 31 height 22
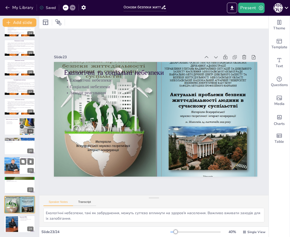
click at [22, 168] on div at bounding box center [19, 165] width 31 height 18
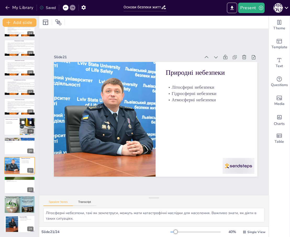
click at [20, 129] on div at bounding box center [28, 126] width 16 height 22
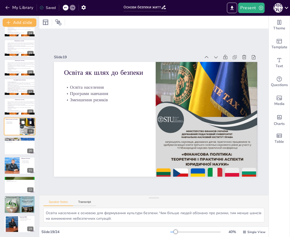
scroll to position [259, 0]
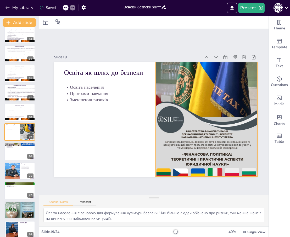
click at [190, 101] on div at bounding box center [206, 125] width 116 height 154
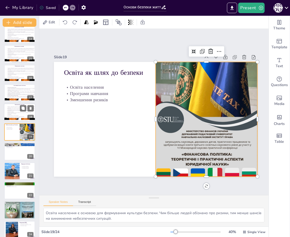
click at [23, 113] on p "соціальні особливості – рівень освіти, культура безпеки, професійні навички, ві…" at bounding box center [21, 113] width 28 height 2
type textarea "Безпека повинна бути пріоритетом для всіх. Це питання, яке стосується кожного, …"
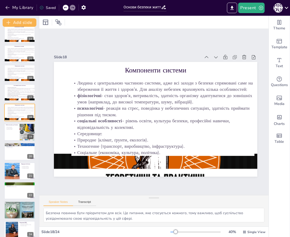
scroll to position [239, 0]
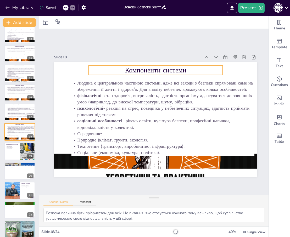
click at [166, 70] on p "Компоненти системи" at bounding box center [160, 70] width 134 height 23
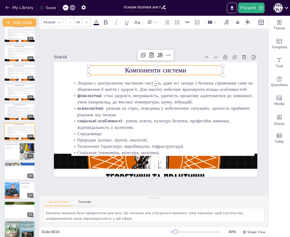
click at [192, 67] on p "Компоненти системи" at bounding box center [156, 70] width 134 height 9
click at [192, 67] on p "Компоненти системи" at bounding box center [160, 71] width 134 height 24
drag, startPoint x: 192, startPoint y: 67, endPoint x: 142, endPoint y: 69, distance: 49.4
click at [142, 69] on p "Компоненти системи" at bounding box center [164, 71] width 133 height 37
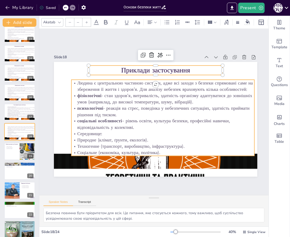
type input "32"
click at [166, 134] on p "Середовище:" at bounding box center [160, 134] width 183 height 25
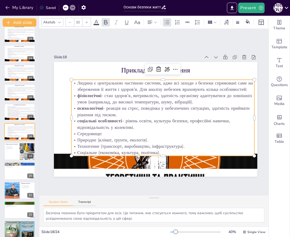
click at [176, 147] on p "Техногенне (транспорт, виробництво, інфраструктура)." at bounding box center [156, 147] width 181 height 44
click at [159, 150] on p "Соціальне (економіка, культура, політика)." at bounding box center [158, 152] width 183 height 25
click at [159, 150] on p "Соціальне (економіка, культура, політика)." at bounding box center [154, 153] width 181 height 44
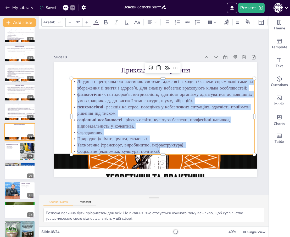
drag, startPoint x: 164, startPoint y: 148, endPoint x: 77, endPoint y: 80, distance: 110.0
click at [77, 80] on div "Людина є центральною частиною системи, адже всі заходи з безпеки спрямовані сам…" at bounding box center [163, 117] width 190 height 95
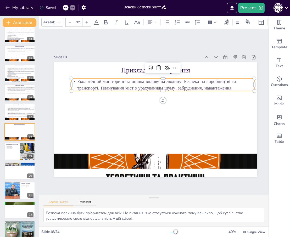
click at [184, 80] on p "Екологічний моніторинг та оцінка впливу на людину. Безпека на виробництві та тр…" at bounding box center [169, 87] width 182 height 51
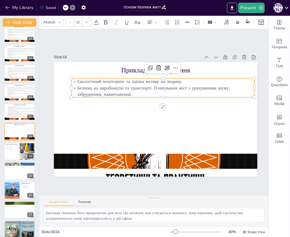
click at [155, 86] on p "Безпека на виробництві та транспорті. Планування міст з урахуванням шуму, забру…" at bounding box center [169, 95] width 178 height 69
click at [194, 79] on p "Екологічний моніторинг та оцінка впливу на людину." at bounding box center [163, 81] width 183 height 6
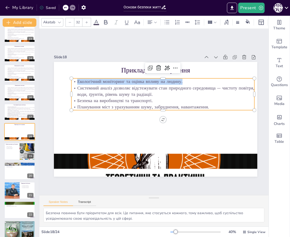
drag, startPoint x: 182, startPoint y: 80, endPoint x: 77, endPoint y: 79, distance: 105.1
click at [77, 79] on p "Екологічний моніторинг та оцінка впливу на людину." at bounding box center [166, 82] width 183 height 25
click at [104, 20] on icon at bounding box center [106, 22] width 6 height 6
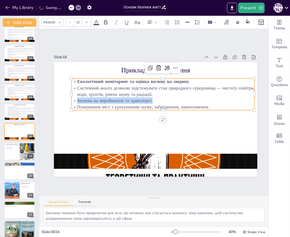
drag, startPoint x: 139, startPoint y: 98, endPoint x: 77, endPoint y: 100, distance: 62.6
click at [77, 100] on p "Безпека на виробництві та транспорті." at bounding box center [165, 102] width 181 height 44
click at [106, 20] on icon at bounding box center [106, 22] width 6 height 6
click at [167, 96] on p "Безпека на виробництві та транспорті." at bounding box center [164, 101] width 183 height 25
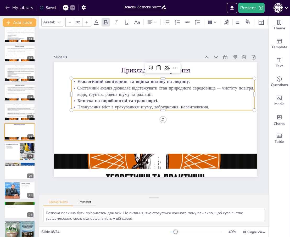
click at [167, 96] on p "Безпека на виробництві та транспорті." at bounding box center [165, 102] width 181 height 44
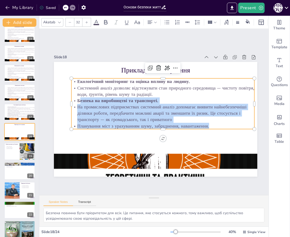
drag, startPoint x: 212, startPoint y: 123, endPoint x: 94, endPoint y: 127, distance: 117.5
click at [94, 127] on div "Приклади застосування Екологічний моніторинг та оцінка впливу на людину. Систем…" at bounding box center [155, 119] width 214 height 135
click at [95, 127] on div at bounding box center [161, 131] width 183 height 23
click at [78, 125] on p "Планування міст з урахуванням шуму, забруднення, навантаження." at bounding box center [161, 126] width 183 height 25
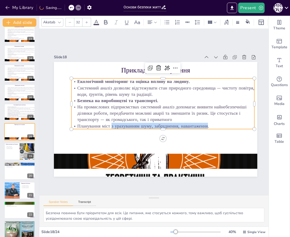
drag, startPoint x: 208, startPoint y: 124, endPoint x: 112, endPoint y: 126, distance: 96.2
click at [112, 126] on p "Планування міст з урахуванням шуму, забруднення, навантаження." at bounding box center [161, 126] width 183 height 25
click at [111, 129] on div at bounding box center [163, 131] width 183 height 4
drag, startPoint x: 77, startPoint y: 125, endPoint x: 211, endPoint y: 126, distance: 133.7
click at [211, 126] on p "Планування міст з урахуванням шуму, забруднення, навантаження." at bounding box center [160, 127] width 181 height 44
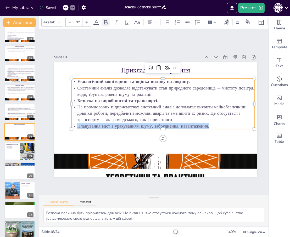
click at [106, 21] on icon at bounding box center [106, 22] width 6 height 6
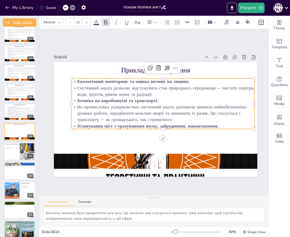
click at [229, 122] on p "Планування міст з урахуванням шуму, забруднення, навантаження." at bounding box center [160, 127] width 181 height 44
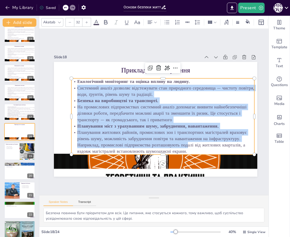
drag, startPoint x: 189, startPoint y: 143, endPoint x: 77, endPoint y: 84, distance: 126.9
click at [77, 84] on div "Екологічний моніторинг та оцінка впливу на людину. Системний аналіз дозволяє ві…" at bounding box center [163, 117] width 190 height 95
click at [157, 19] on div at bounding box center [152, 22] width 13 height 8
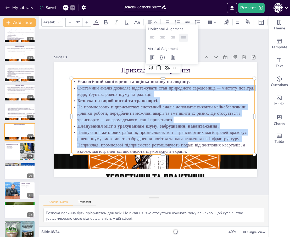
click at [183, 37] on icon at bounding box center [184, 38] width 6 height 6
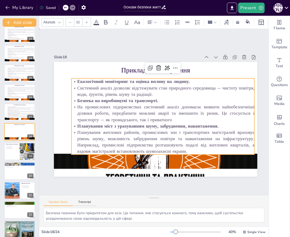
click at [235, 39] on div "Slide 1 Системний аналіз у БЖД. Система «людина-життєве середовище" виконала [P…" at bounding box center [155, 111] width 249 height 189
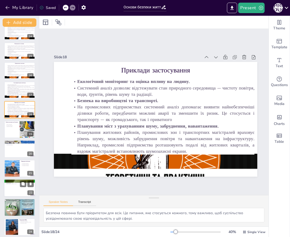
scroll to position [264, 0]
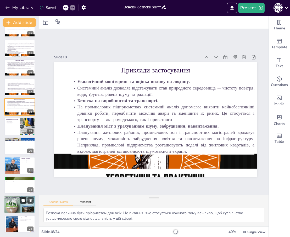
click at [23, 202] on icon at bounding box center [22, 199] width 3 height 3
type textarea "Екологічні небезпеки, такі як забруднення, можуть суттєво вплинути на здоров'я …"
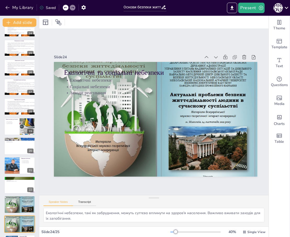
scroll to position [284, 0]
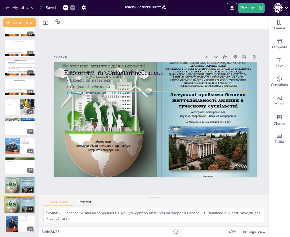
click at [167, 74] on div "Екологічні та соціальні небезпеки Екологічні небезпеки Соціальні небезпеки Захо…" at bounding box center [152, 118] width 233 height 187
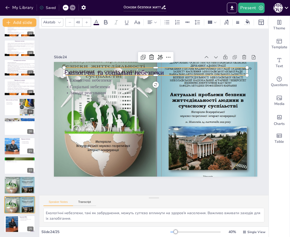
click at [166, 68] on p "Екологічні та соціальні небезпеки" at bounding box center [163, 73] width 181 height 47
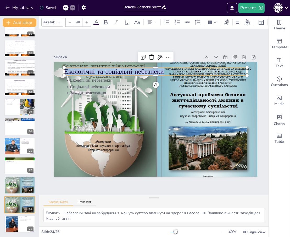
drag, startPoint x: 165, startPoint y: 70, endPoint x: 65, endPoint y: 68, distance: 99.6
click at [68, 68] on p "Екологічні та соціальні небезпеки" at bounding box center [159, 71] width 183 height 29
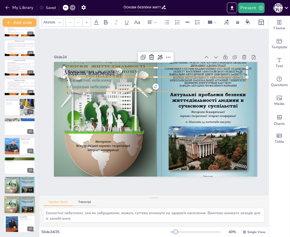
click at [151, 89] on p "Заходи реагування" at bounding box center [159, 93] width 181 height 44
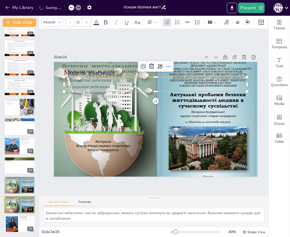
type input "48"
click at [186, 66] on p "Модель взаємодії" at bounding box center [163, 73] width 181 height 47
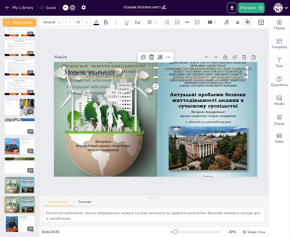
click at [247, 20] on icon at bounding box center [248, 21] width 4 height 4
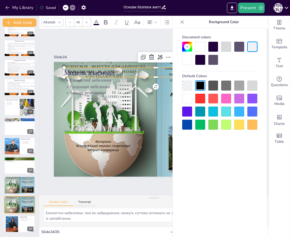
click at [185, 63] on div at bounding box center [187, 60] width 10 height 10
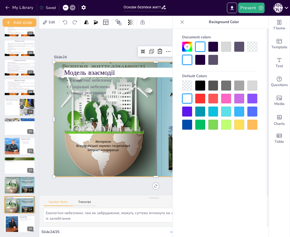
click at [109, 94] on div at bounding box center [155, 119] width 218 height 165
click at [128, 67] on p "Модель взаємодії" at bounding box center [159, 72] width 183 height 29
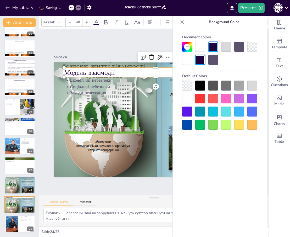
click at [129, 39] on div "Slide 1 Системний аналіз у БЖД. Система «людина-життєве середовище" виконала [P…" at bounding box center [155, 112] width 233 height 166
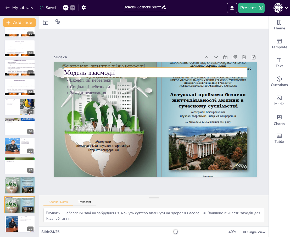
click at [136, 69] on p "Модель взаємодії" at bounding box center [163, 73] width 181 height 47
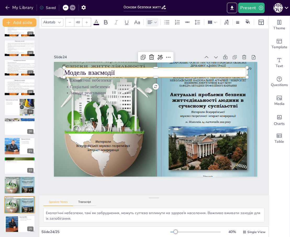
click at [154, 21] on icon at bounding box center [156, 22] width 4 height 4
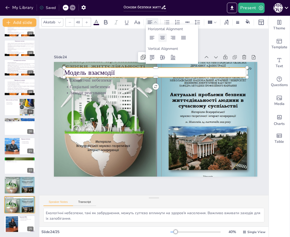
click at [162, 37] on icon at bounding box center [163, 38] width 6 height 6
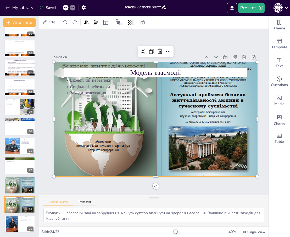
click at [143, 116] on div at bounding box center [154, 119] width 229 height 183
click at [149, 112] on div at bounding box center [153, 119] width 238 height 200
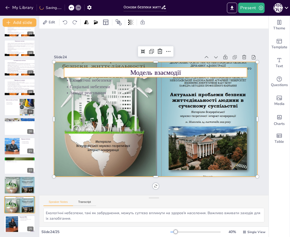
click at [198, 68] on p "Модель взаємодії" at bounding box center [167, 75] width 177 height 66
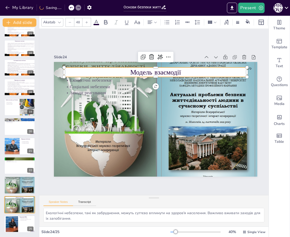
click at [197, 68] on p "Модель взаємодії" at bounding box center [159, 72] width 183 height 29
click at [183, 68] on p "Модель взаємодії" at bounding box center [163, 73] width 181 height 47
click at [183, 68] on p "Модель взаємодії" at bounding box center [159, 72] width 183 height 29
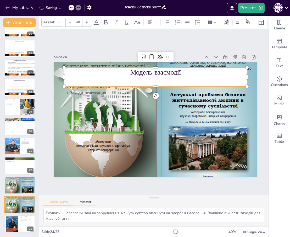
click at [247, 75] on p at bounding box center [158, 82] width 183 height 29
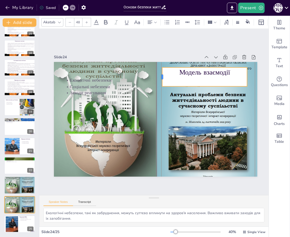
drag, startPoint x: 67, startPoint y: 75, endPoint x: 161, endPoint y: 82, distance: 95.1
click at [161, 82] on div at bounding box center [164, 77] width 6 height 19
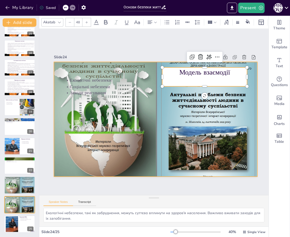
click at [223, 118] on div at bounding box center [149, 118] width 243 height 248
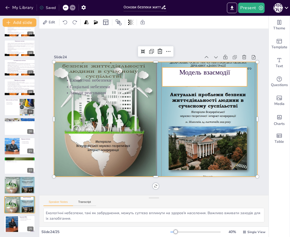
click at [240, 70] on p "Модель взаємодії" at bounding box center [212, 83] width 85 height 27
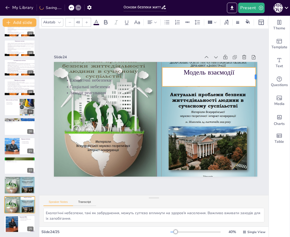
drag, startPoint x: 248, startPoint y: 73, endPoint x: 257, endPoint y: 74, distance: 8.7
click at [258, 78] on div at bounding box center [261, 87] width 6 height 19
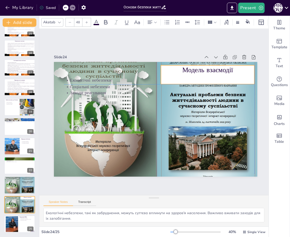
drag, startPoint x: 229, startPoint y: 81, endPoint x: 228, endPoint y: 79, distance: 2.7
click at [228, 79] on div "Екологічні небезпеки Соціальні небезпеки Заходи реагування" at bounding box center [158, 87] width 184 height 38
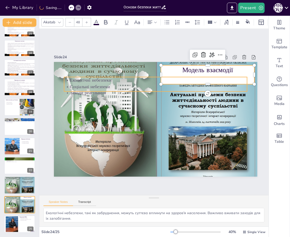
click at [201, 82] on p "Соціальні небезпеки" at bounding box center [158, 86] width 183 height 25
type input "32"
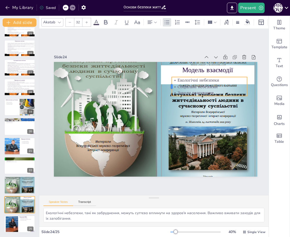
drag, startPoint x: 63, startPoint y: 81, endPoint x: 171, endPoint y: 98, distance: 109.0
click at [171, 98] on div "Модель взаємодії Екологічні небезпеки Соціальні небезпеки Заходи реагування" at bounding box center [152, 118] width 233 height 187
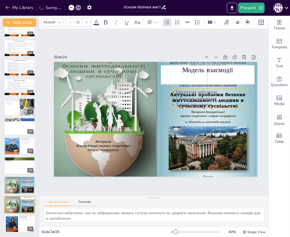
drag, startPoint x: 237, startPoint y: 84, endPoint x: 235, endPoint y: 97, distance: 13.0
click at [235, 108] on p "Соціальні небезпеки" at bounding box center [205, 133] width 65 height 50
click at [156, 128] on p "Заходи реагування" at bounding box center [137, 164] width 36 height 72
click at [220, 104] on p "Заходи реагування" at bounding box center [208, 111] width 76 height 14
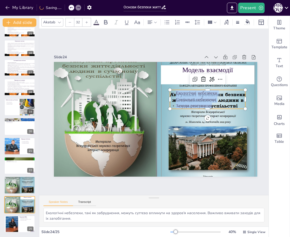
drag, startPoint x: 216, startPoint y: 102, endPoint x: 172, endPoint y: 90, distance: 45.5
click at [172, 91] on div "Екологічні небезпеки Соціальні небезпеки Заходи реагування" at bounding box center [208, 104] width 77 height 27
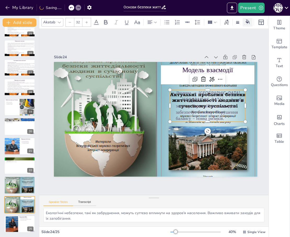
click at [247, 21] on icon at bounding box center [248, 21] width 4 height 4
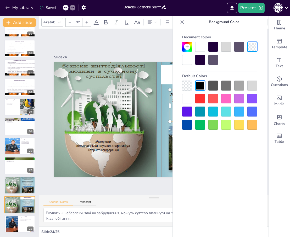
click at [203, 45] on div at bounding box center [200, 47] width 10 height 10
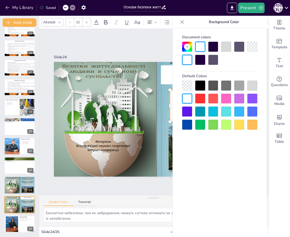
click at [200, 40] on div "Document colors" at bounding box center [219, 36] width 75 height 9
click at [187, 97] on div at bounding box center [187, 99] width 10 height 10
click at [185, 143] on div "Document colors Default Colors" at bounding box center [220, 140] width 94 height 224
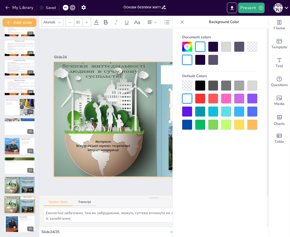
click at [164, 133] on div at bounding box center [155, 119] width 218 height 165
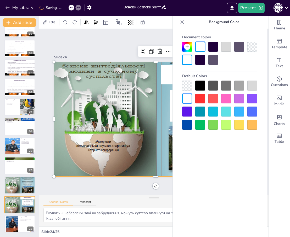
click at [182, 22] on icon at bounding box center [182, 21] width 3 height 3
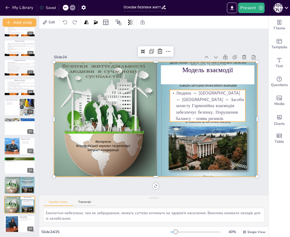
click at [203, 113] on p "Людина ↔ [GEOGRAPHIC_DATA] ↔ [GEOGRAPHIC_DATA] ↔ Засоби захисту Гармонійна взає…" at bounding box center [208, 110] width 78 height 39
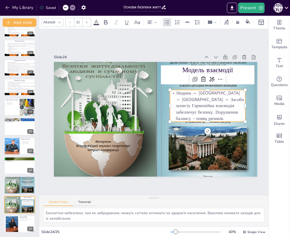
click at [208, 118] on p "Людина ↔ [GEOGRAPHIC_DATA] ↔ [GEOGRAPHIC_DATA] ↔ Засоби захисту Гармонійна взає…" at bounding box center [208, 117] width 80 height 47
click at [208, 119] on p "Людина ↔ [GEOGRAPHIC_DATA] ↔ [GEOGRAPHIC_DATA] ↔ Засоби захисту Гармонійна взає…" at bounding box center [208, 110] width 78 height 39
click at [208, 119] on p "Людина ↔ [GEOGRAPHIC_DATA] ↔ [GEOGRAPHIC_DATA] ↔ Засоби захисту Гармонійна взає…" at bounding box center [186, 155] width 65 height 81
click at [208, 119] on p "Людина ↔ [GEOGRAPHIC_DATA] ↔ [GEOGRAPHIC_DATA] ↔ Засоби захисту Гармонійна взає…" at bounding box center [208, 111] width 78 height 39
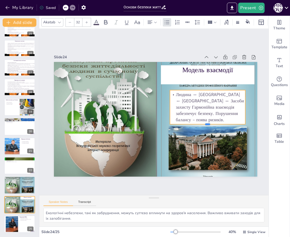
click at [208, 126] on div at bounding box center [205, 132] width 75 height 12
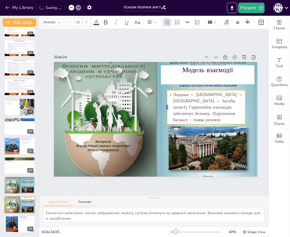
click at [166, 107] on div at bounding box center [166, 108] width 8 height 34
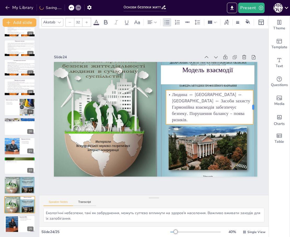
drag, startPoint x: 246, startPoint y: 105, endPoint x: 253, endPoint y: 105, distance: 7.9
click at [253, 105] on div at bounding box center [256, 118] width 8 height 34
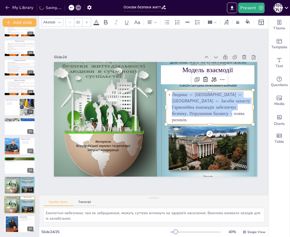
drag, startPoint x: 202, startPoint y: 115, endPoint x: 173, endPoint y: 97, distance: 34.6
click at [173, 97] on p "Людина ↔ [GEOGRAPHIC_DATA] ↔ [GEOGRAPHIC_DATA] ↔ Засоби захисту Гармонійна взає…" at bounding box center [210, 113] width 90 height 41
click at [206, 108] on p "Людина ↔ [GEOGRAPHIC_DATA] ↔ [GEOGRAPHIC_DATA] ↔ Засоби захисту Гармонійна взає…" at bounding box center [209, 107] width 87 height 32
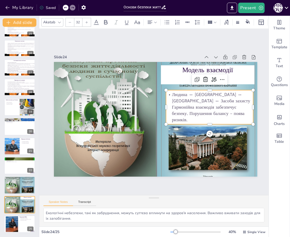
click at [211, 108] on p "Людина ↔ [GEOGRAPHIC_DATA] ↔ [GEOGRAPHIC_DATA] ↔ Засоби захисту Гармонійна взає…" at bounding box center [210, 113] width 90 height 41
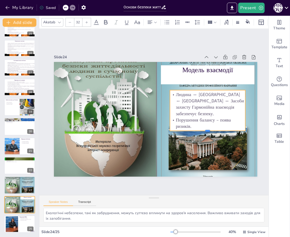
drag, startPoint x: 208, startPoint y: 114, endPoint x: 206, endPoint y: 129, distance: 15.4
click at [206, 132] on div at bounding box center [205, 138] width 75 height 12
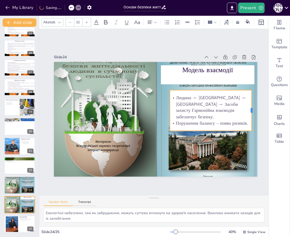
drag, startPoint x: 246, startPoint y: 108, endPoint x: 253, endPoint y: 109, distance: 7.1
click at [253, 111] on div at bounding box center [252, 131] width 13 height 41
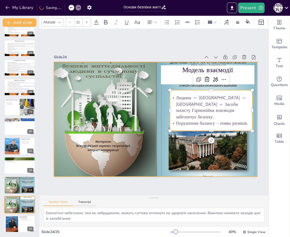
click at [190, 62] on div "Модель взаємодії Людина ↔ [GEOGRAPHIC_DATA] ↔ [GEOGRAPHIC_DATA] ↔ [GEOGRAPHIC_D…" at bounding box center [156, 119] width 204 height 115
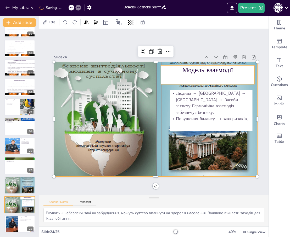
click at [205, 68] on p "Модель взаємодії" at bounding box center [216, 82] width 94 height 29
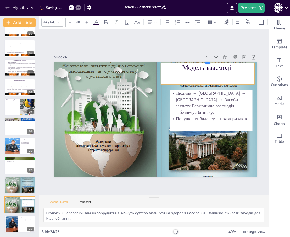
click at [208, 60] on div at bounding box center [213, 67] width 94 height 14
click at [208, 89] on div at bounding box center [211, 101] width 93 height 24
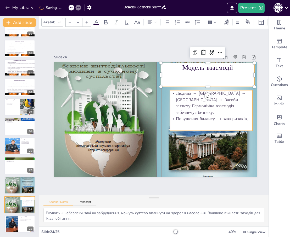
type input "32"
click at [171, 106] on p "Людина ↔ [GEOGRAPHIC_DATA] ↔ [GEOGRAPHIC_DATA] ↔ Засоби захисту Гармонійна взає…" at bounding box center [212, 115] width 86 height 42
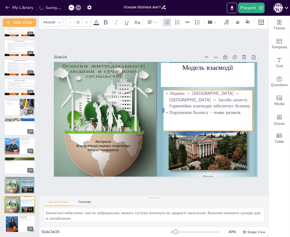
drag, startPoint x: 170, startPoint y: 107, endPoint x: 163, endPoint y: 106, distance: 6.6
click at [163, 106] on div at bounding box center [161, 111] width 8 height 41
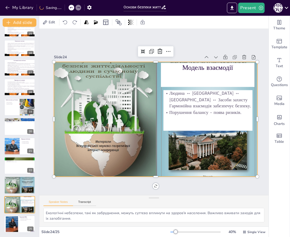
click at [221, 166] on div at bounding box center [155, 119] width 218 height 165
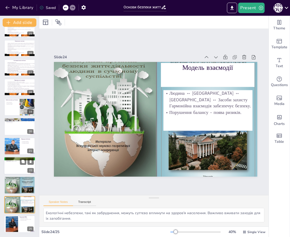
click at [17, 163] on div at bounding box center [19, 165] width 31 height 18
type textarea "Механічні небезпеки можуть виникати на виробництвах та в побуті. Важливо знати,…"
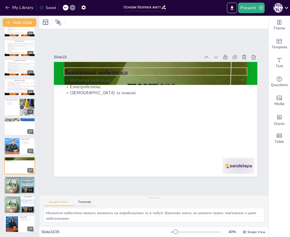
click at [161, 66] on p "Техногенні небезпеки" at bounding box center [179, 80] width 154 height 115
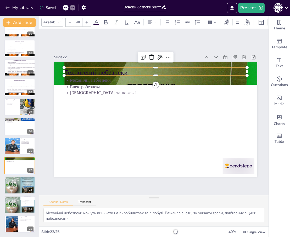
click at [163, 68] on p "Техногенні небезпеки" at bounding box center [163, 73] width 181 height 47
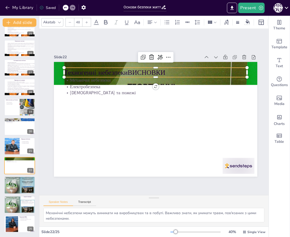
click at [128, 71] on p "Техногенні небезпекиВИСНОВКИ" at bounding box center [159, 72] width 183 height 29
click at [154, 21] on icon at bounding box center [156, 22] width 4 height 4
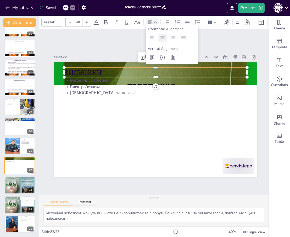
click at [161, 39] on icon at bounding box center [162, 37] width 5 height 3
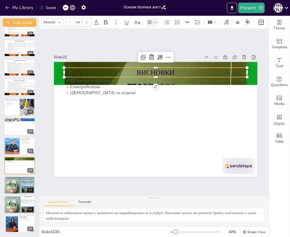
click at [207, 72] on p "ВИСНОВКИ" at bounding box center [159, 72] width 183 height 29
click at [248, 20] on icon at bounding box center [248, 21] width 4 height 4
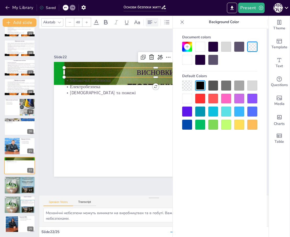
click at [191, 98] on div at bounding box center [187, 99] width 10 height 10
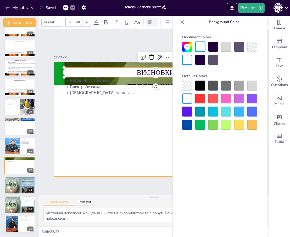
click at [149, 120] on div at bounding box center [156, 119] width 204 height 115
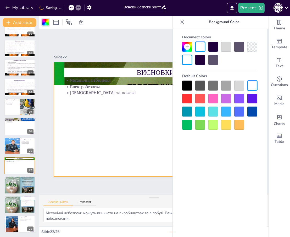
click at [182, 22] on icon at bounding box center [182, 21] width 3 height 3
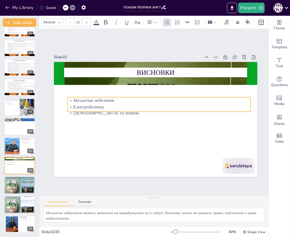
drag, startPoint x: 105, startPoint y: 84, endPoint x: 108, endPoint y: 105, distance: 21.3
click at [108, 105] on p "Електробезпека" at bounding box center [159, 106] width 183 height 25
drag, startPoint x: 161, startPoint y: 110, endPoint x: 160, endPoint y: 123, distance: 13.2
click at [160, 123] on div at bounding box center [159, 115] width 183 height 23
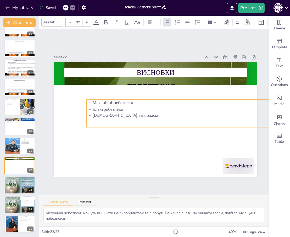
drag, startPoint x: 102, startPoint y: 110, endPoint x: 139, endPoint y: 115, distance: 37.5
click at [139, 115] on p "[DEMOGRAPHIC_DATA] та пожежі" at bounding box center [177, 118] width 183 height 26
click at [140, 114] on p "[DEMOGRAPHIC_DATA] та пожежі" at bounding box center [158, 136] width 63 height 176
click at [140, 114] on p "[DEMOGRAPHIC_DATA] та пожежі" at bounding box center [178, 115] width 183 height 6
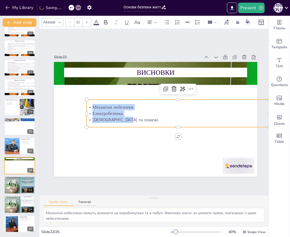
drag, startPoint x: 129, startPoint y: 117, endPoint x: 86, endPoint y: 104, distance: 44.9
click at [86, 104] on div "ВИСНОВКИ Механічні небезпеки Електробезпека Вибухи та пожежі" at bounding box center [156, 119] width 204 height 115
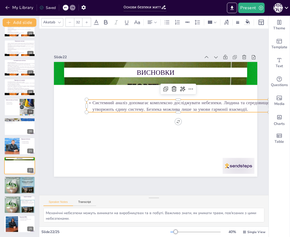
click at [86, 104] on div at bounding box center [86, 98] width 6 height 13
drag, startPoint x: 86, startPoint y: 104, endPoint x: 90, endPoint y: 107, distance: 4.7
click at [86, 104] on div at bounding box center [86, 98] width 6 height 13
click at [224, 101] on p "Системний аналіз допомагає комплексно досліджувати небезпеки. Людина та середов…" at bounding box center [178, 109] width 183 height 32
click at [219, 105] on p "Системний аналіз допомагає комплексно досліджувати небезпеки. Людина та середов…" at bounding box center [178, 109] width 183 height 32
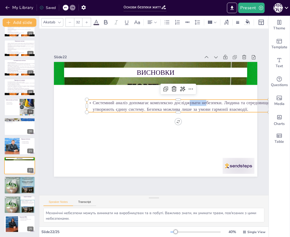
drag, startPoint x: 206, startPoint y: 99, endPoint x: 191, endPoint y: 101, distance: 15.9
click at [191, 101] on p "Системний аналіз допомагає комплексно досліджувати небезпеки. Людина та середов…" at bounding box center [178, 109] width 183 height 32
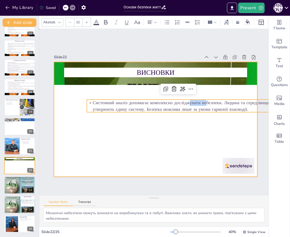
click at [191, 116] on div at bounding box center [155, 119] width 214 height 135
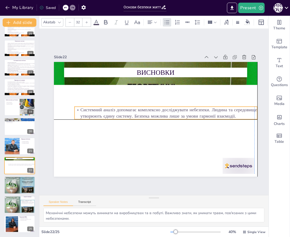
drag, startPoint x: 205, startPoint y: 110, endPoint x: 191, endPoint y: 117, distance: 16.1
click at [191, 117] on p "Системний аналіз допомагає комплексно досліджувати небезпеки. Людина та середов…" at bounding box center [166, 112] width 183 height 13
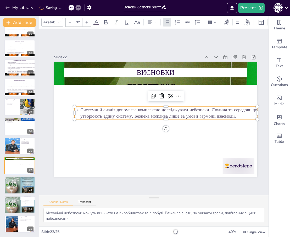
click at [139, 112] on p "Системний аналіз допомагає комплексно досліджувати небезпеки. Людина та середов…" at bounding box center [166, 112] width 183 height 13
click at [135, 113] on p "Системний аналіз допомагає комплексно досліджувати небезпеки. Людина та середов…" at bounding box center [166, 115] width 182 height 51
click at [135, 113] on p "Системний аналіз допомагає комплексно досліджувати небезпеки. Людина та середов…" at bounding box center [166, 112] width 183 height 13
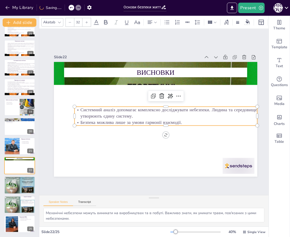
click at [212, 107] on p "Системний аналіз допомагає комплексно досліджувати небезпеки. Людина та середов…" at bounding box center [165, 114] width 183 height 32
drag, startPoint x: 257, startPoint y: 114, endPoint x: 252, endPoint y: 115, distance: 4.7
click at [252, 115] on p "Людина та середовище утворюють єдину систему." at bounding box center [165, 117] width 183 height 25
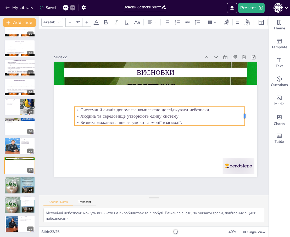
drag, startPoint x: 259, startPoint y: 115, endPoint x: 247, endPoint y: 117, distance: 12.4
click at [247, 117] on div at bounding box center [246, 125] width 6 height 19
click at [114, 119] on p "Безпека можлива лише за умови гармонії взаємодії." at bounding box center [160, 122] width 170 height 6
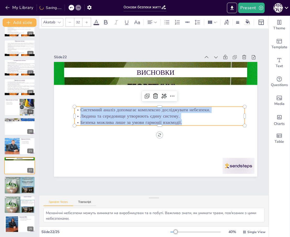
drag, startPoint x: 186, startPoint y: 121, endPoint x: 78, endPoint y: 109, distance: 108.6
click at [78, 109] on div "Системний аналіз допомагає комплексно досліджувати небезпеки. Людина та середов…" at bounding box center [159, 116] width 171 height 37
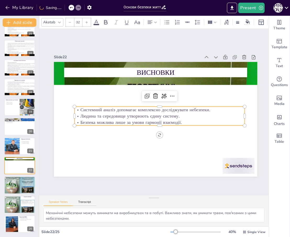
click at [77, 24] on input "32" at bounding box center [77, 22] width 7 height 8
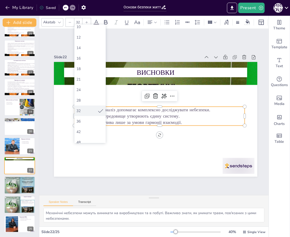
scroll to position [52, 0]
click at [82, 94] on div "36" at bounding box center [90, 92] width 27 height 5
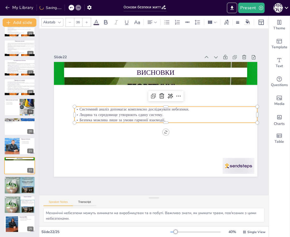
click at [79, 23] on input "36" at bounding box center [77, 22] width 7 height 8
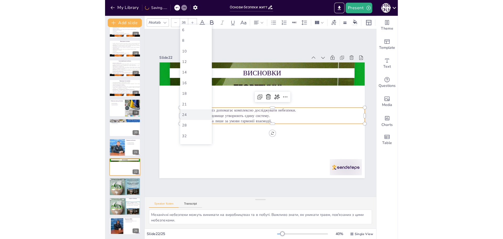
scroll to position [79, 0]
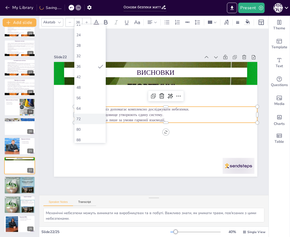
click at [82, 119] on div "72" at bounding box center [90, 118] width 27 height 5
type input "72"
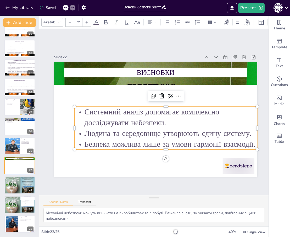
click at [246, 115] on p "Системний аналіз допомагає комплексно досліджувати небезпеки." at bounding box center [165, 118] width 184 height 40
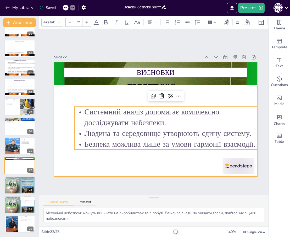
click at [242, 93] on div at bounding box center [155, 119] width 215 height 135
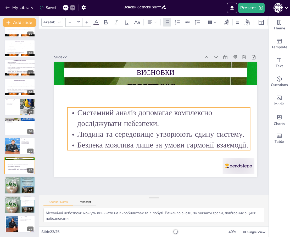
drag, startPoint x: 233, startPoint y: 106, endPoint x: 226, endPoint y: 107, distance: 7.1
click at [226, 107] on p "Системний аналіз допомагає комплексно досліджувати небезпеки." at bounding box center [159, 117] width 183 height 21
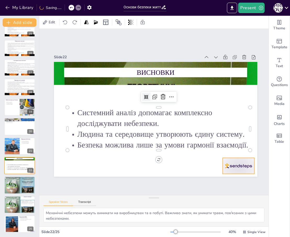
click at [231, 165] on div at bounding box center [232, 174] width 33 height 19
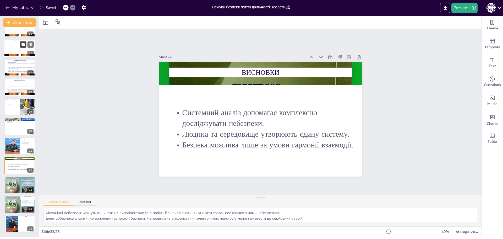
scroll to position [281, 0]
